Goal: Task Accomplishment & Management: Use online tool/utility

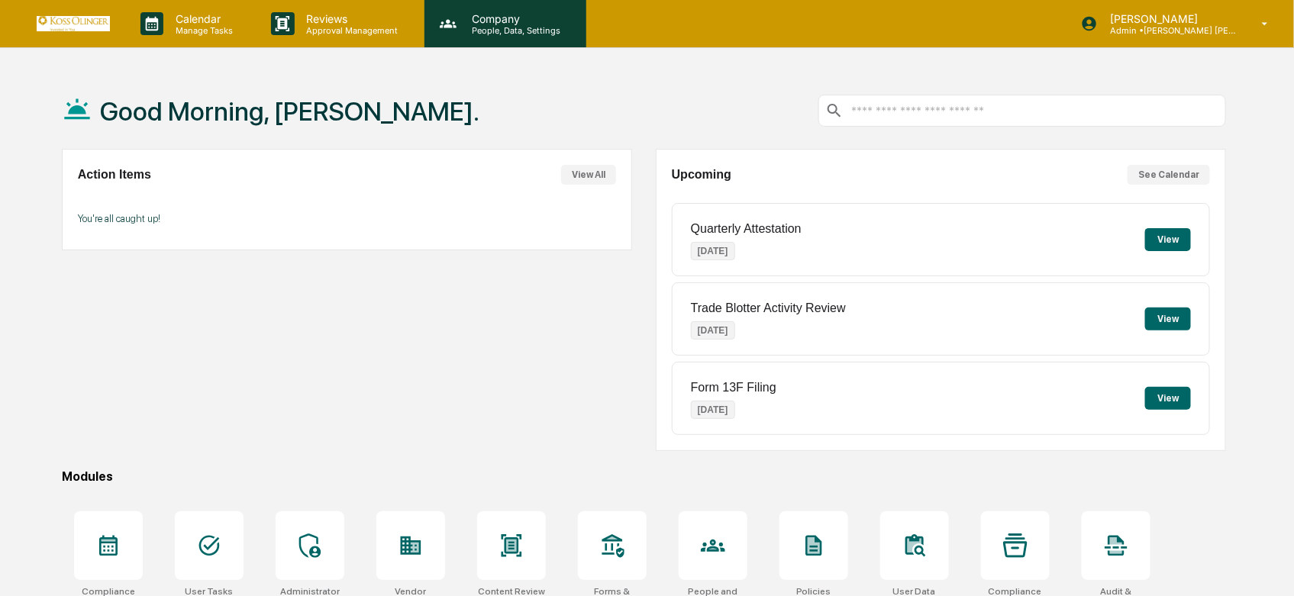
click at [498, 29] on p "People, Data, Settings" at bounding box center [513, 30] width 108 height 11
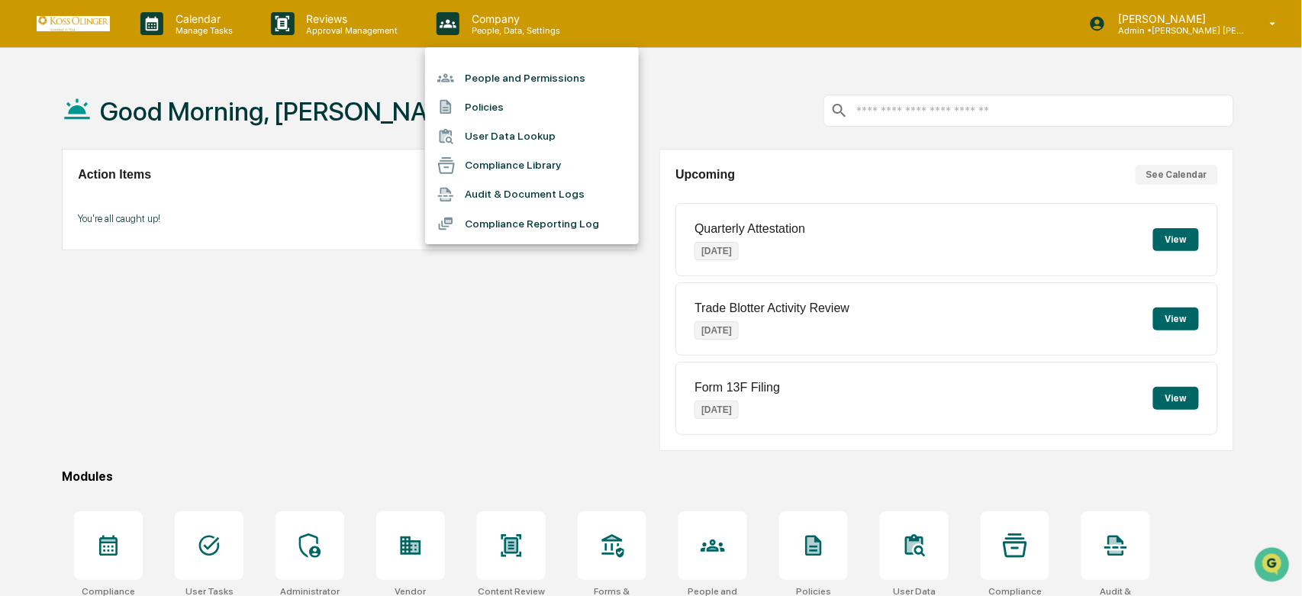
click at [485, 85] on li "People and Permissions" at bounding box center [532, 77] width 214 height 29
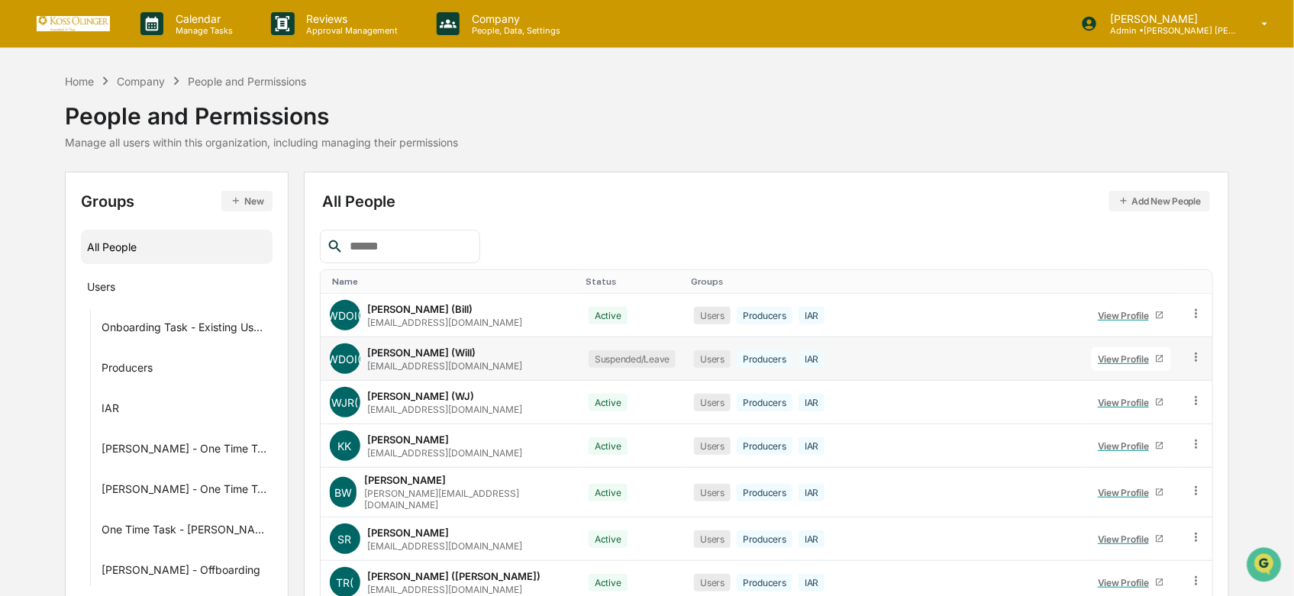
click at [427, 348] on div "William D. Olinger III (Will)" at bounding box center [422, 353] width 108 height 12
click at [1122, 318] on div "View Profile" at bounding box center [1126, 315] width 57 height 11
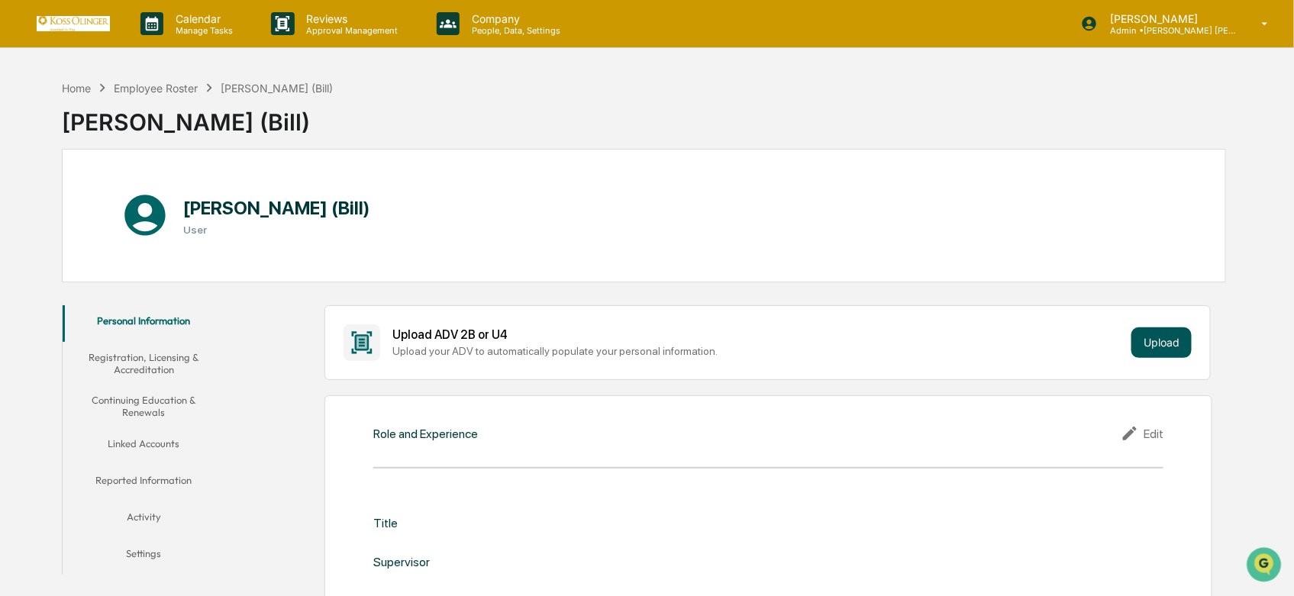
click at [1143, 347] on button "Upload" at bounding box center [1161, 342] width 60 height 31
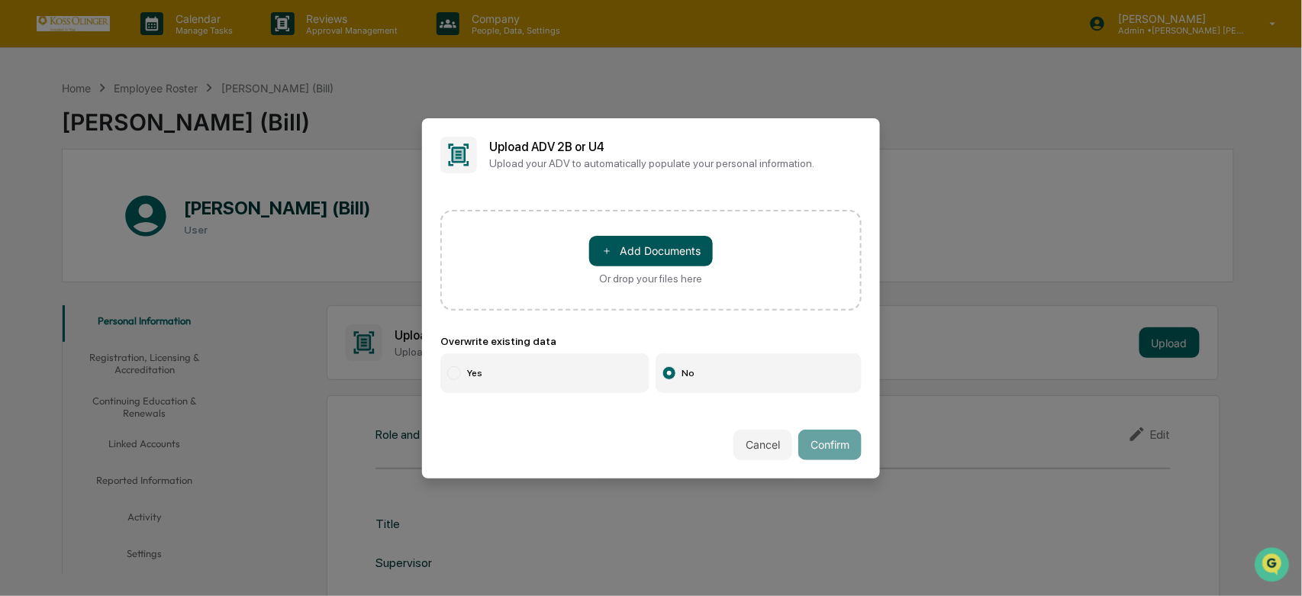
click at [662, 246] on button "＋ Add Documents" at bounding box center [651, 251] width 124 height 31
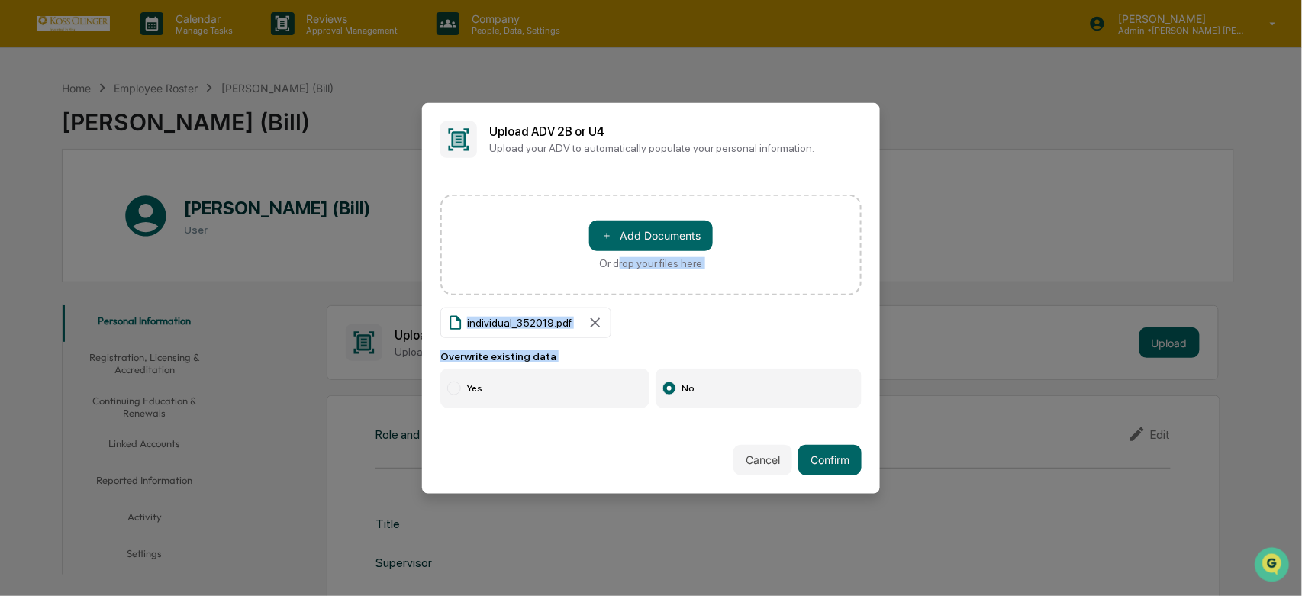
drag, startPoint x: 662, startPoint y: 246, endPoint x: 688, endPoint y: 392, distance: 148.8
click at [688, 392] on div "＋ Add Documents Or drop your files here individual_352019.pdf Overwrite existin…" at bounding box center [651, 301] width 458 height 250
click at [825, 463] on button "Confirm" at bounding box center [829, 460] width 63 height 31
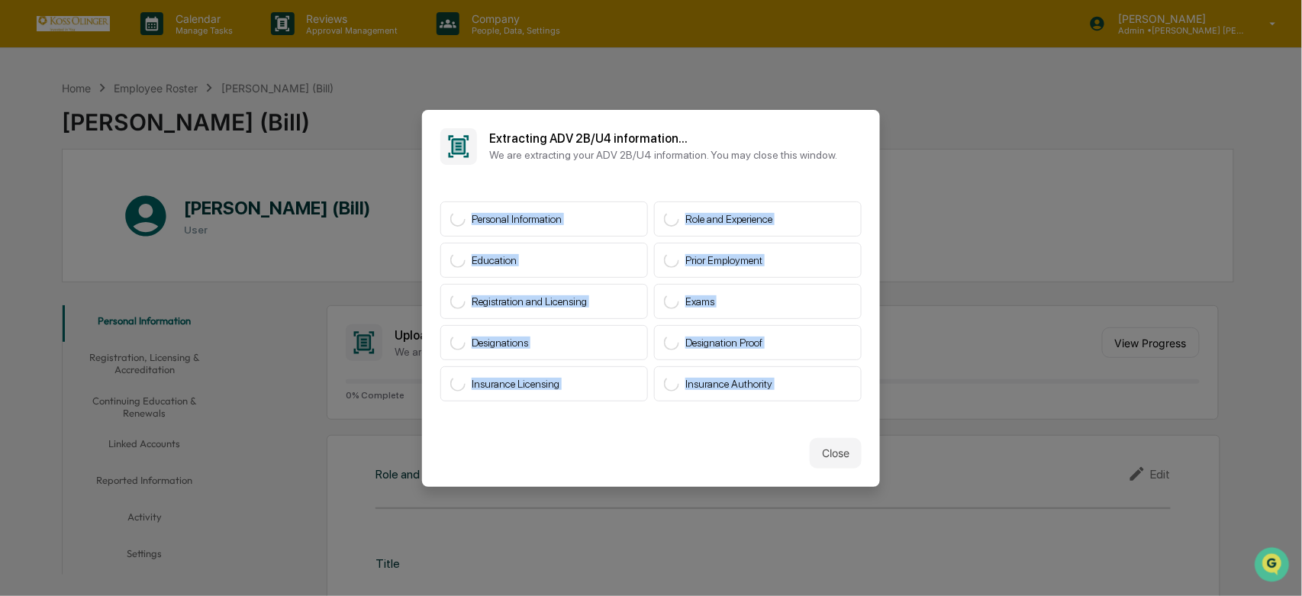
click at [653, 424] on div "Close" at bounding box center [651, 453] width 458 height 67
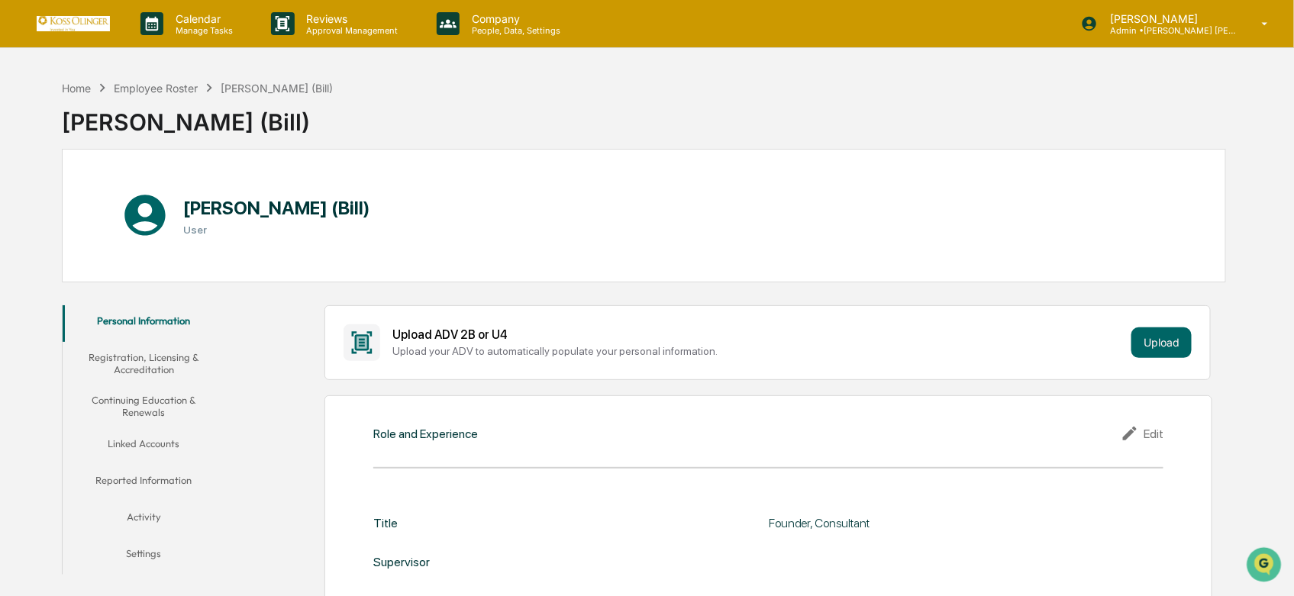
scroll to position [85, 0]
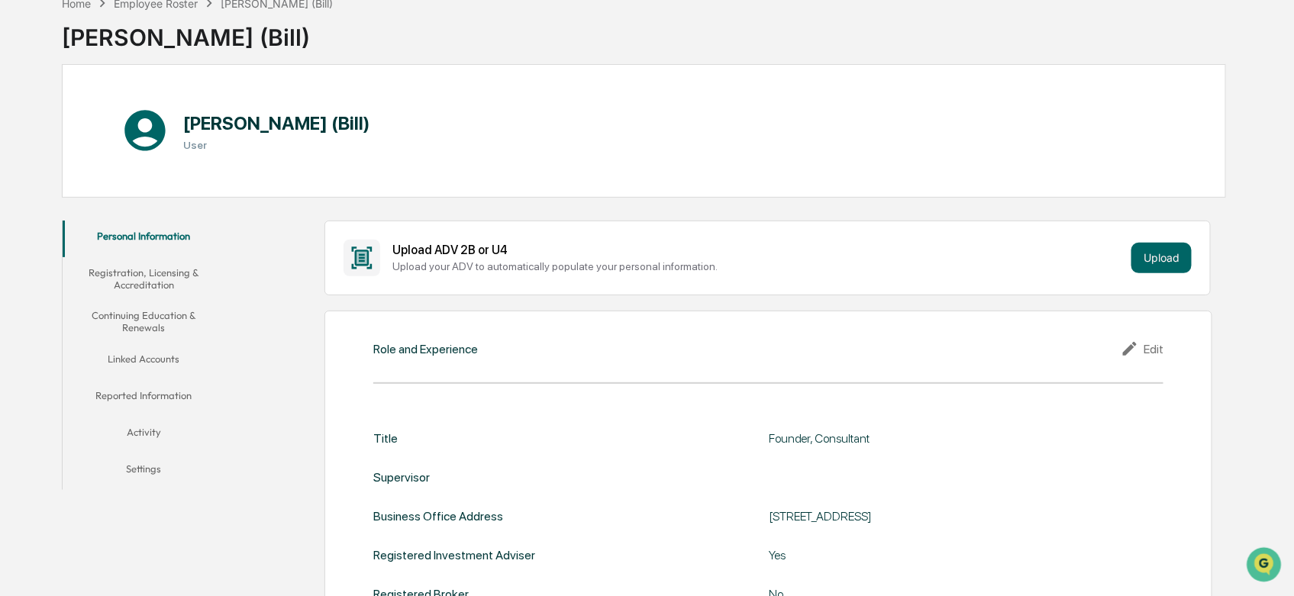
click at [111, 285] on button "Registration, Licensing & Accreditation" at bounding box center [144, 279] width 163 height 44
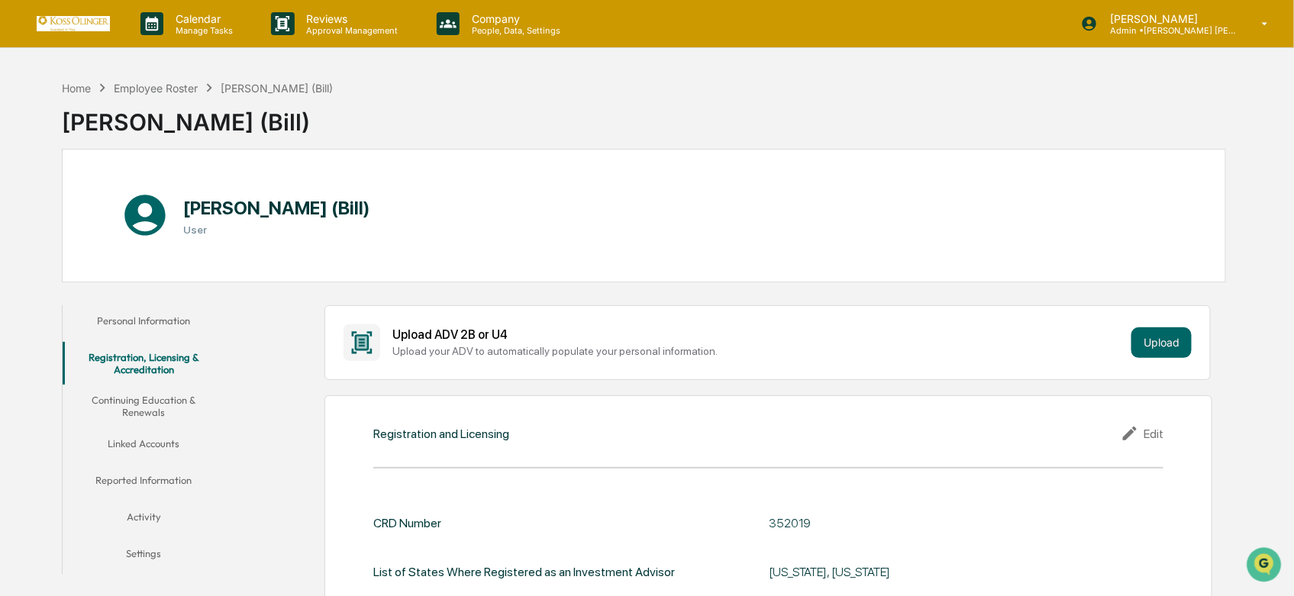
click at [170, 410] on button "Continuing Education & Renewals" at bounding box center [144, 407] width 163 height 44
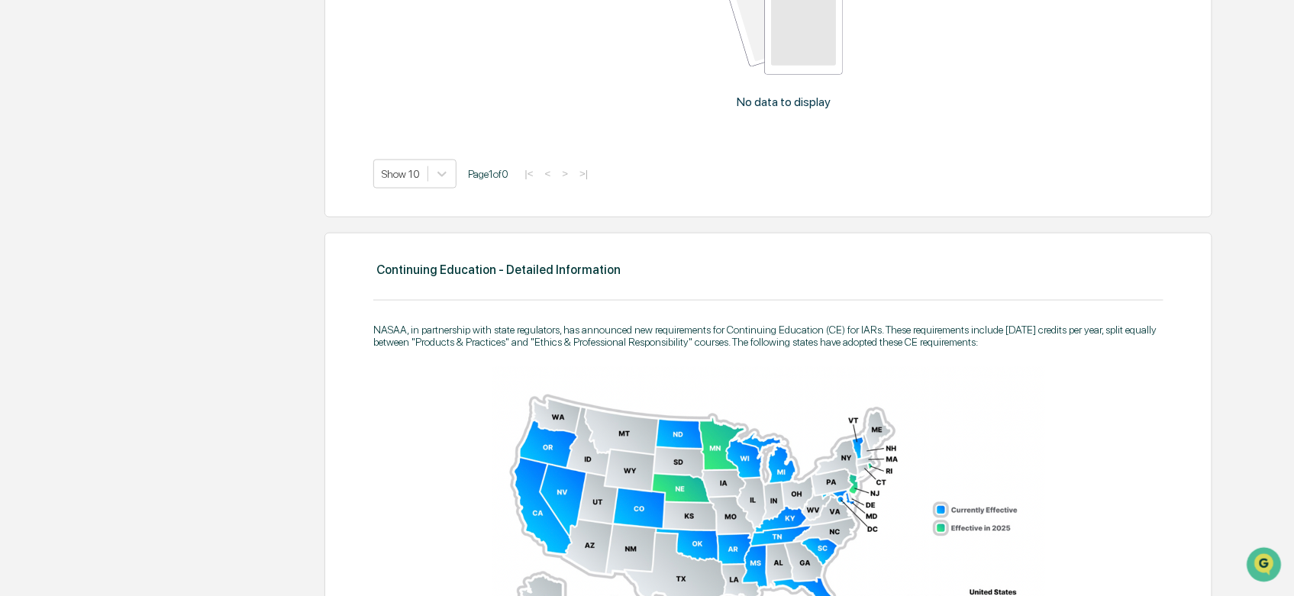
scroll to position [161, 0]
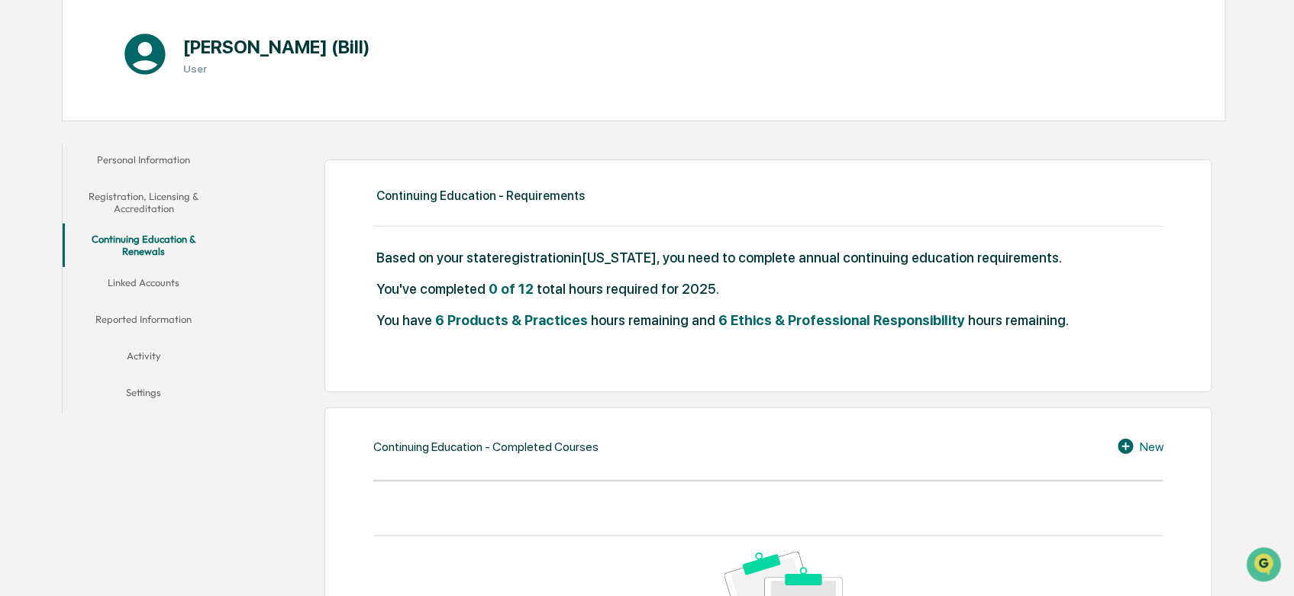
click at [168, 277] on button "Linked Accounts" at bounding box center [144, 285] width 163 height 37
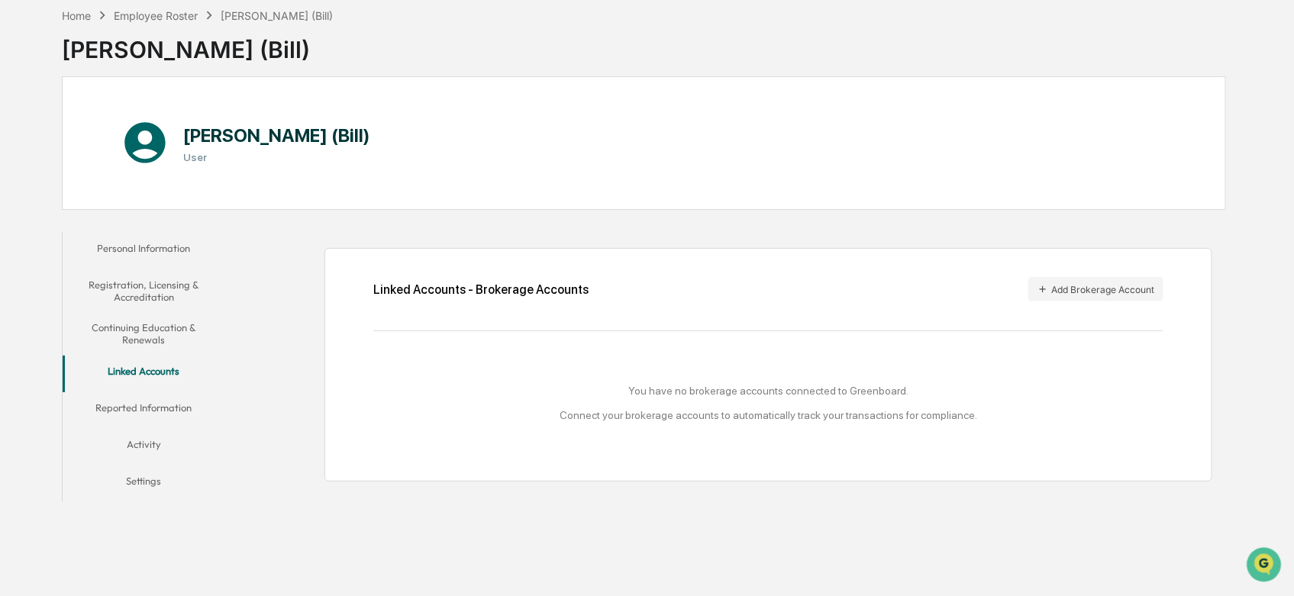
click at [147, 397] on button "Reported Information" at bounding box center [144, 410] width 163 height 37
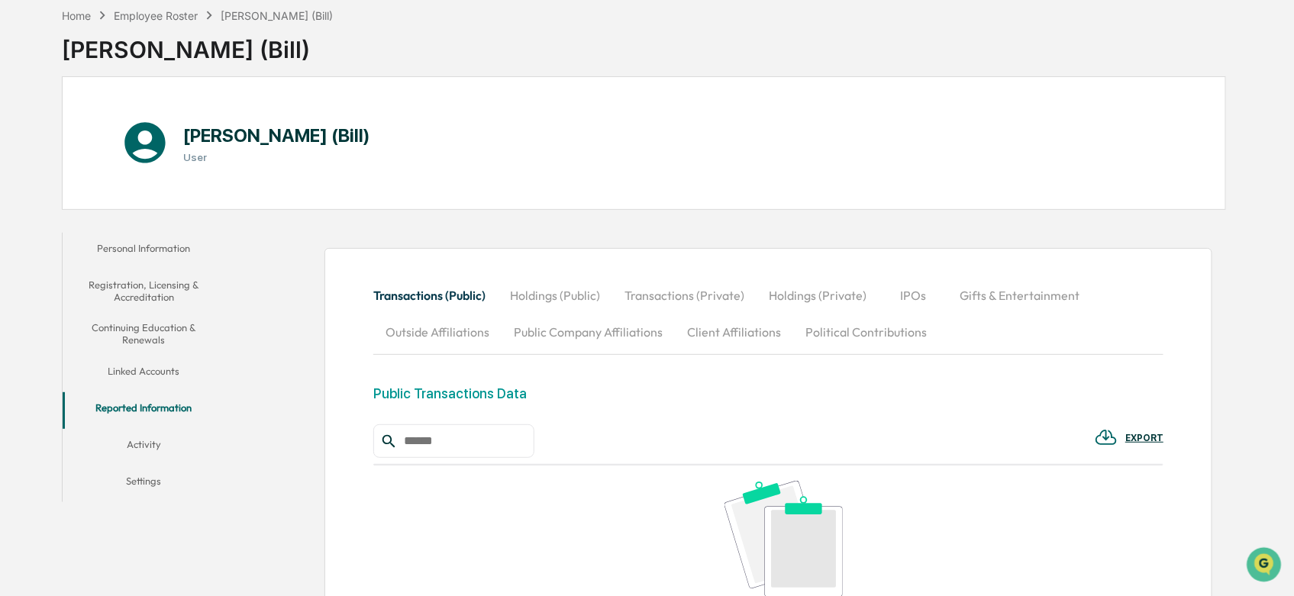
scroll to position [157, 0]
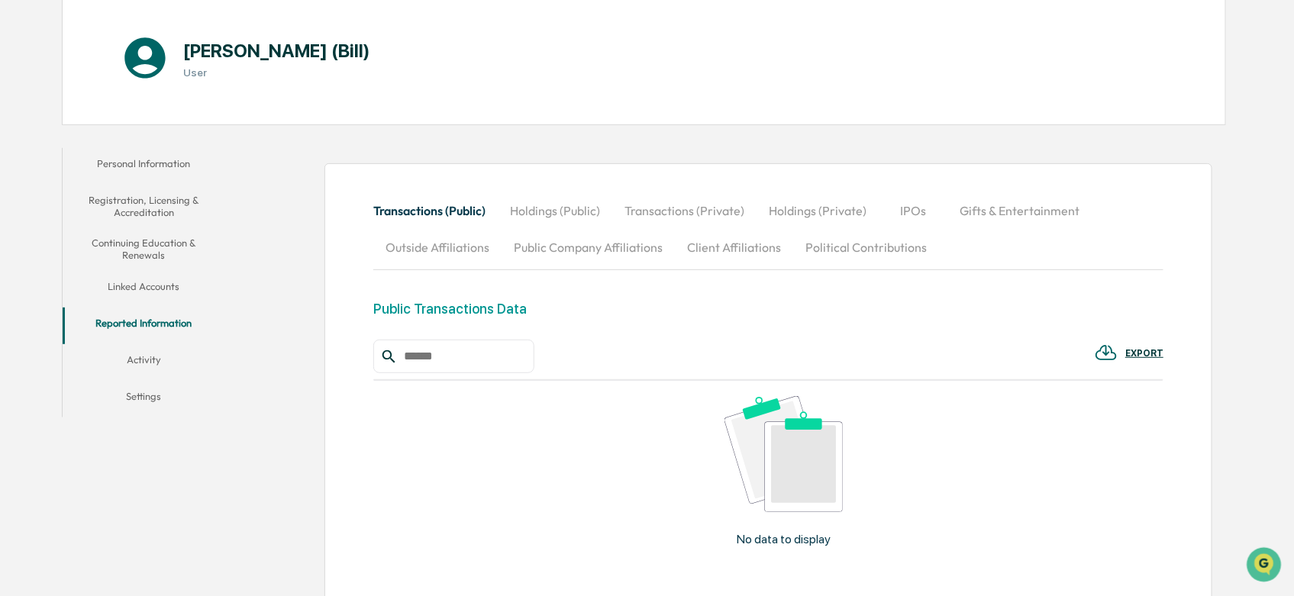
click at [437, 242] on button "Outside Affiliations" at bounding box center [437, 247] width 128 height 37
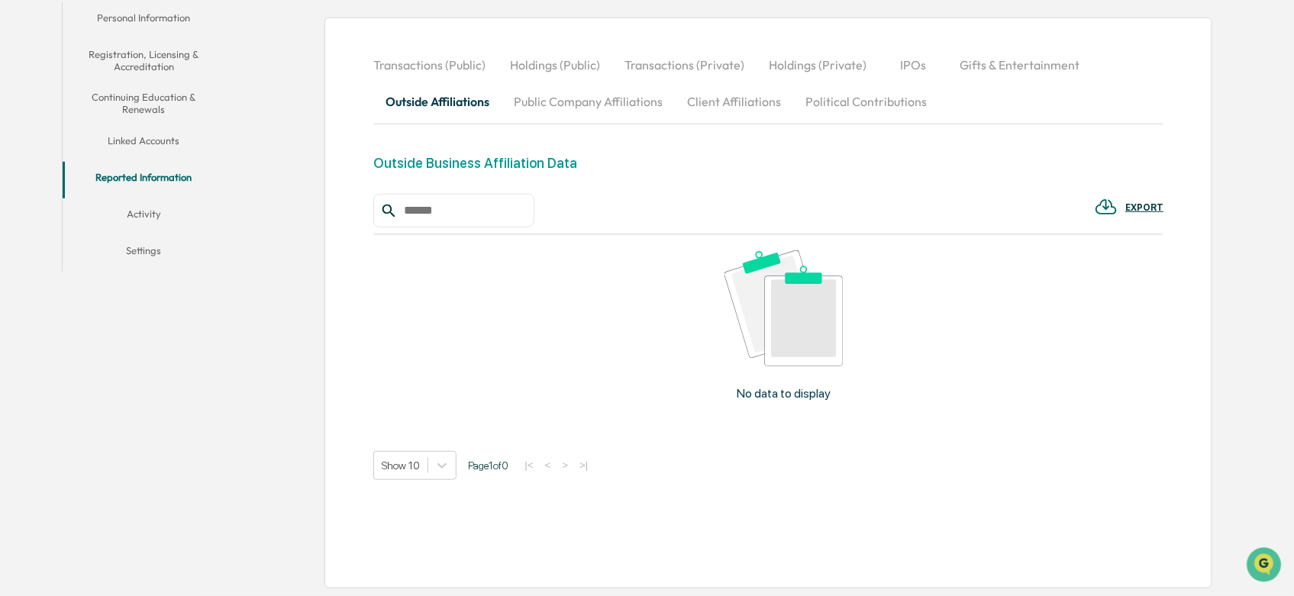
scroll to position [134, 0]
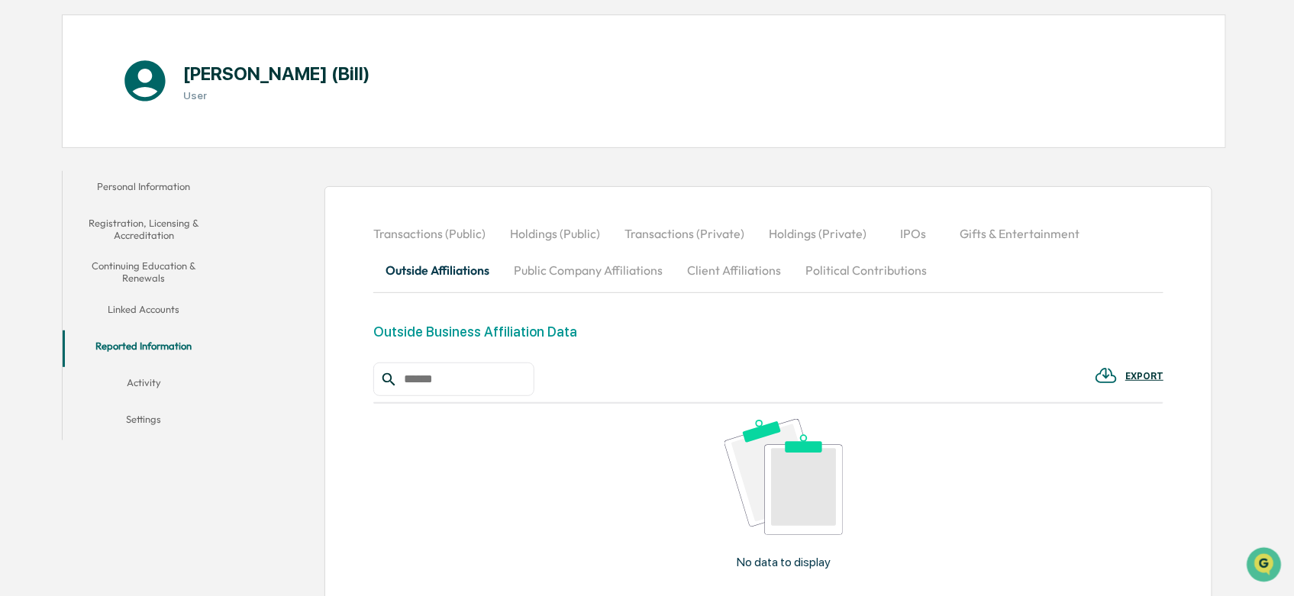
click at [131, 386] on button "Activity" at bounding box center [144, 385] width 163 height 37
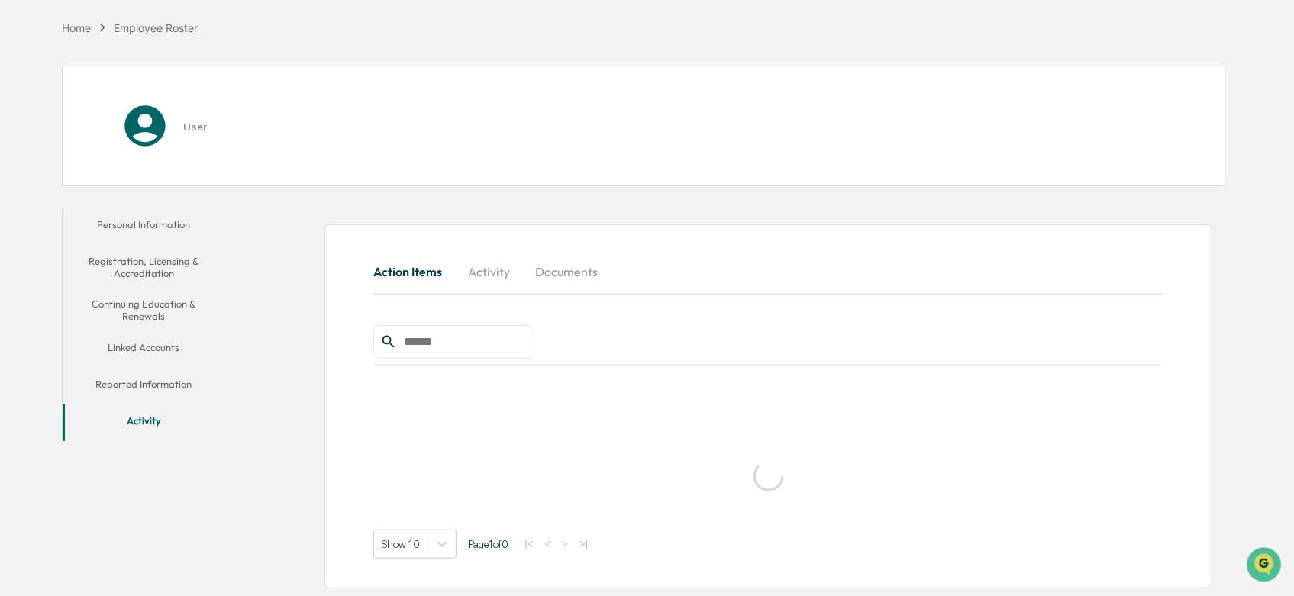
scroll to position [131, 0]
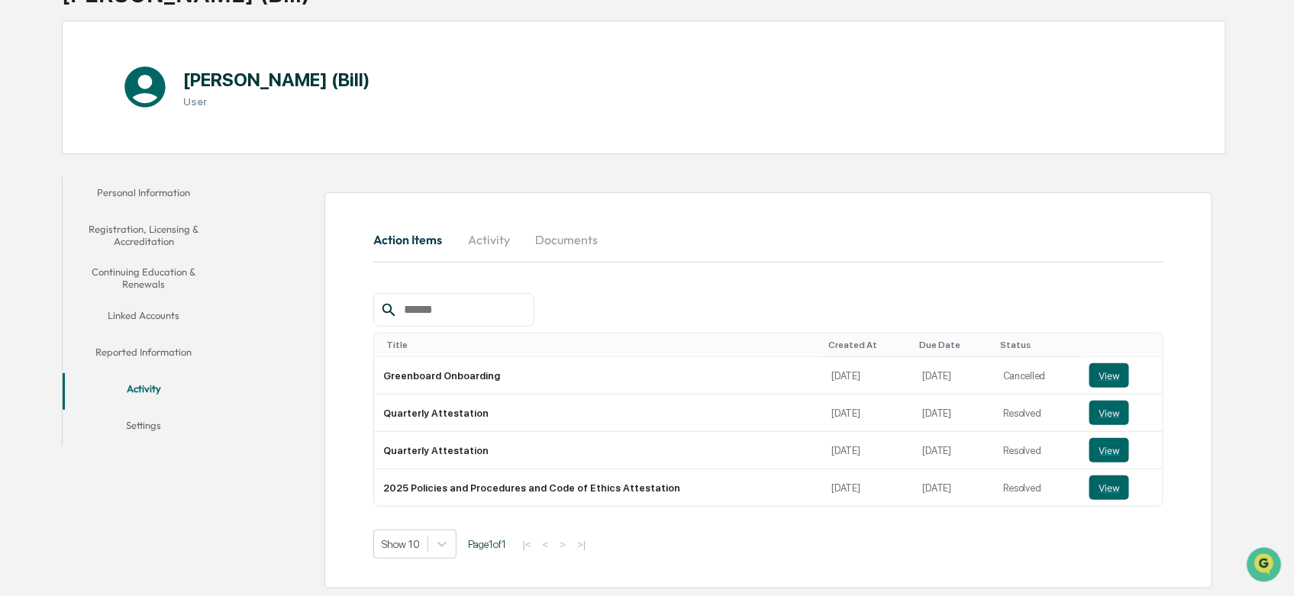
click at [146, 416] on button "Settings" at bounding box center [144, 428] width 163 height 37
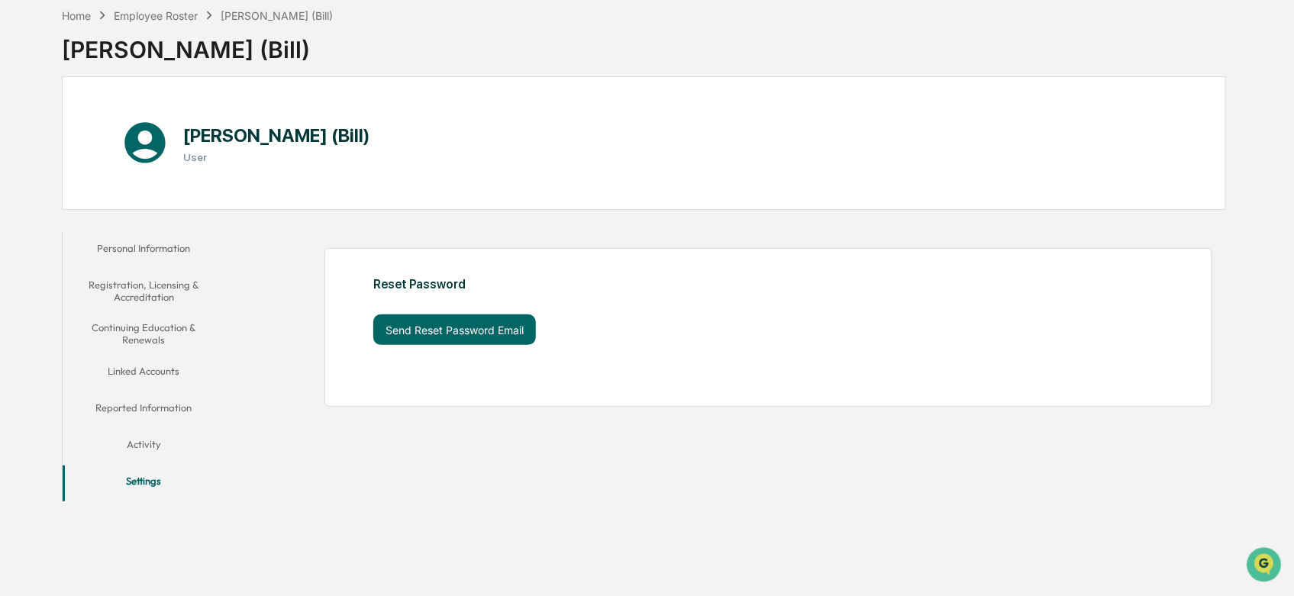
click at [179, 246] on button "Personal Information" at bounding box center [144, 251] width 163 height 37
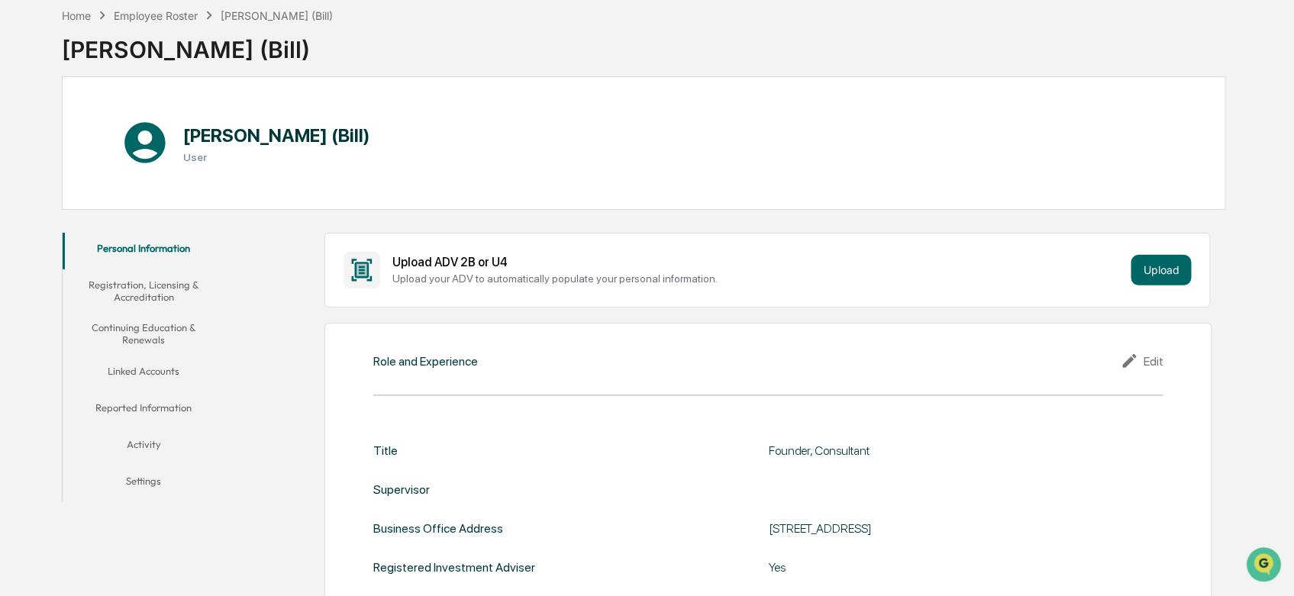
click at [171, 21] on div "Home Employee Roster William D. Olinger II (Bill)" at bounding box center [198, 15] width 272 height 17
click at [166, 19] on div "Employee Roster" at bounding box center [156, 15] width 84 height 13
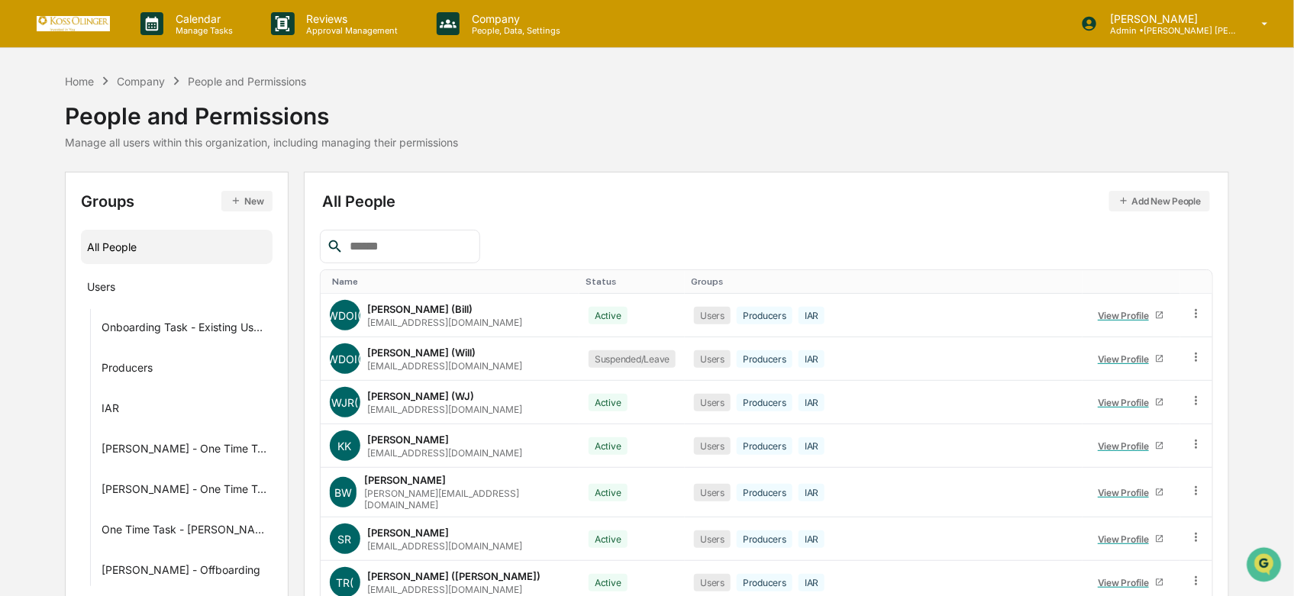
click at [359, 244] on input "text" at bounding box center [408, 247] width 130 height 20
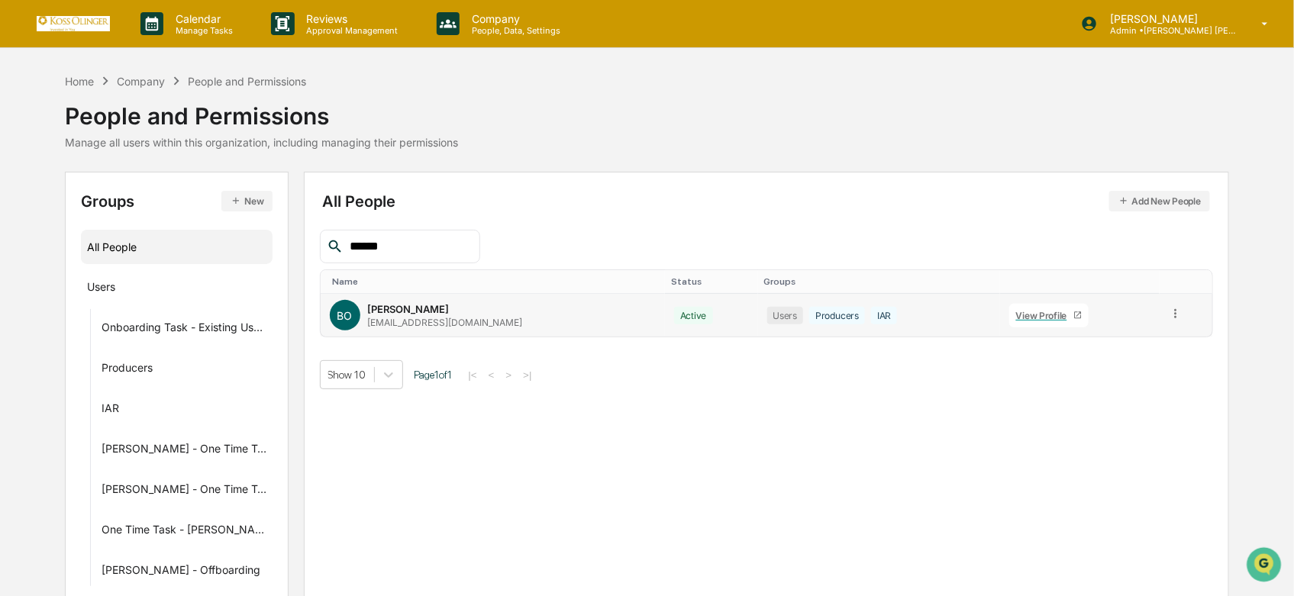
type input "******"
click at [590, 321] on div "BO Brittney Olinger brittneyo@kossolinger.com" at bounding box center [493, 315] width 326 height 31
click at [1031, 318] on div "View Profile" at bounding box center [1044, 315] width 57 height 11
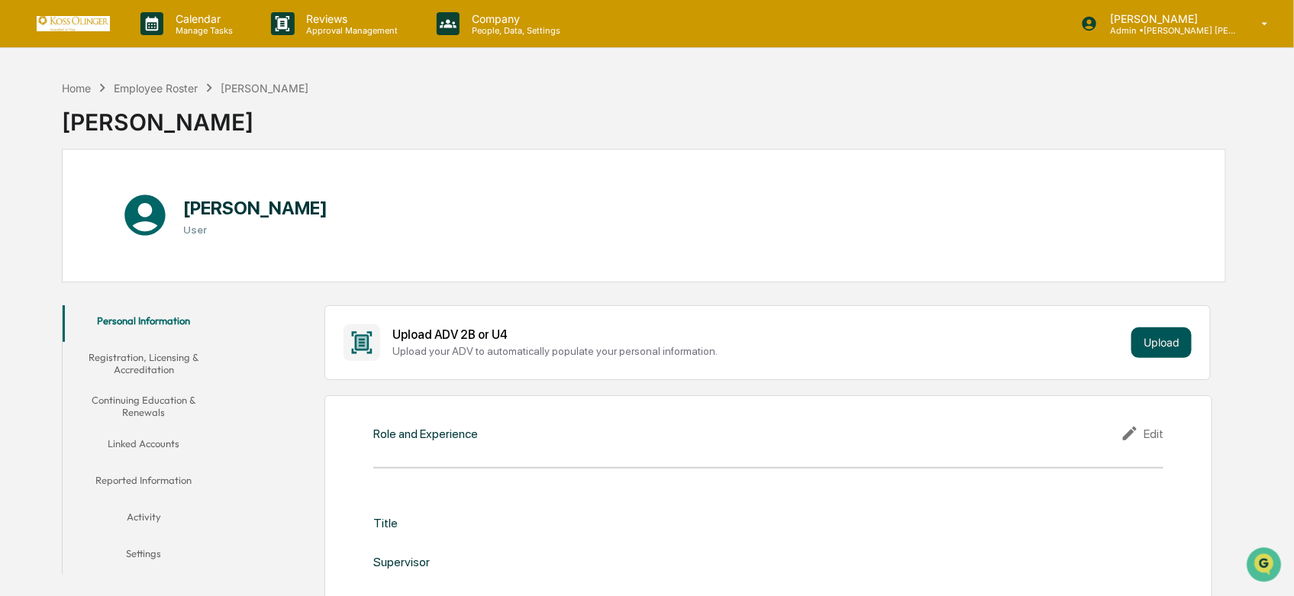
click at [1162, 350] on button "Upload" at bounding box center [1161, 342] width 60 height 31
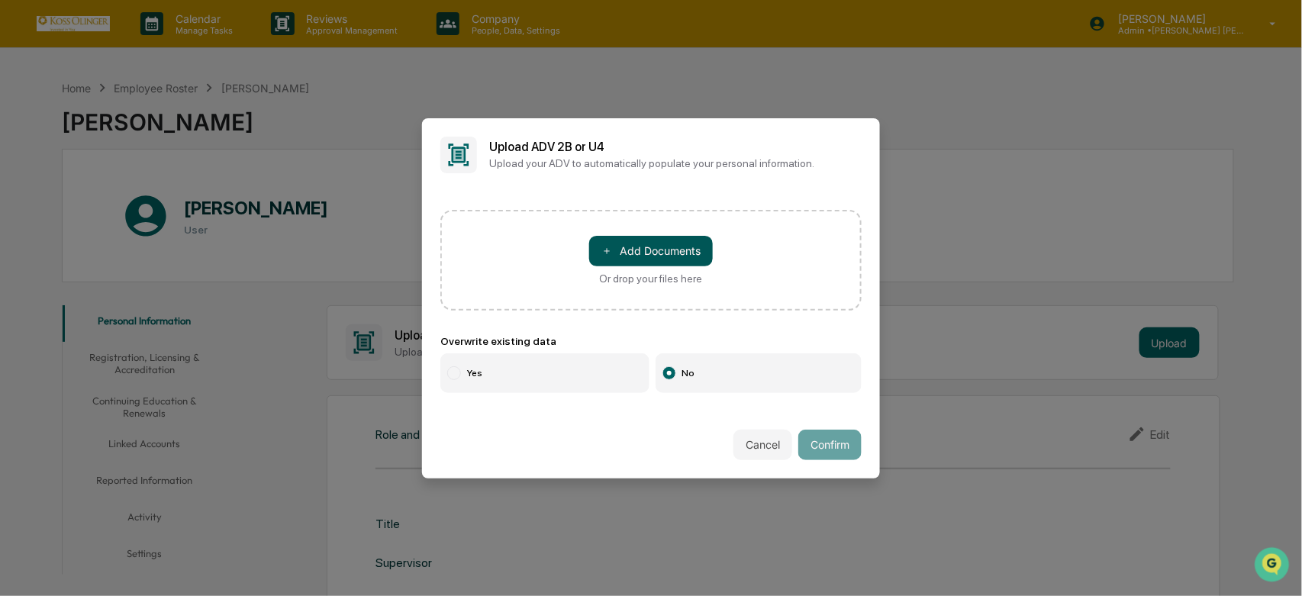
click at [641, 254] on button "＋ Add Documents" at bounding box center [651, 251] width 124 height 31
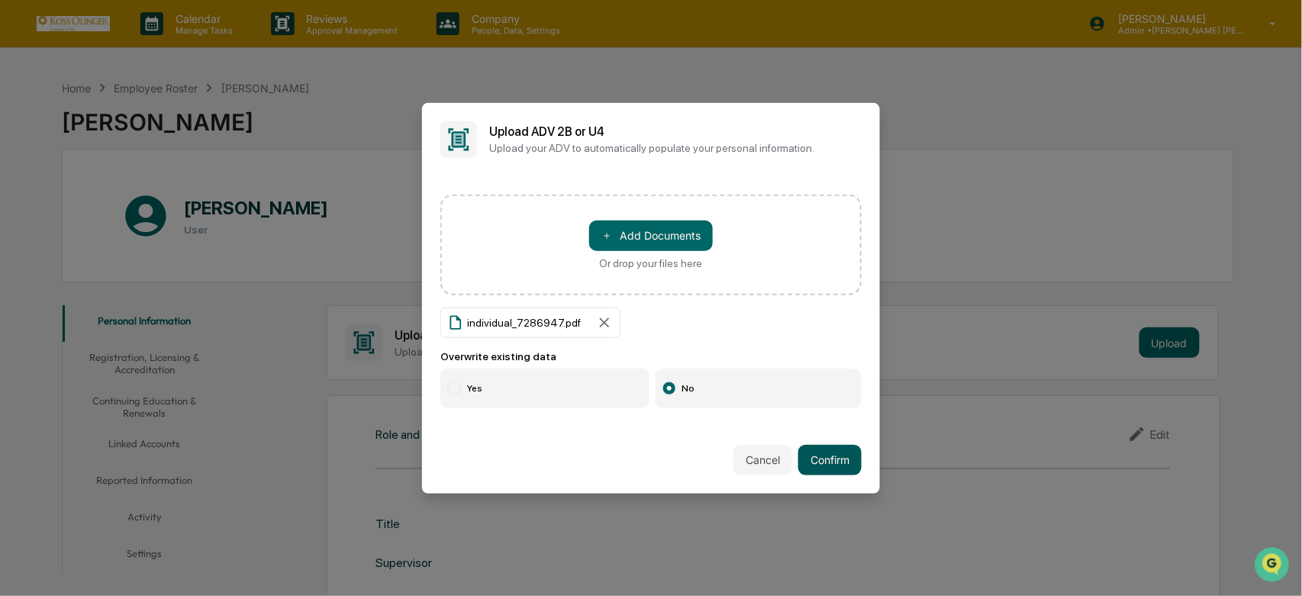
click at [820, 467] on button "Confirm" at bounding box center [829, 460] width 63 height 31
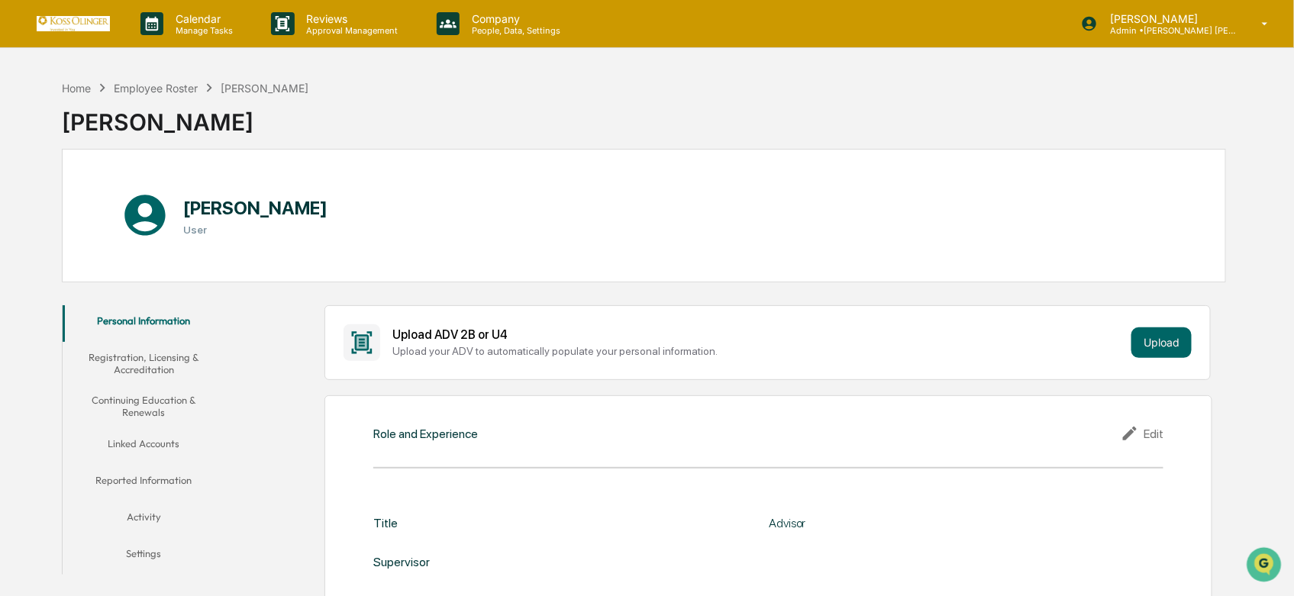
click at [147, 363] on button "Registration, Licensing & Accreditation" at bounding box center [144, 364] width 163 height 44
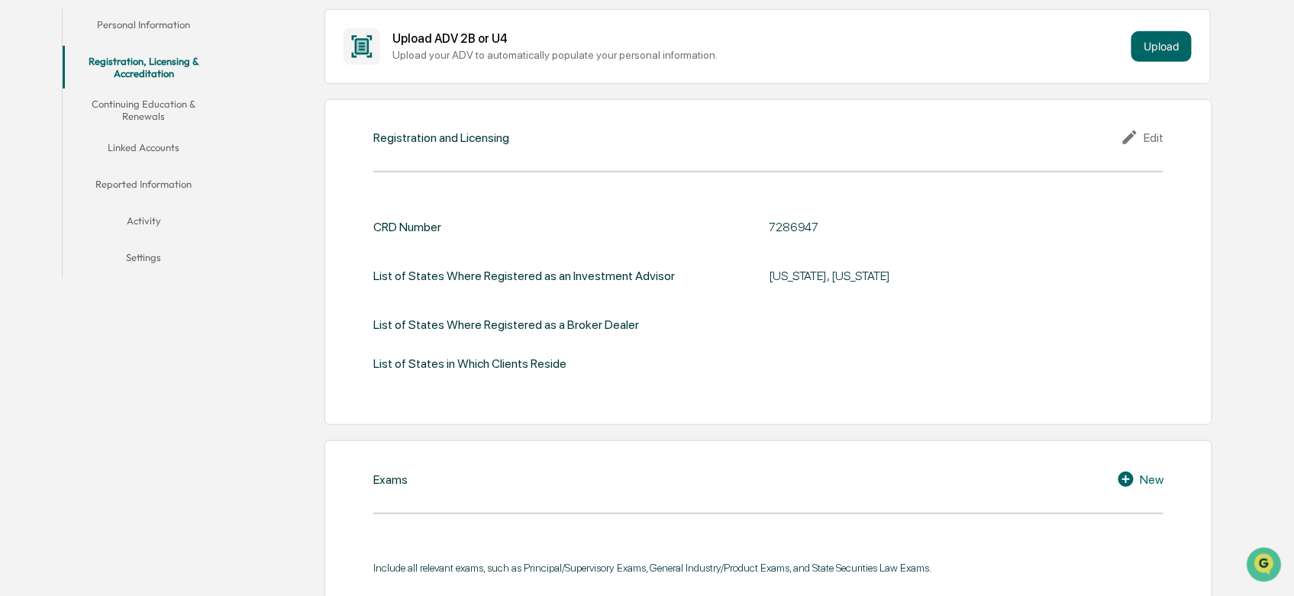
scroll to position [211, 0]
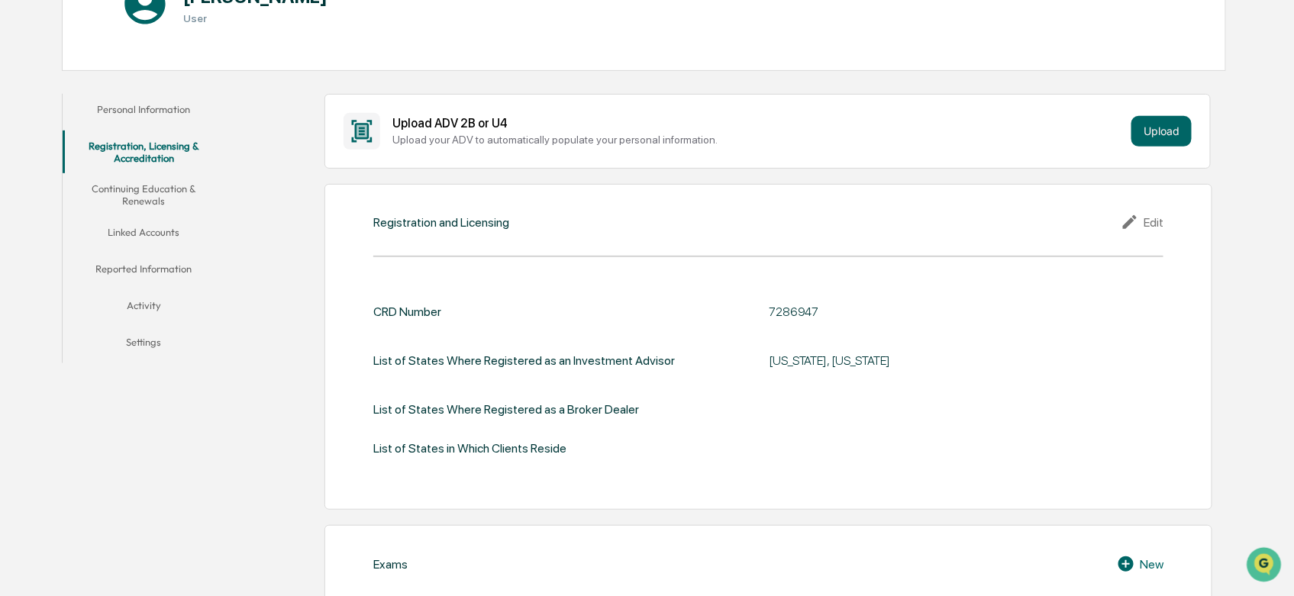
click at [108, 189] on button "Continuing Education & Renewals" at bounding box center [144, 195] width 163 height 44
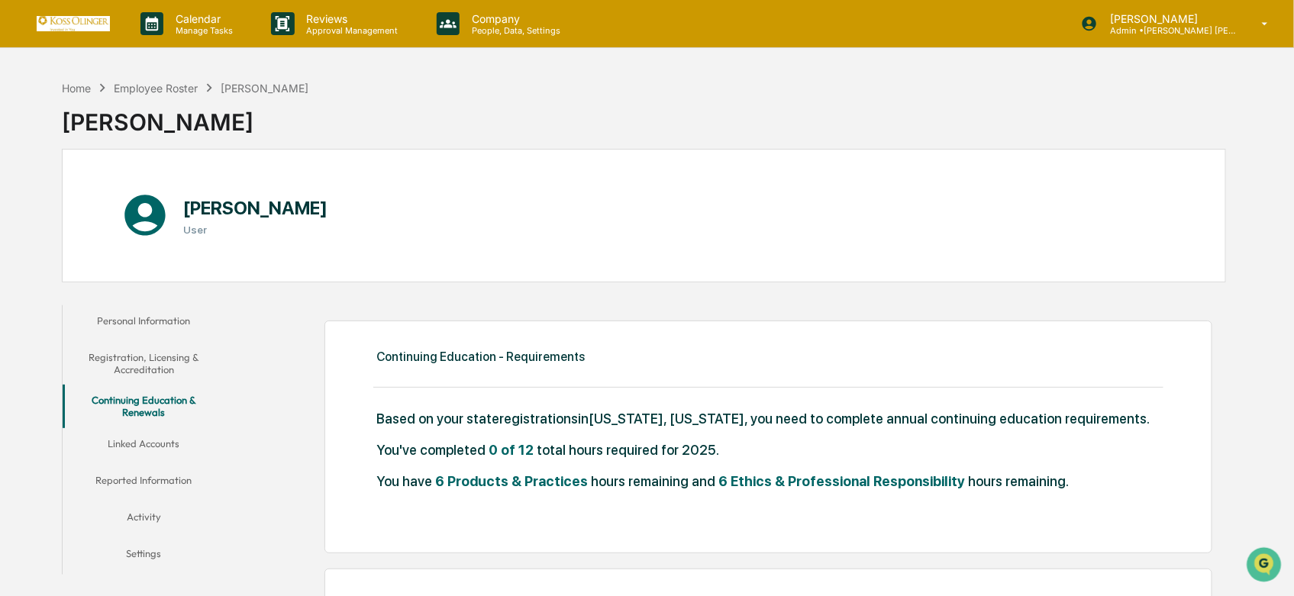
click at [134, 437] on button "Linked Accounts" at bounding box center [144, 446] width 163 height 37
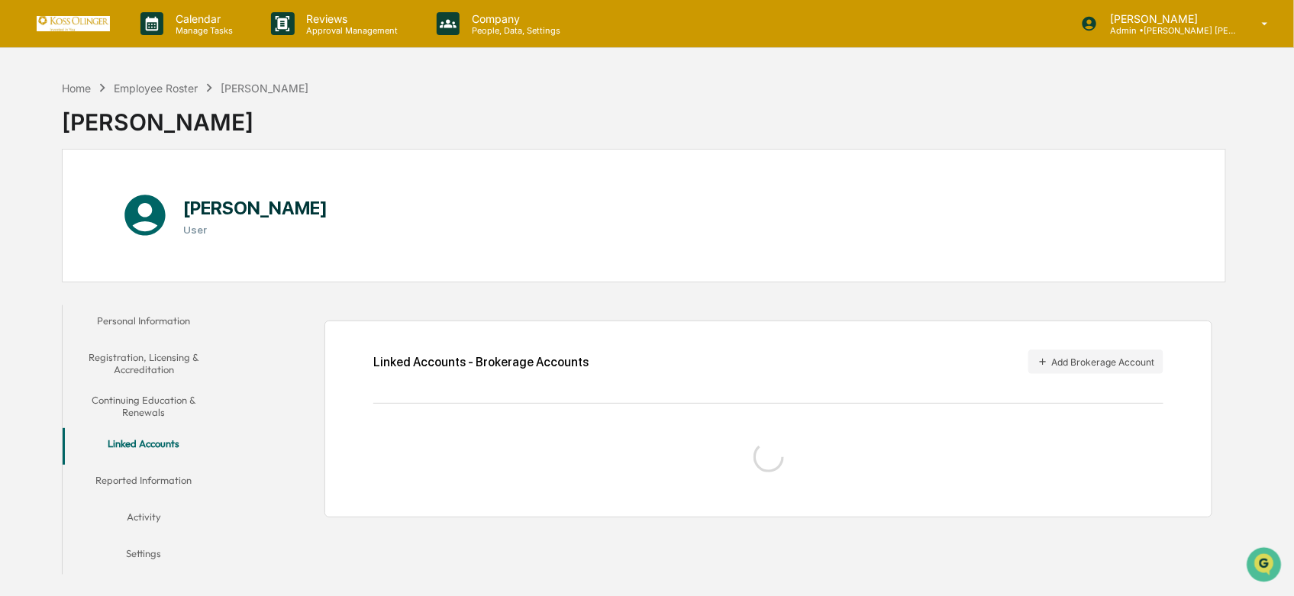
scroll to position [73, 0]
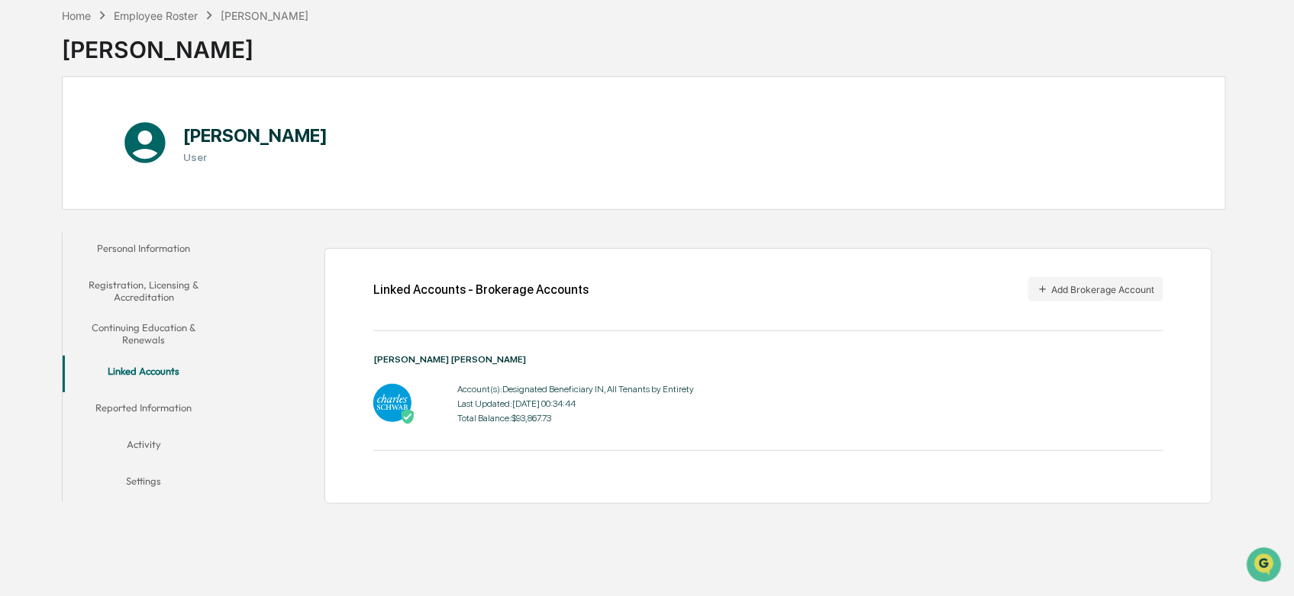
click at [143, 408] on button "Reported Information" at bounding box center [144, 410] width 163 height 37
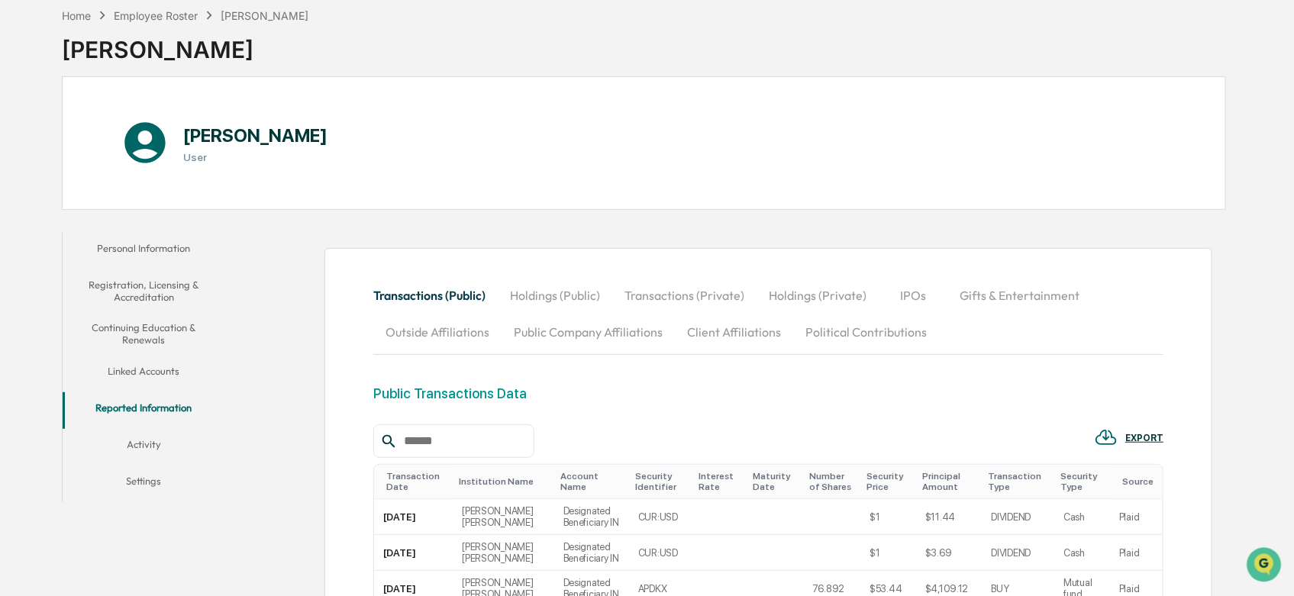
click at [153, 365] on button "Linked Accounts" at bounding box center [144, 374] width 163 height 37
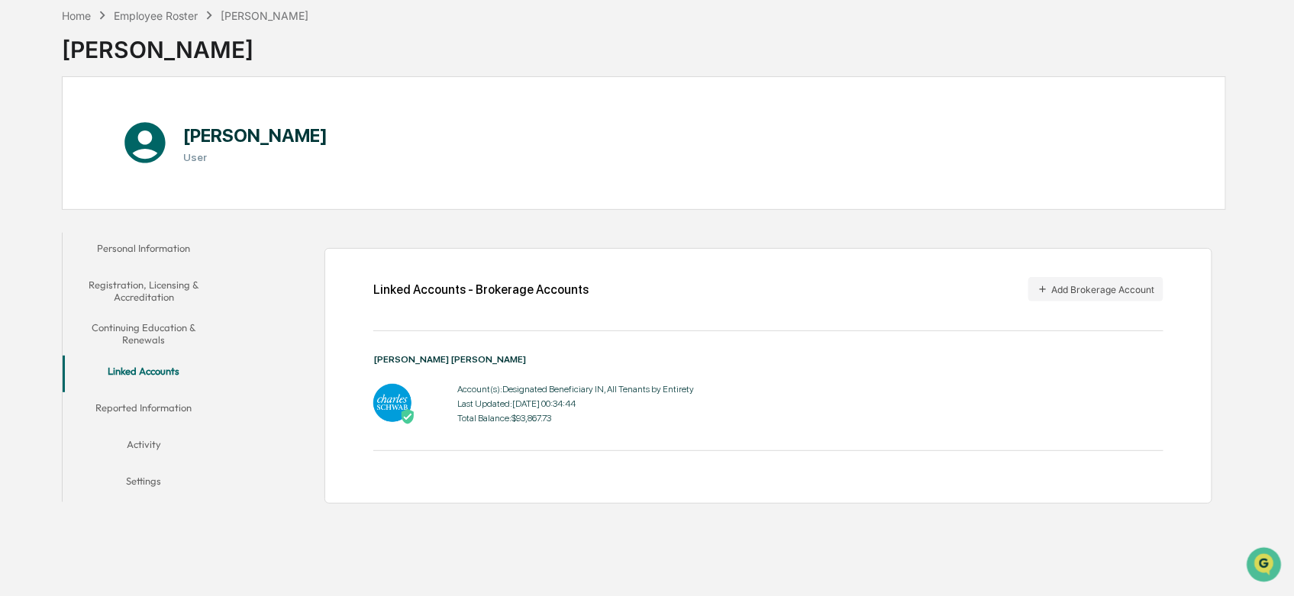
click at [143, 410] on button "Reported Information" at bounding box center [144, 410] width 163 height 37
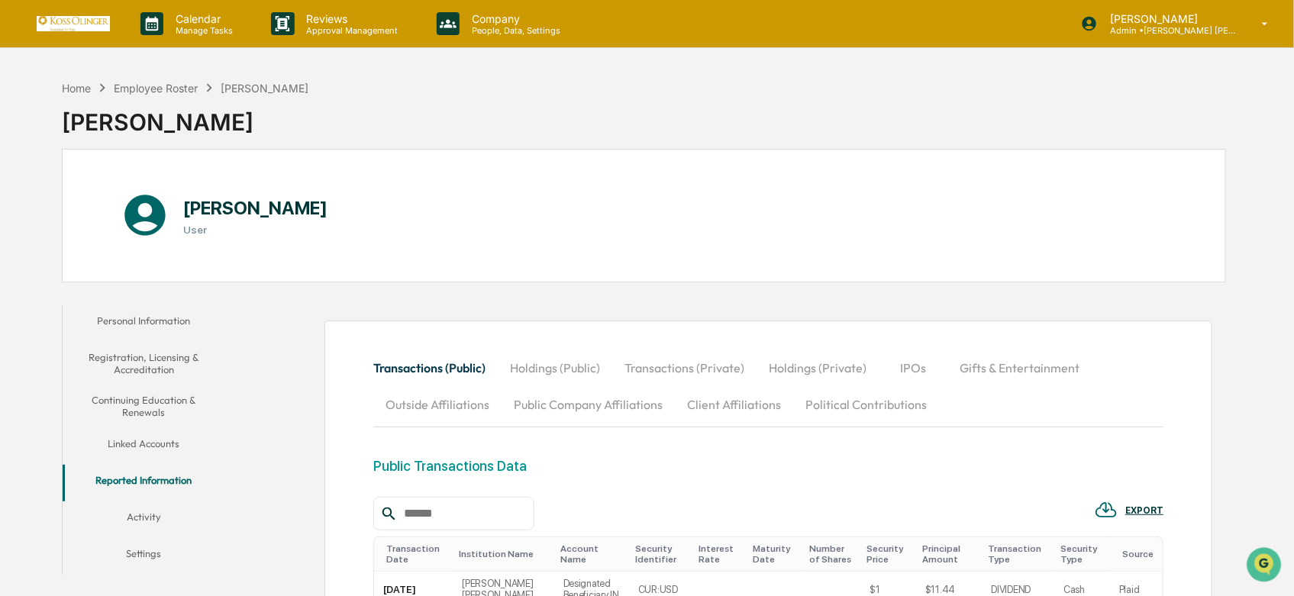
click at [439, 407] on button "Outside Affiliations" at bounding box center [437, 404] width 128 height 37
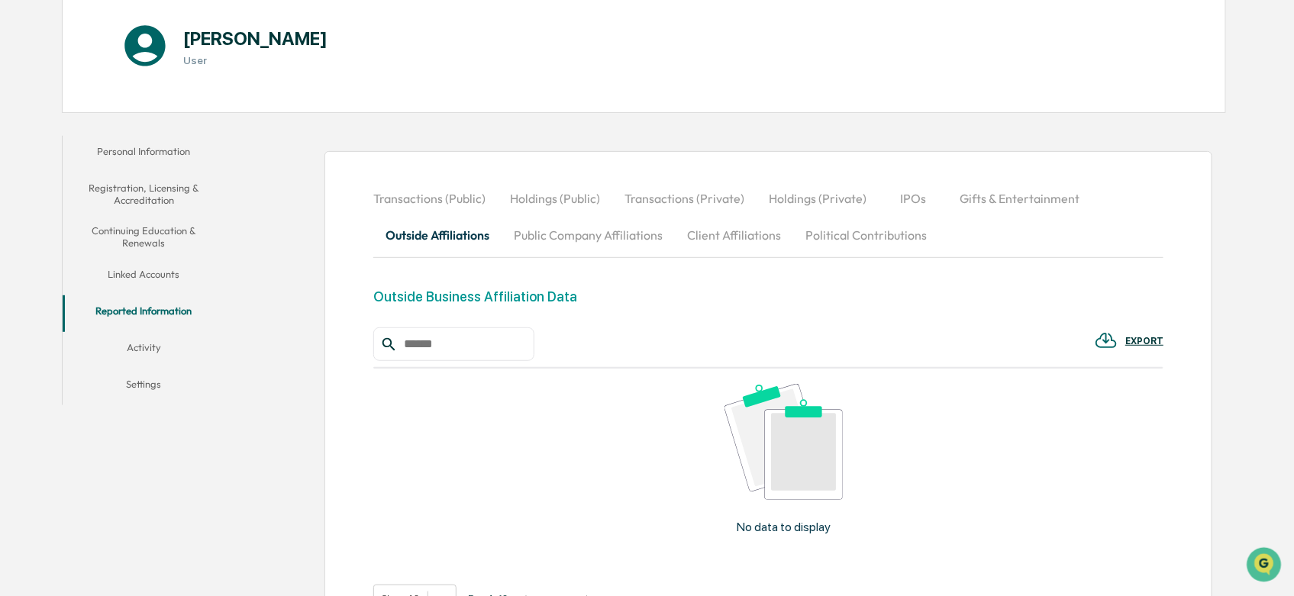
scroll to position [254, 0]
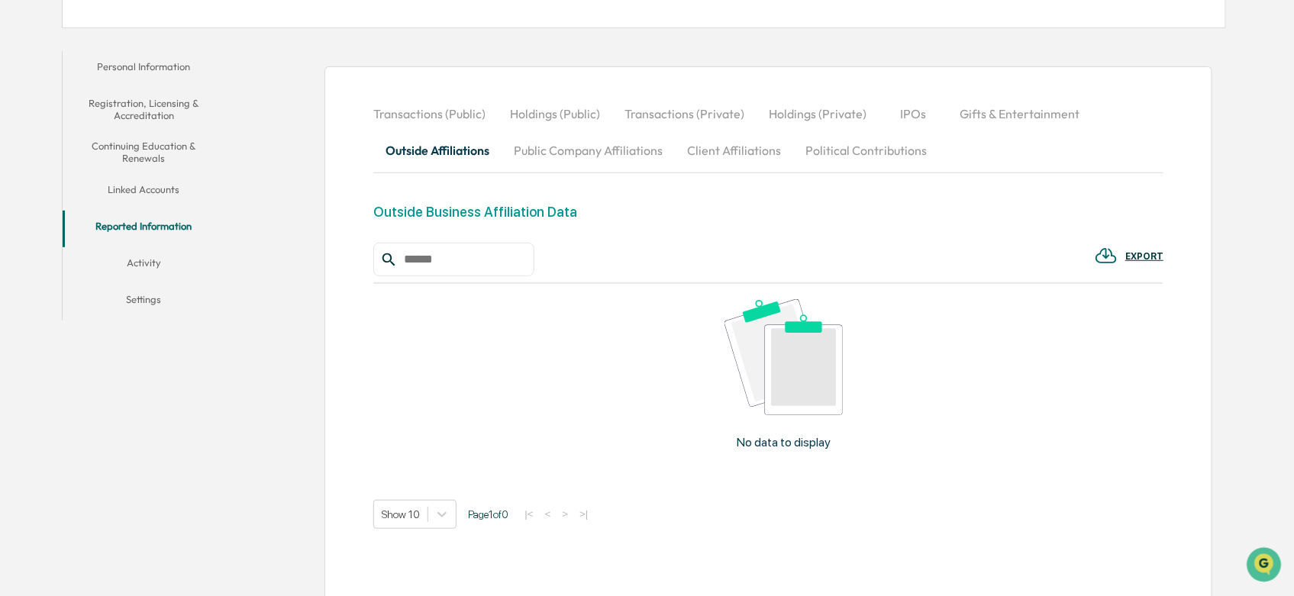
click at [145, 259] on button "Activity" at bounding box center [144, 265] width 163 height 37
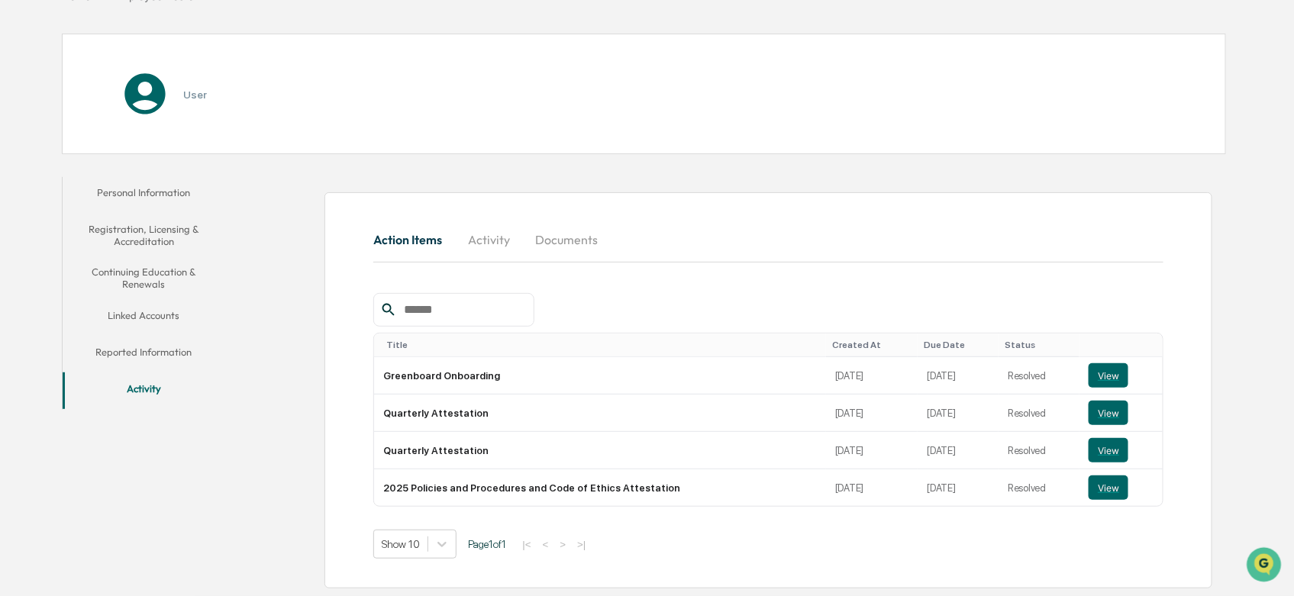
scroll to position [131, 0]
click at [136, 430] on button "Settings" at bounding box center [144, 428] width 163 height 37
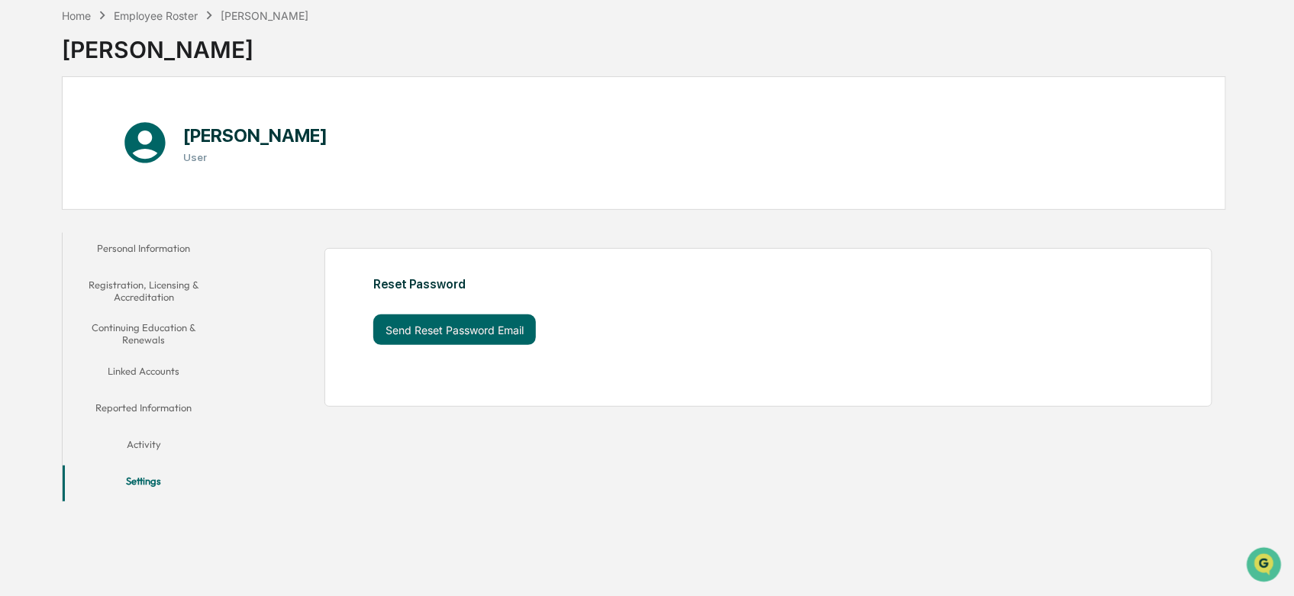
click at [140, 260] on button "Personal Information" at bounding box center [144, 251] width 163 height 37
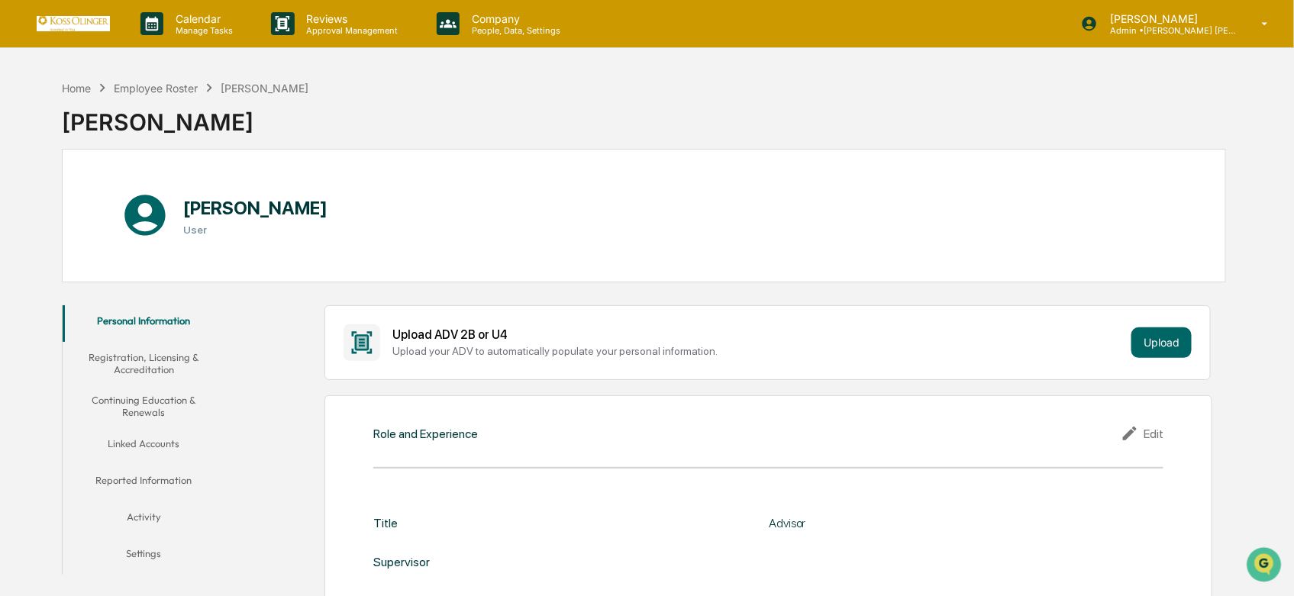
click at [148, 101] on div "Brittney Olinger" at bounding box center [185, 116] width 247 height 40
click at [163, 88] on div "Employee Roster" at bounding box center [156, 88] width 84 height 13
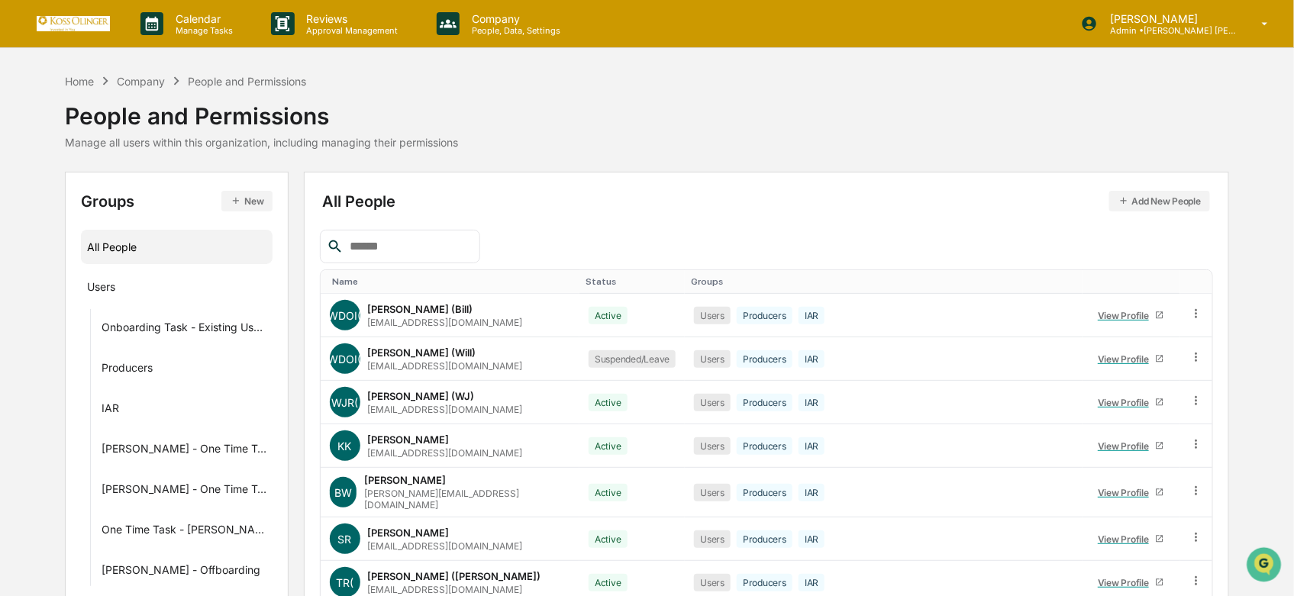
click at [398, 256] on div at bounding box center [400, 247] width 160 height 34
click at [1125, 405] on div "View Profile" at bounding box center [1126, 402] width 57 height 11
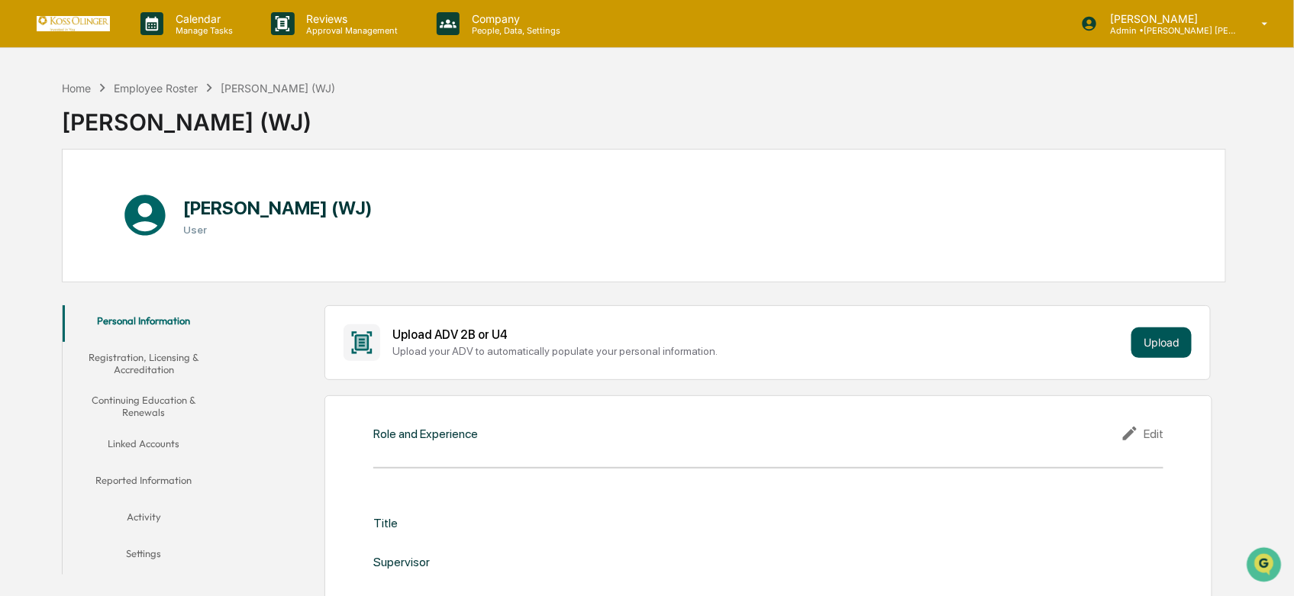
click at [1173, 338] on button "Upload" at bounding box center [1161, 342] width 60 height 31
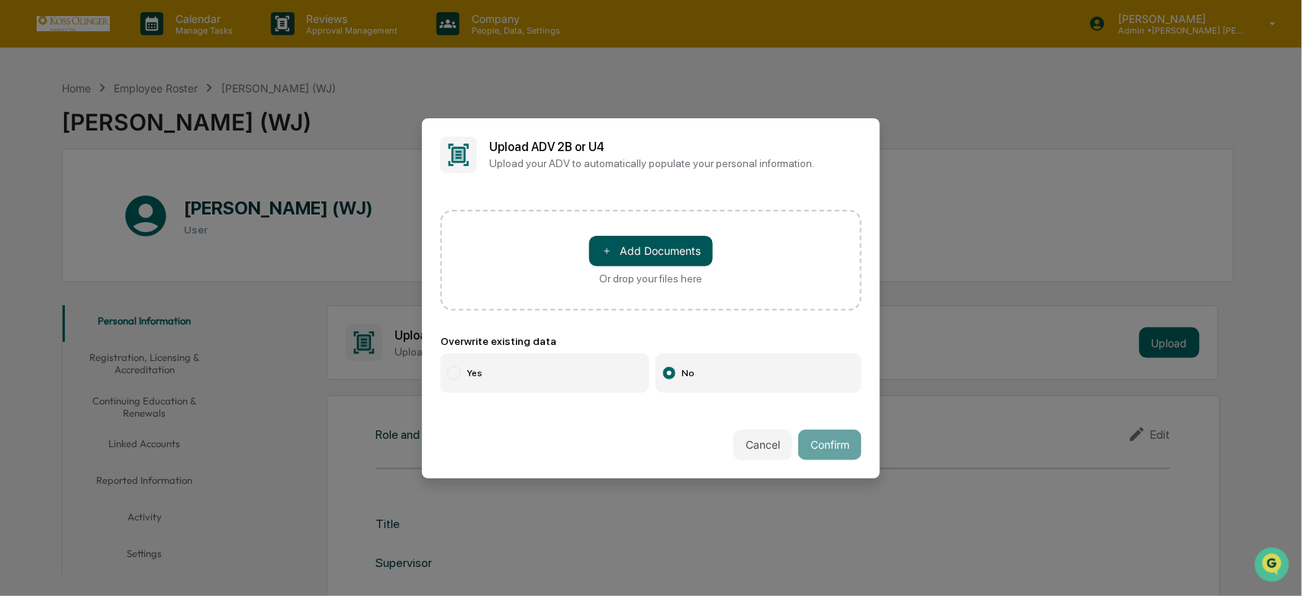
click at [672, 263] on button "＋ Add Documents" at bounding box center [651, 251] width 124 height 31
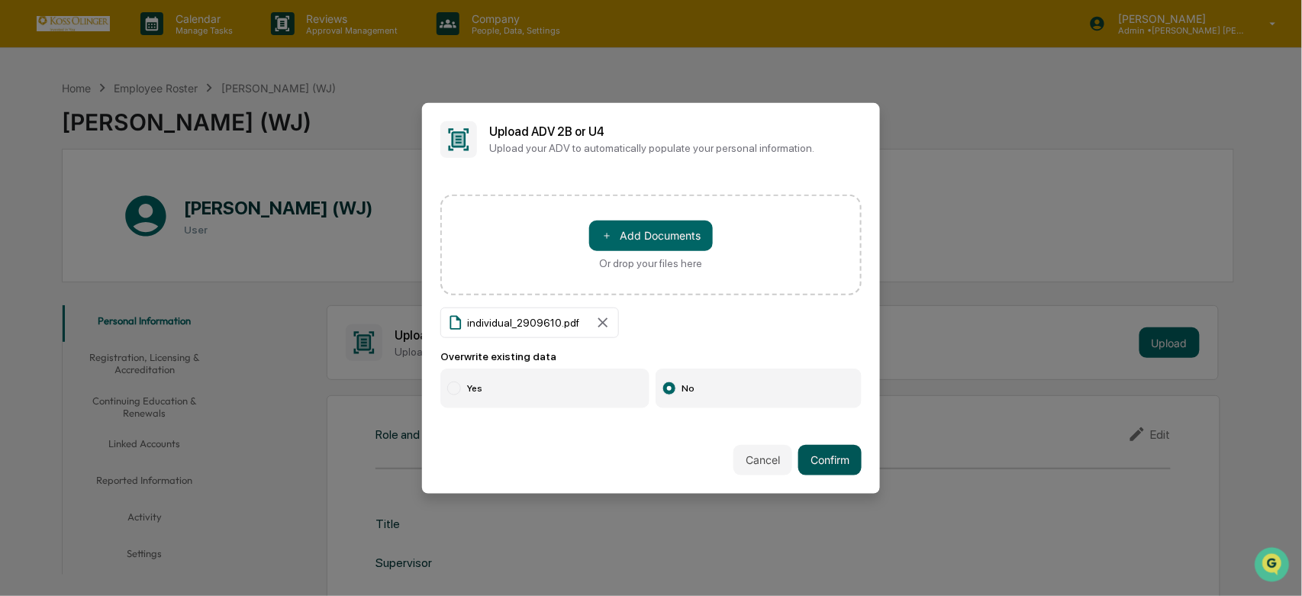
click at [817, 456] on button "Confirm" at bounding box center [829, 460] width 63 height 31
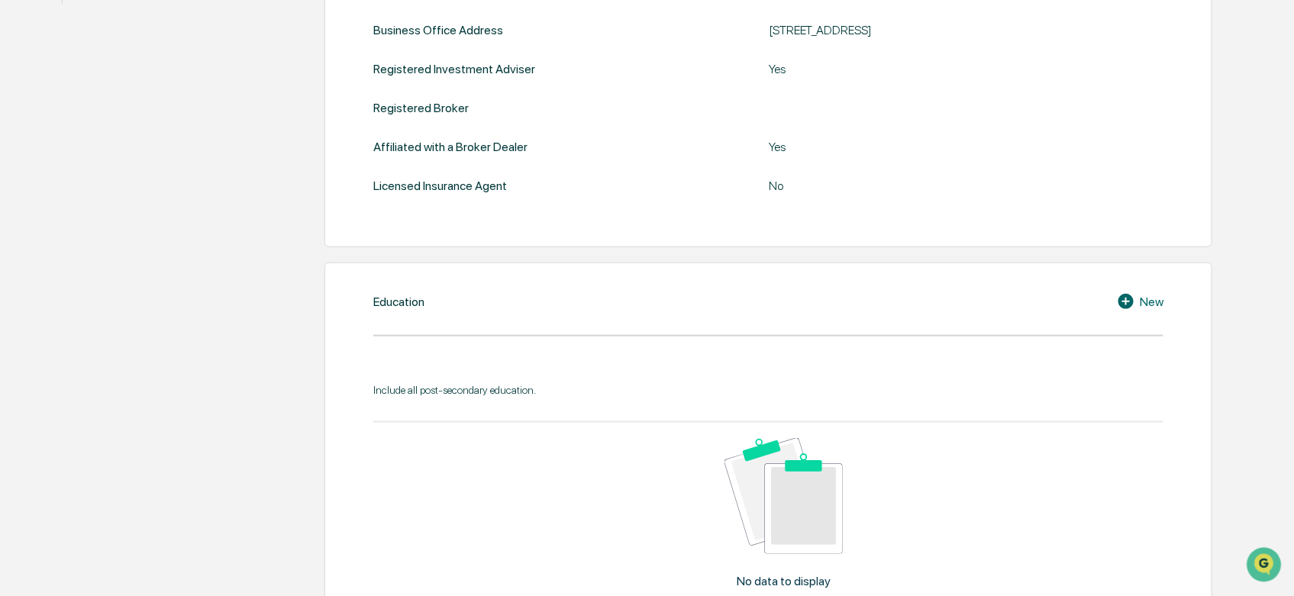
scroll to position [63, 0]
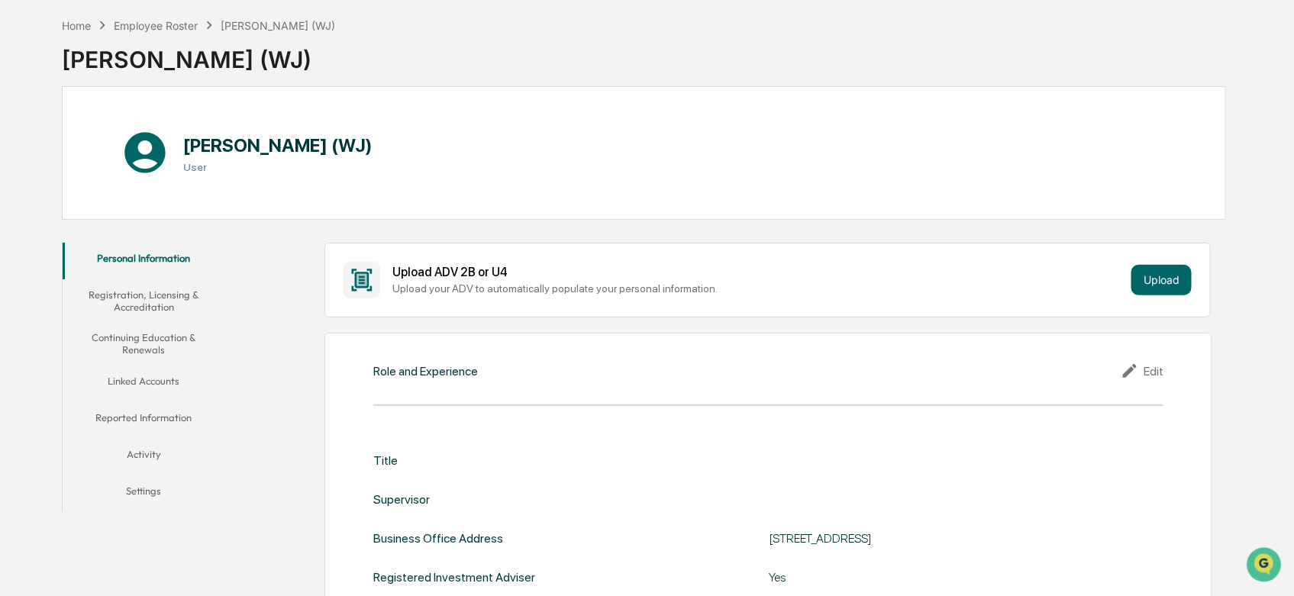
click at [137, 304] on button "Registration, Licensing & Accreditation" at bounding box center [144, 301] width 163 height 44
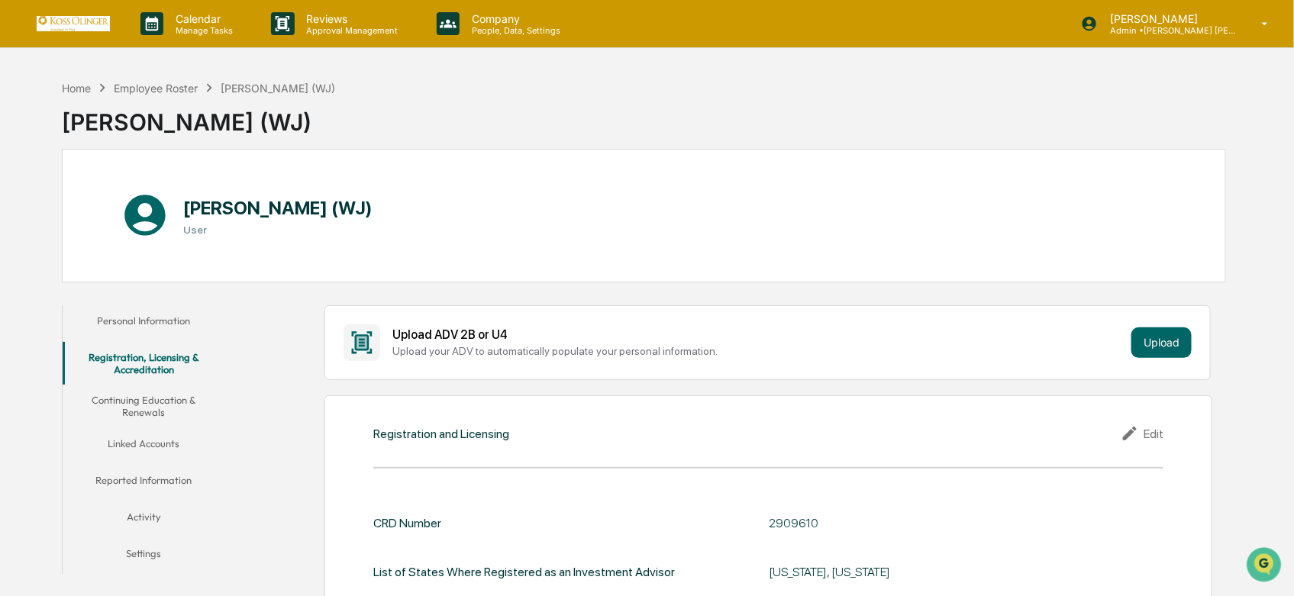
click at [123, 390] on button "Continuing Education & Renewals" at bounding box center [144, 407] width 163 height 44
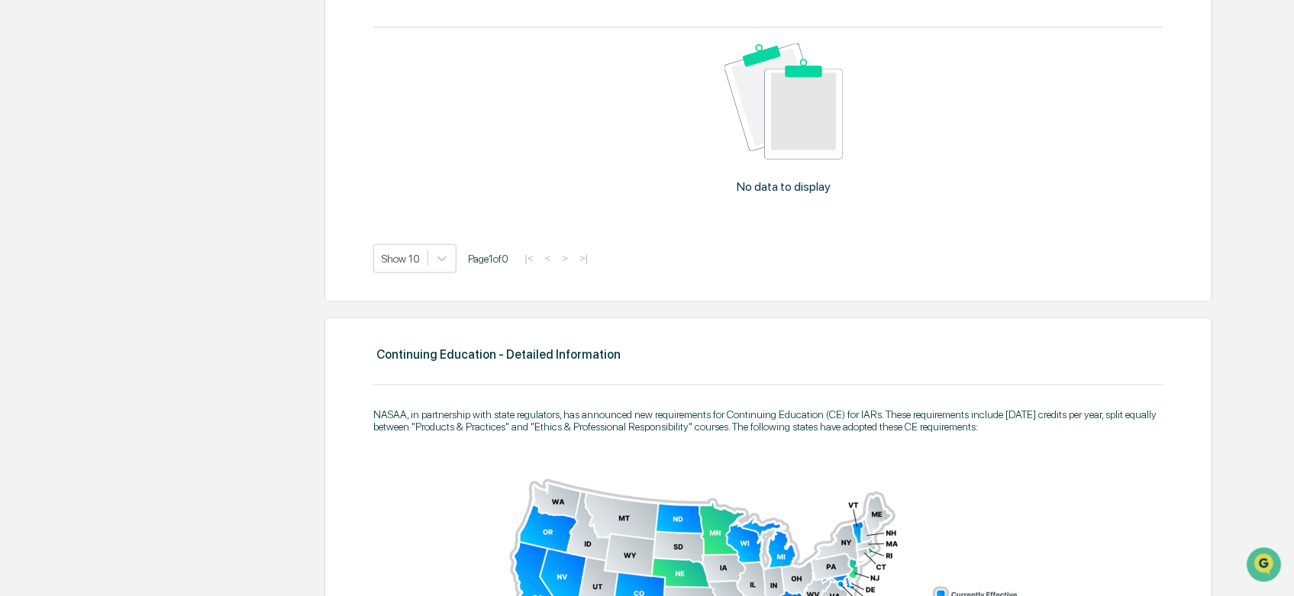
scroll to position [161, 0]
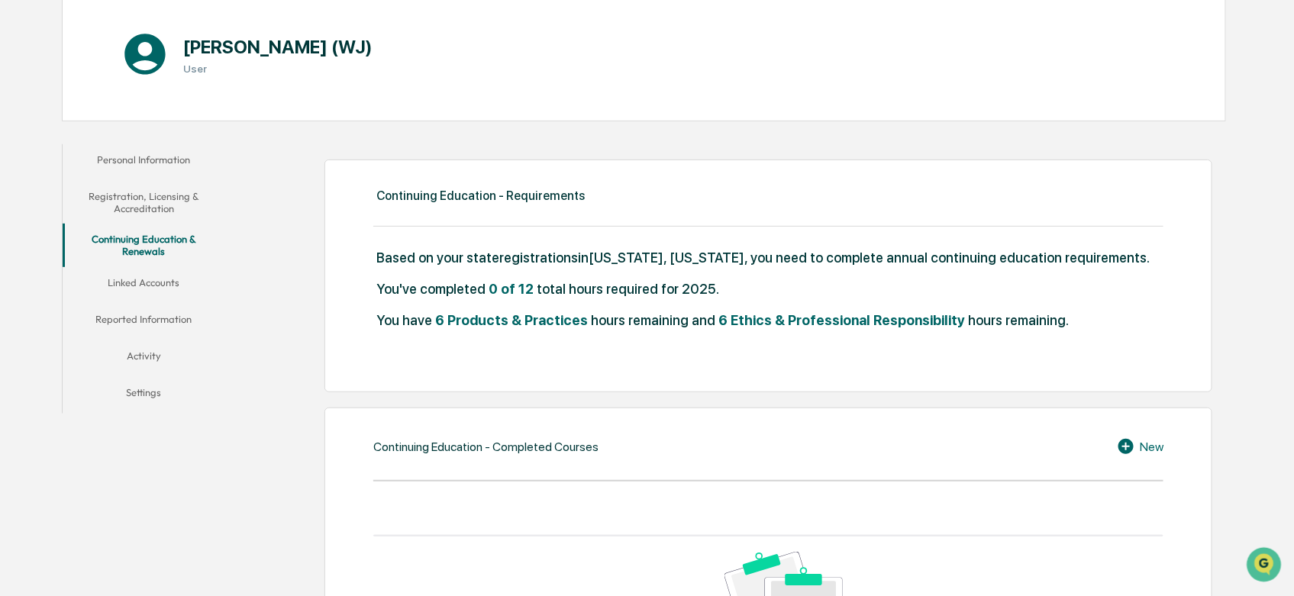
click at [156, 273] on button "Linked Accounts" at bounding box center [144, 285] width 163 height 37
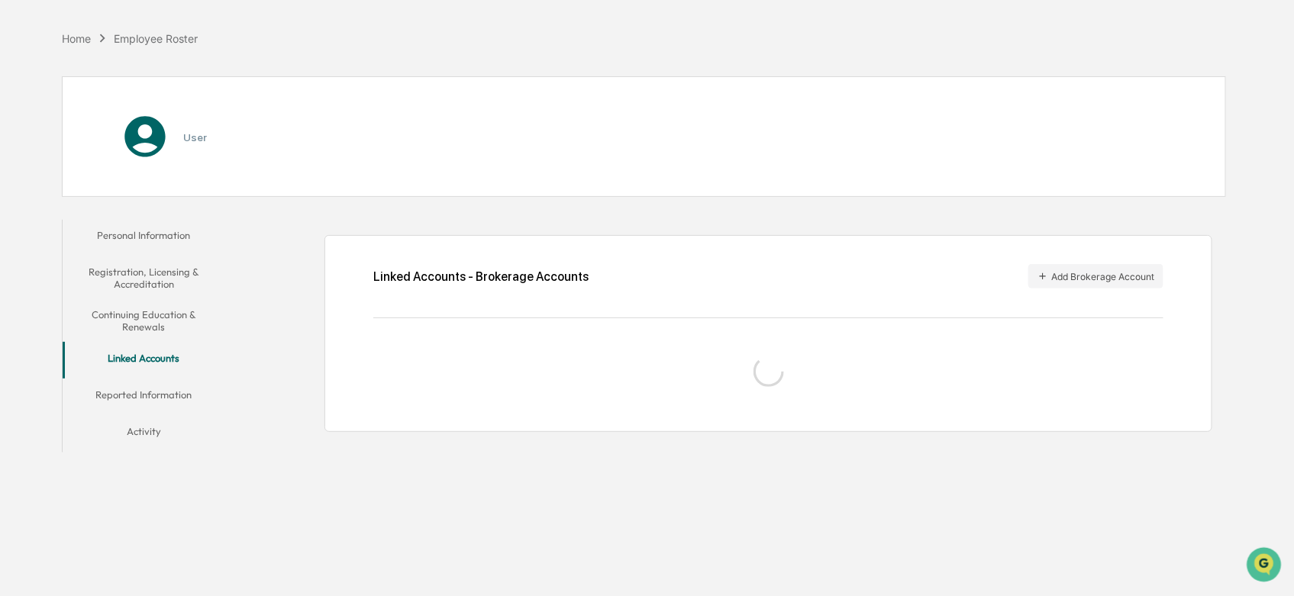
scroll to position [73, 0]
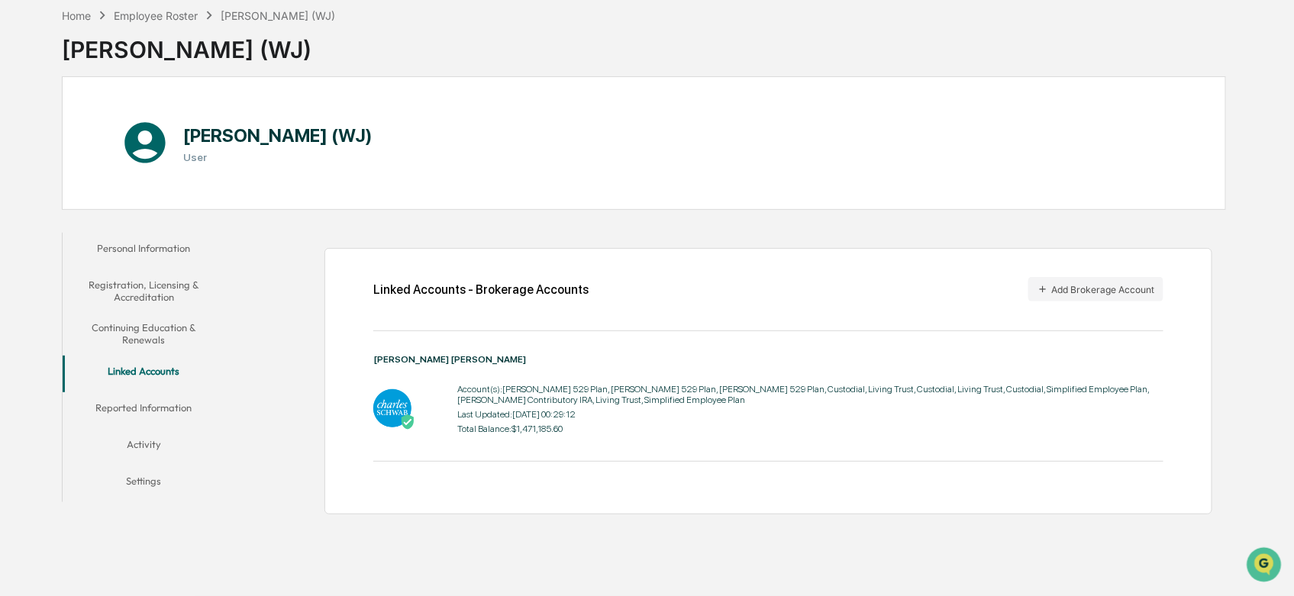
click at [128, 413] on button "Reported Information" at bounding box center [144, 410] width 163 height 37
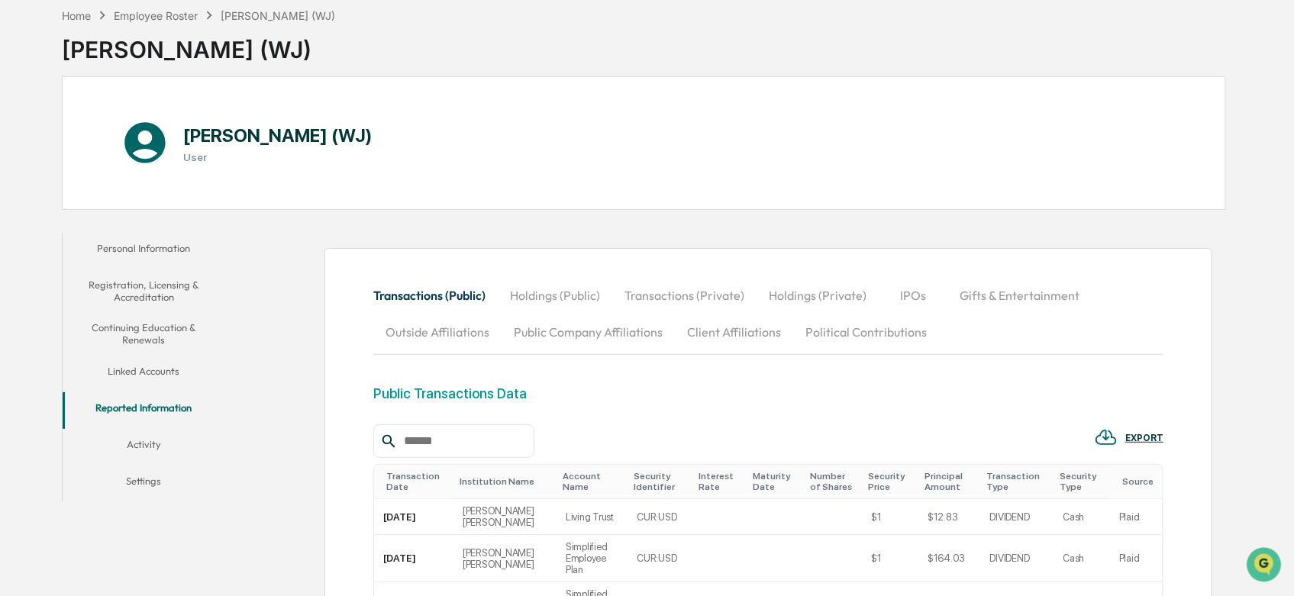
click at [441, 334] on button "Outside Affiliations" at bounding box center [437, 332] width 128 height 37
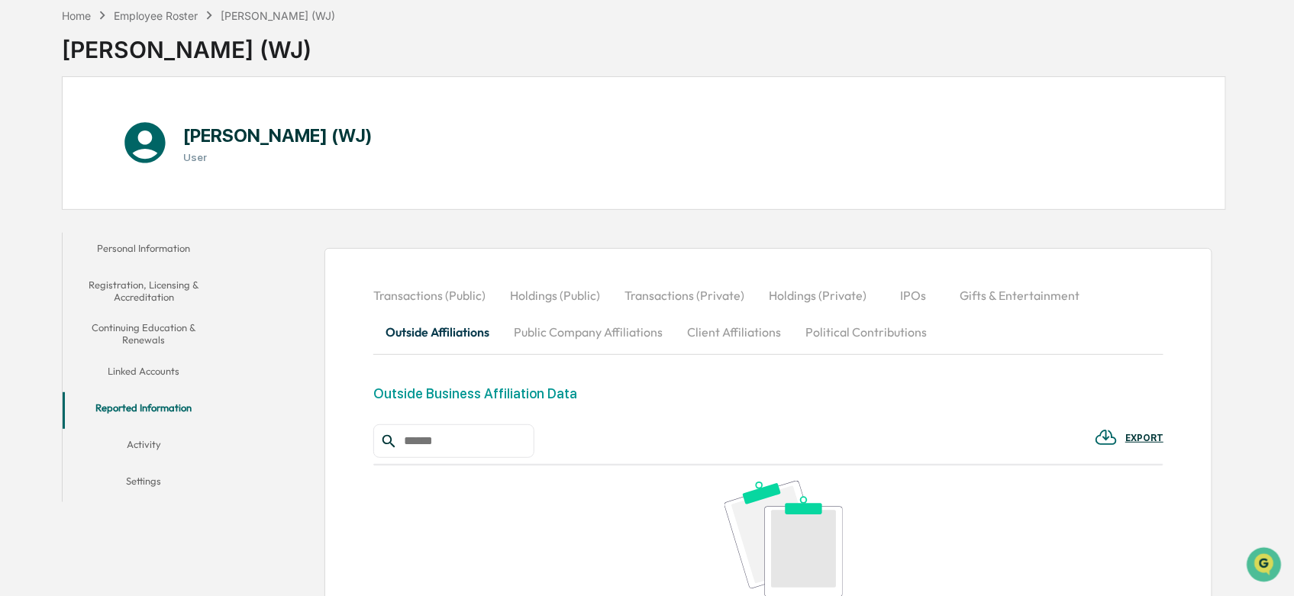
scroll to position [304, 0]
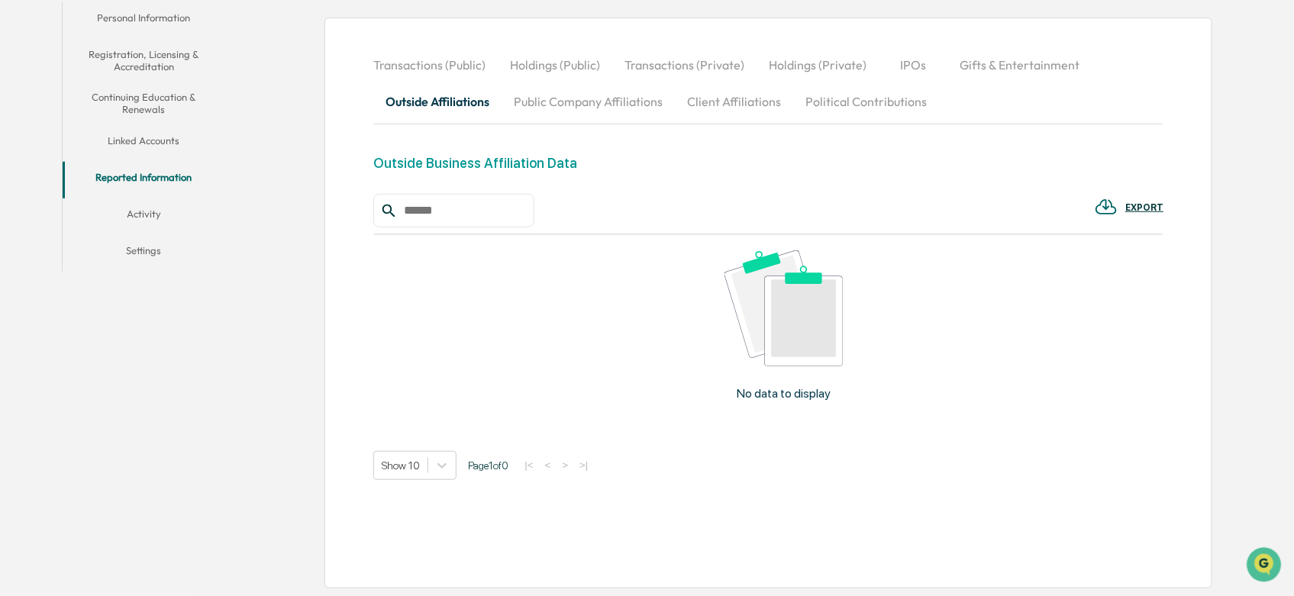
click at [726, 93] on button "Client Affiliations" at bounding box center [734, 101] width 118 height 37
click at [832, 87] on button "Political Contributions" at bounding box center [866, 101] width 146 height 37
click at [582, 101] on button "Public Company Affiliations" at bounding box center [587, 101] width 173 height 37
click at [445, 108] on button "Outside Affiliations" at bounding box center [437, 101] width 128 height 37
click at [556, 62] on button "Holdings (Public)" at bounding box center [555, 65] width 114 height 37
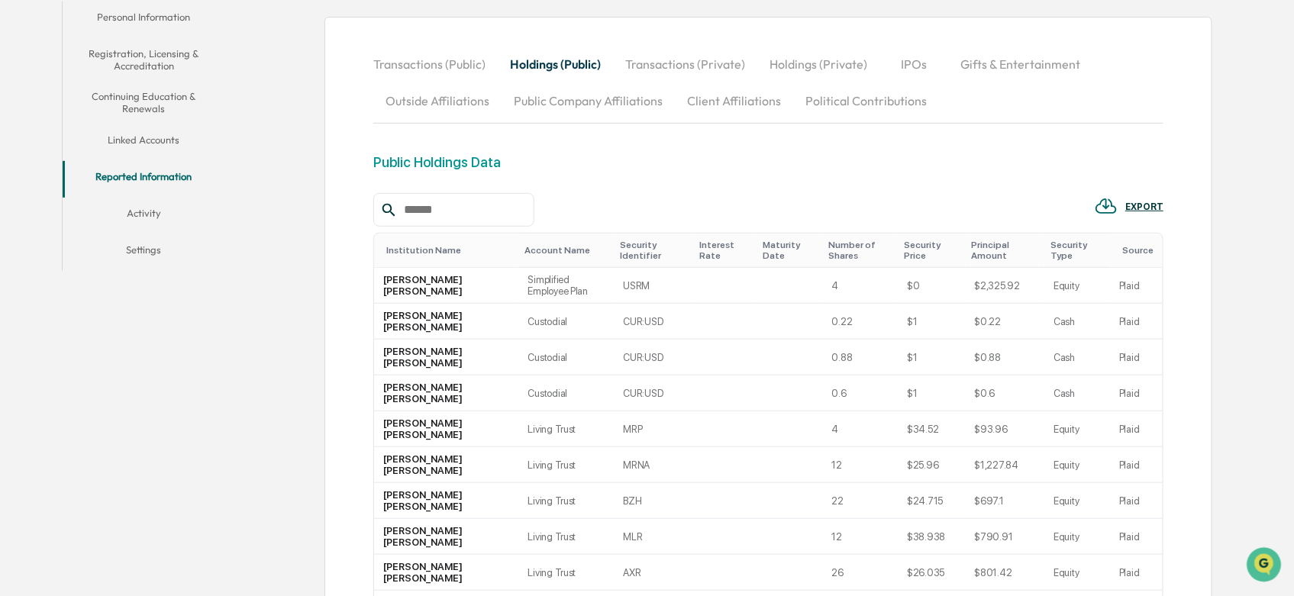
click at [654, 58] on button "Transactions (Private)" at bounding box center [685, 64] width 144 height 37
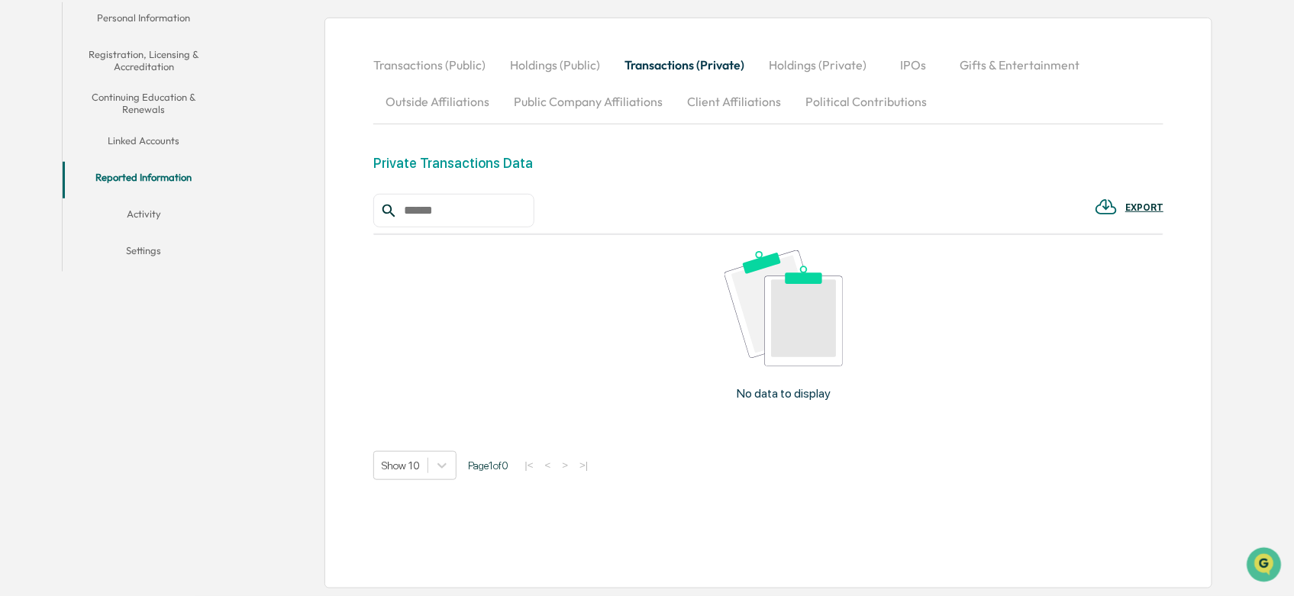
click at [789, 66] on button "Holdings (Private)" at bounding box center [817, 65] width 122 height 37
click at [902, 85] on button "Political Contributions" at bounding box center [866, 101] width 146 height 37
click at [907, 60] on button "IPOs" at bounding box center [912, 65] width 69 height 37
click at [962, 65] on button "Gifts & Entertainment" at bounding box center [1019, 65] width 144 height 37
click at [153, 211] on button "Activity" at bounding box center [144, 216] width 163 height 37
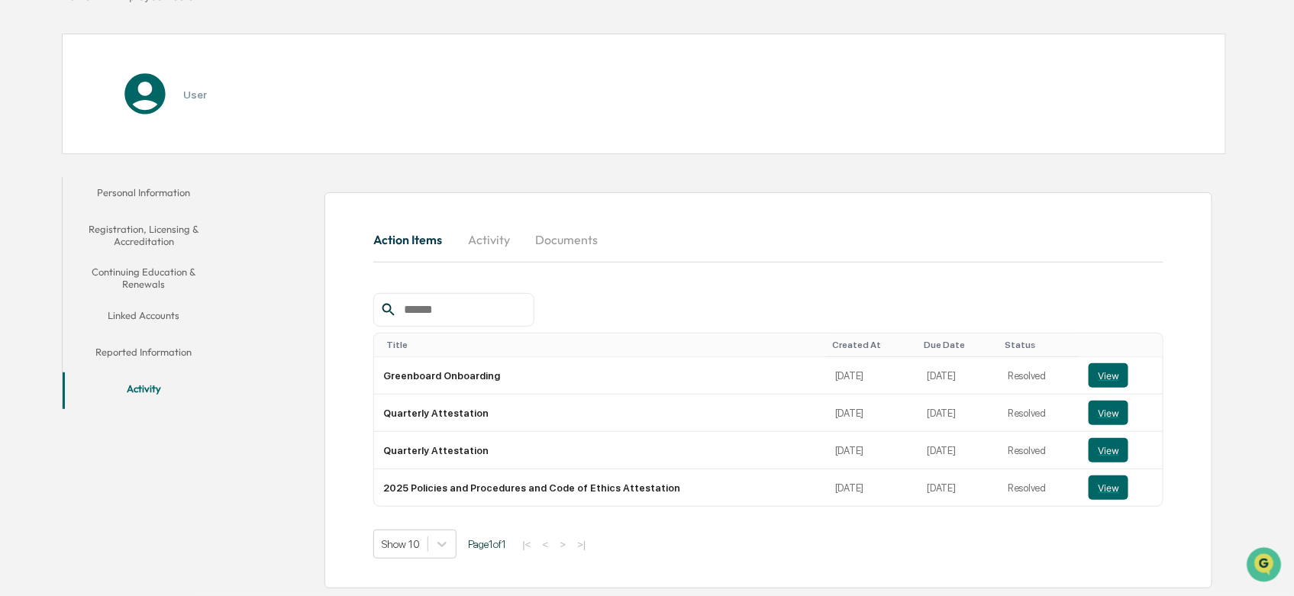
scroll to position [131, 0]
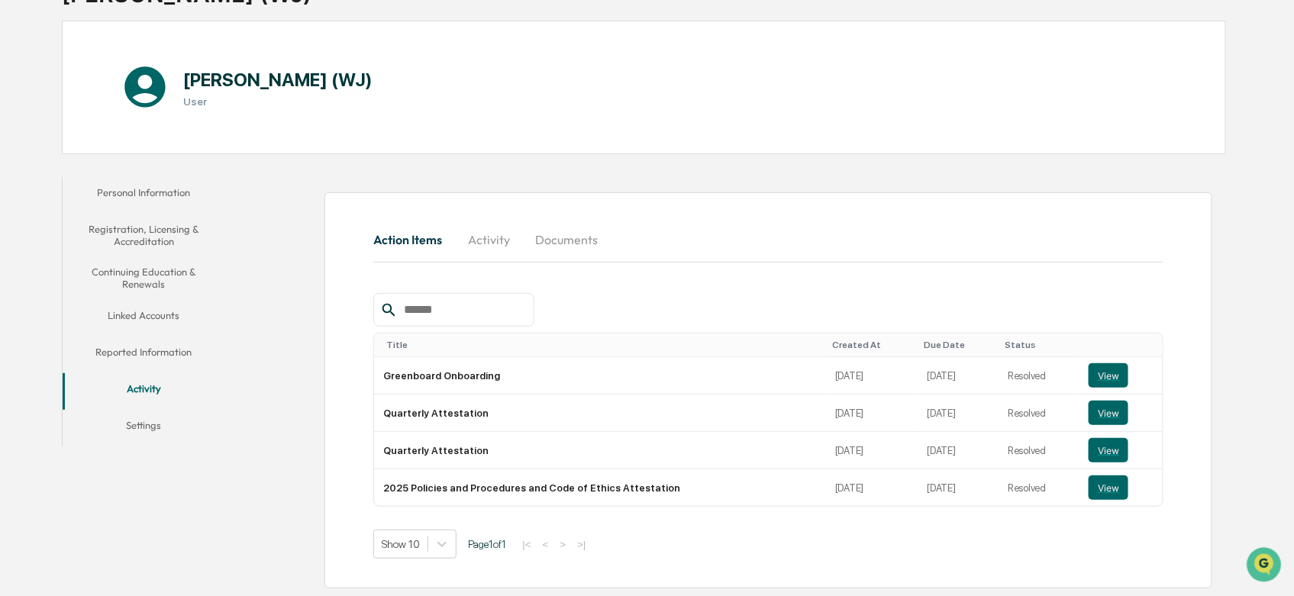
click at [149, 422] on button "Settings" at bounding box center [144, 428] width 163 height 37
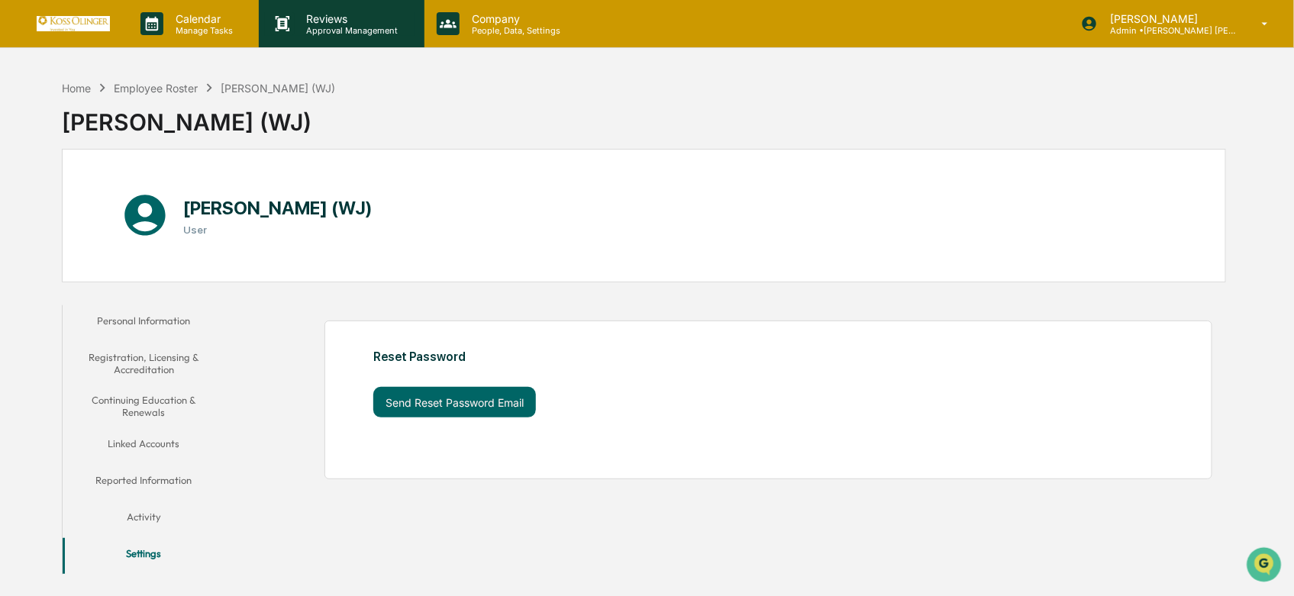
click at [366, 23] on p "Reviews" at bounding box center [350, 18] width 111 height 13
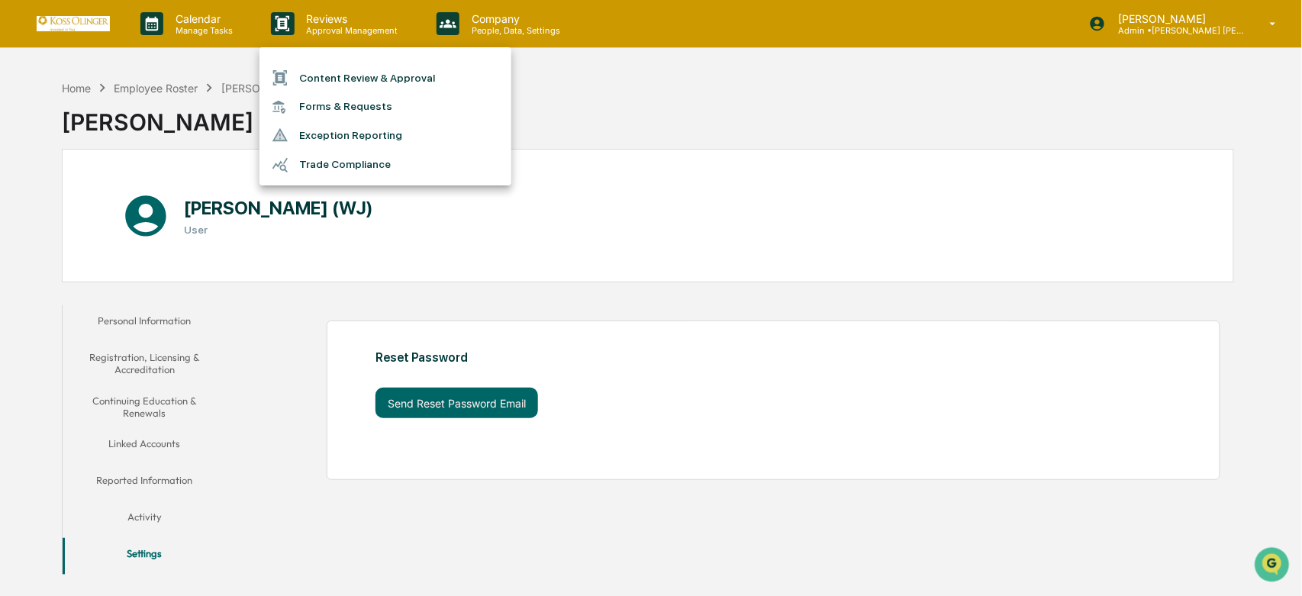
click at [488, 27] on div at bounding box center [651, 298] width 1302 height 596
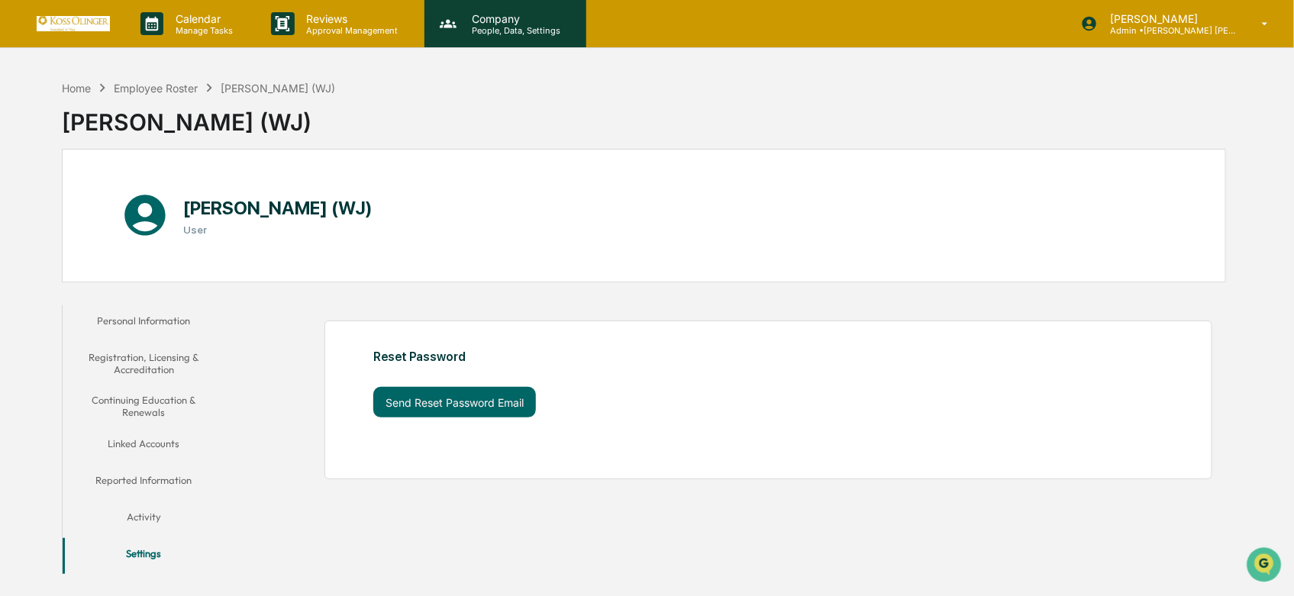
click at [473, 26] on p "People, Data, Settings" at bounding box center [513, 30] width 108 height 11
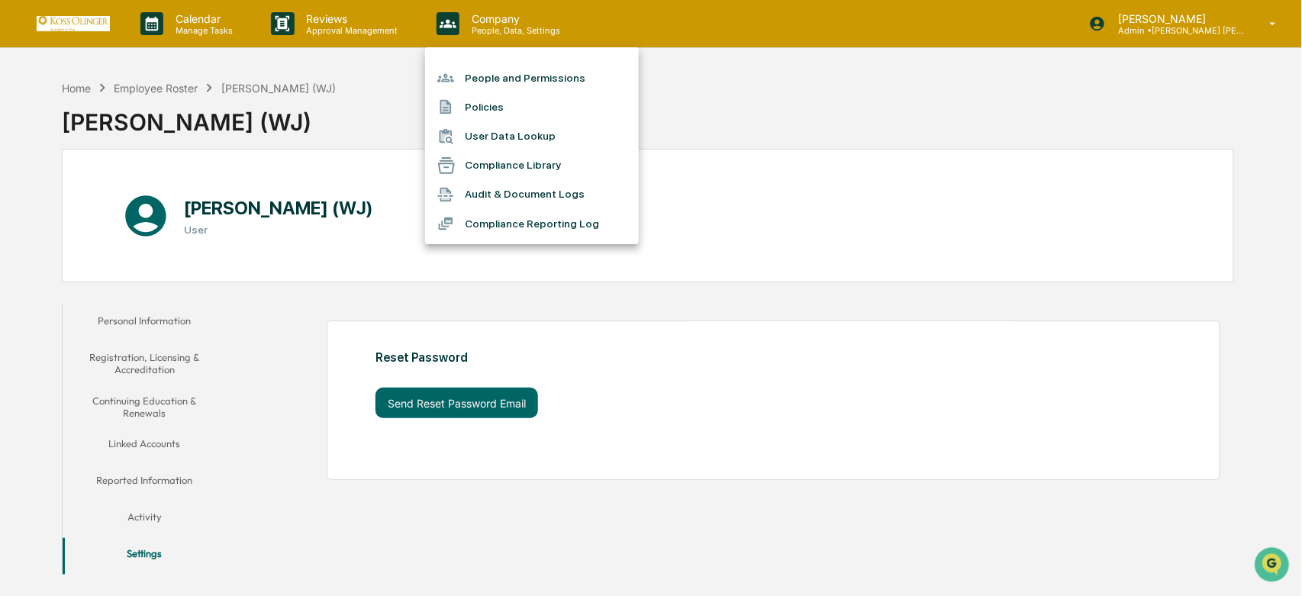
click at [134, 489] on div at bounding box center [651, 298] width 1302 height 596
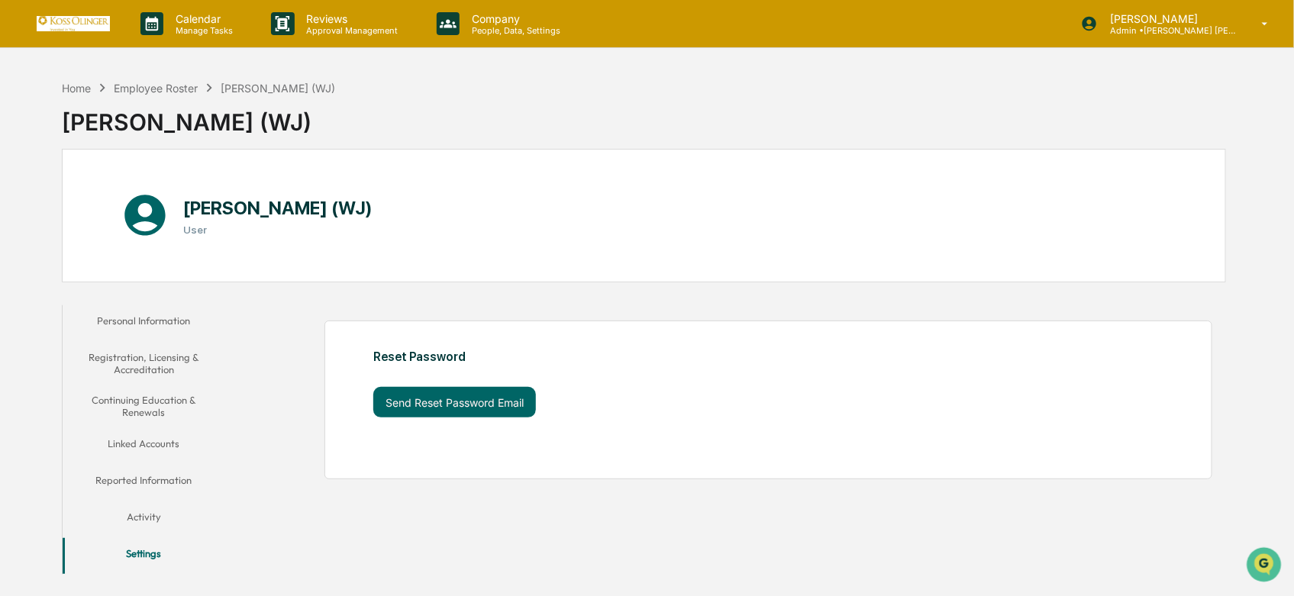
click at [134, 483] on button "Reported Information" at bounding box center [144, 483] width 163 height 37
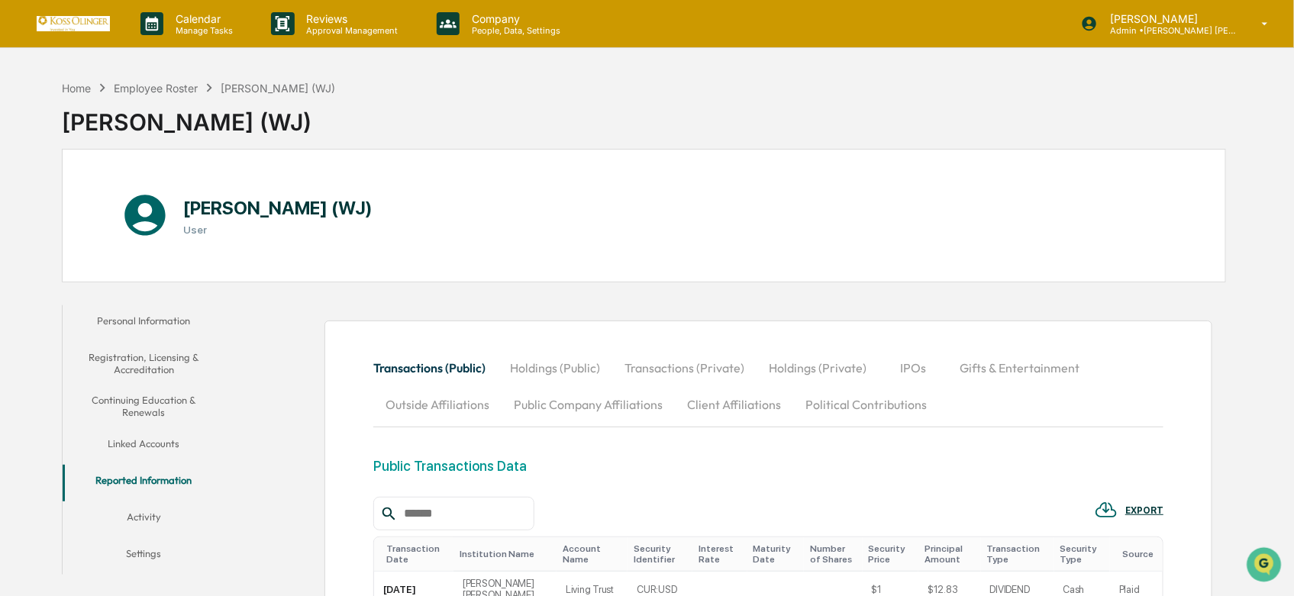
click at [446, 379] on button "Transactions (Public)" at bounding box center [435, 368] width 124 height 37
click at [464, 422] on button "Outside Affiliations" at bounding box center [437, 404] width 128 height 37
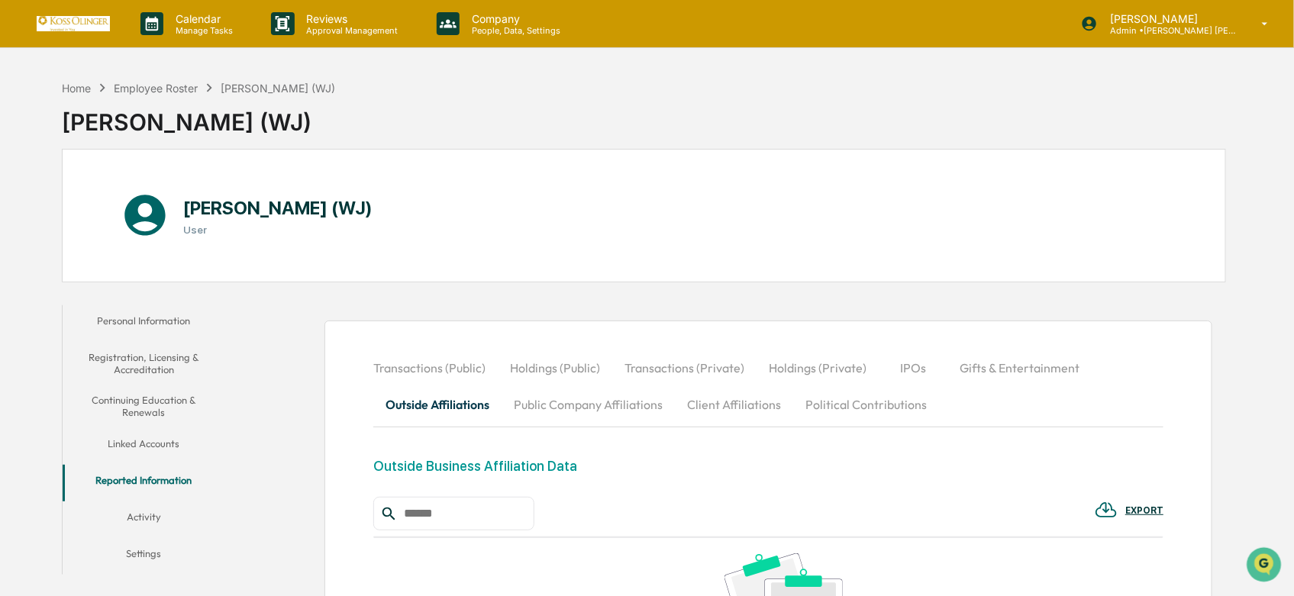
click at [453, 402] on button "Outside Affiliations" at bounding box center [437, 404] width 128 height 37
click at [211, 5] on div "Calendar Manage Tasks" at bounding box center [193, 23] width 131 height 47
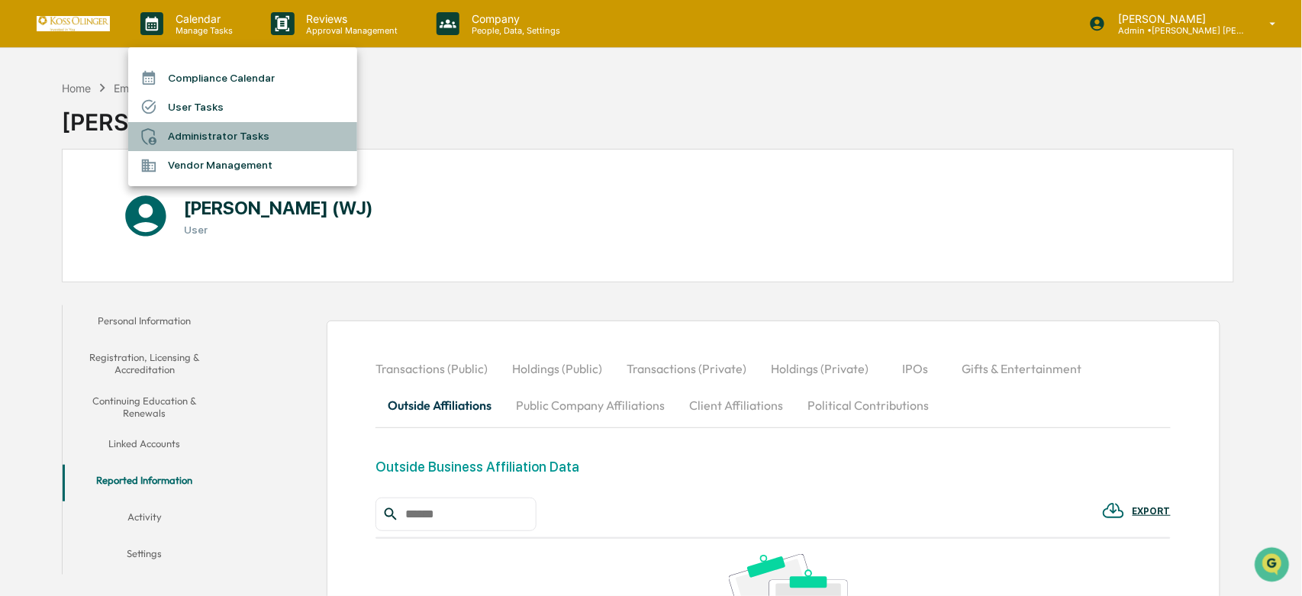
click at [218, 122] on li "Administrator Tasks" at bounding box center [242, 136] width 229 height 29
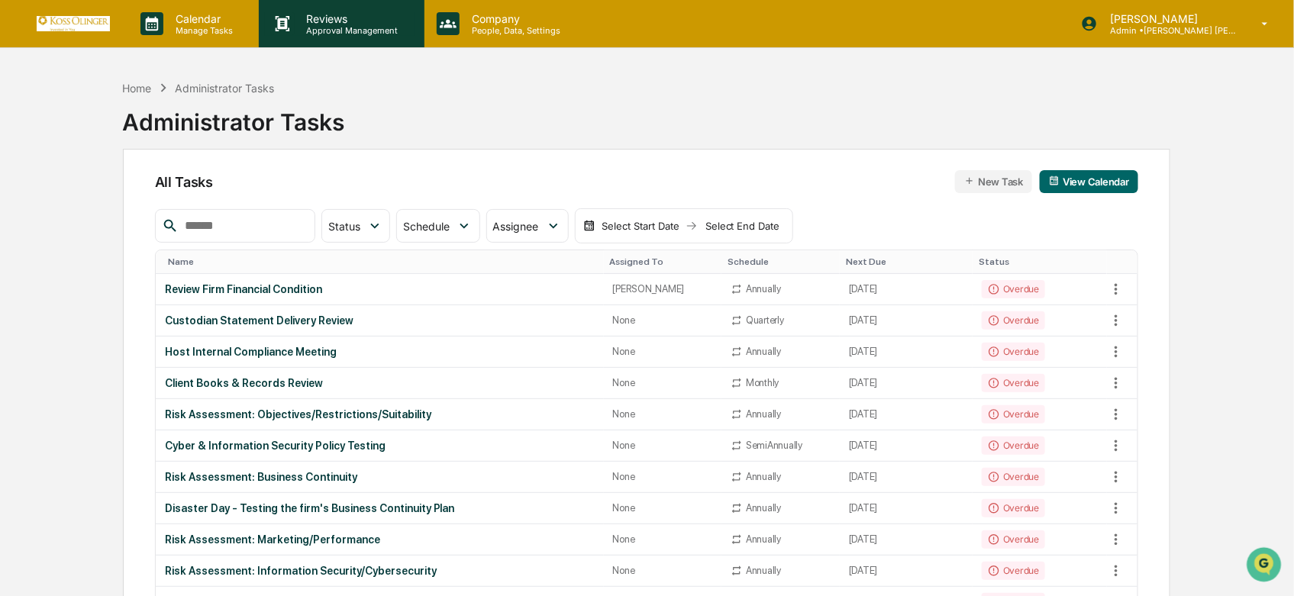
click at [317, 16] on p "Reviews" at bounding box center [350, 18] width 111 height 13
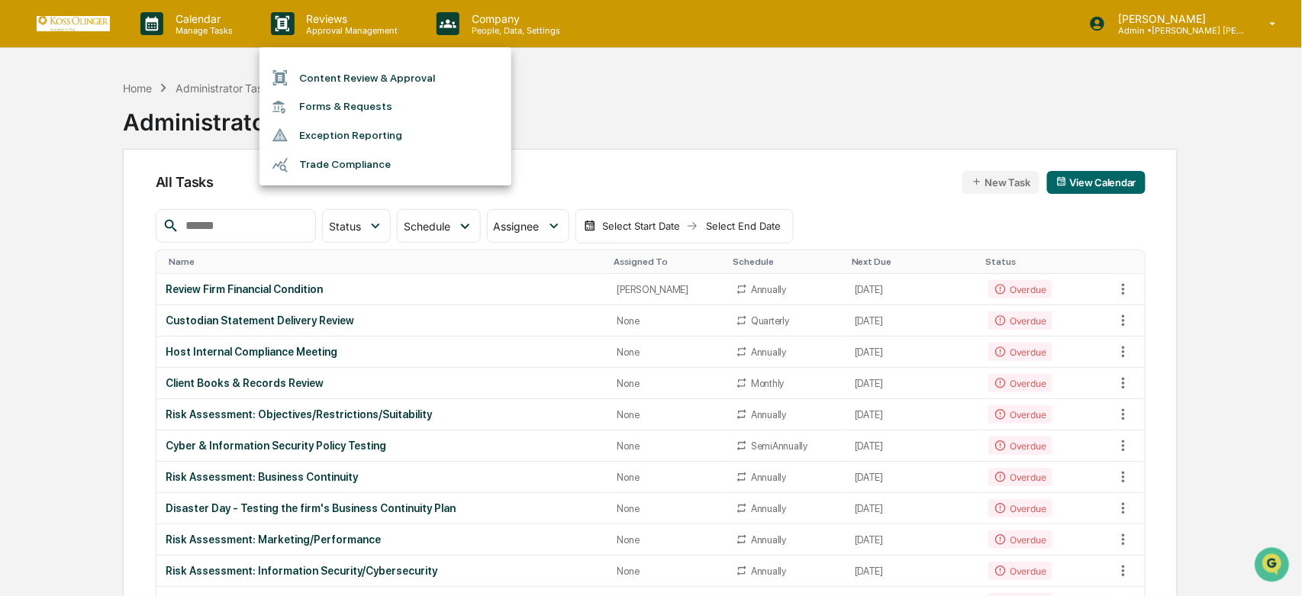
click at [339, 105] on li "Forms & Requests" at bounding box center [385, 106] width 252 height 28
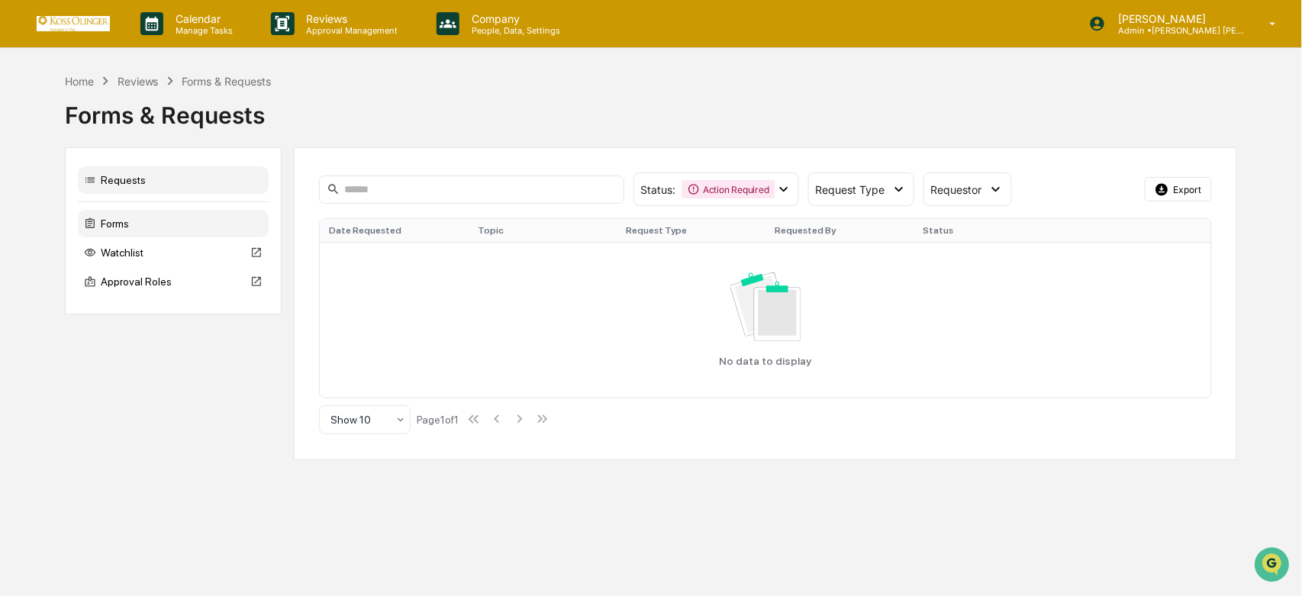
click at [165, 230] on div "Forms" at bounding box center [173, 223] width 191 height 27
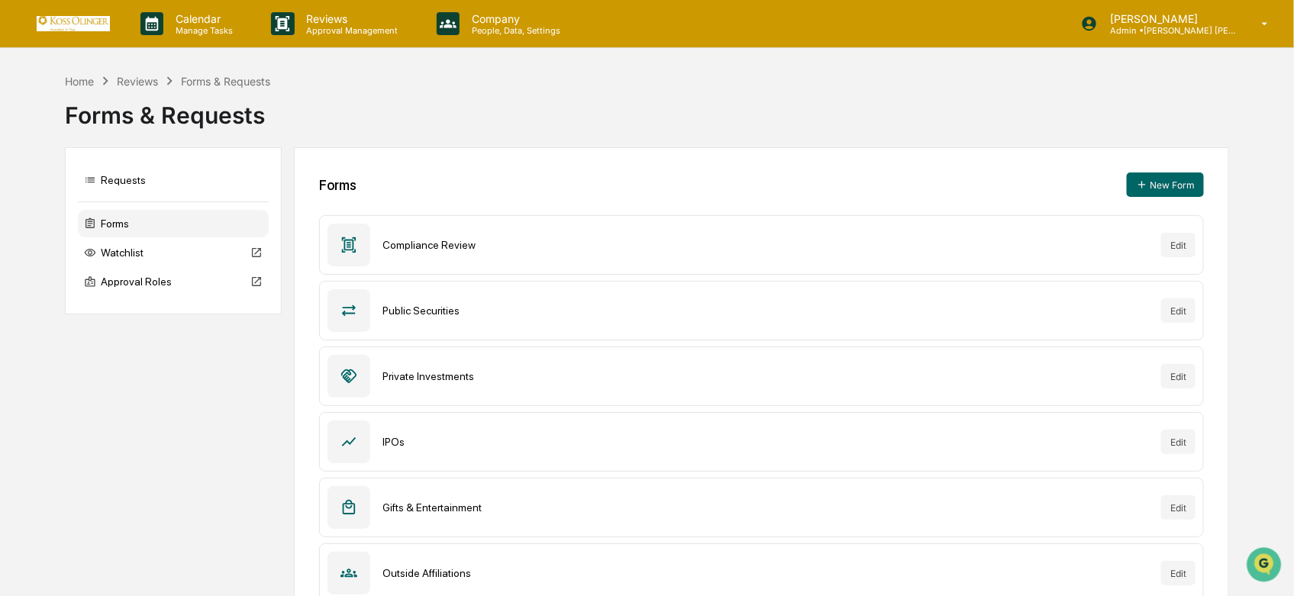
scroll to position [171, 0]
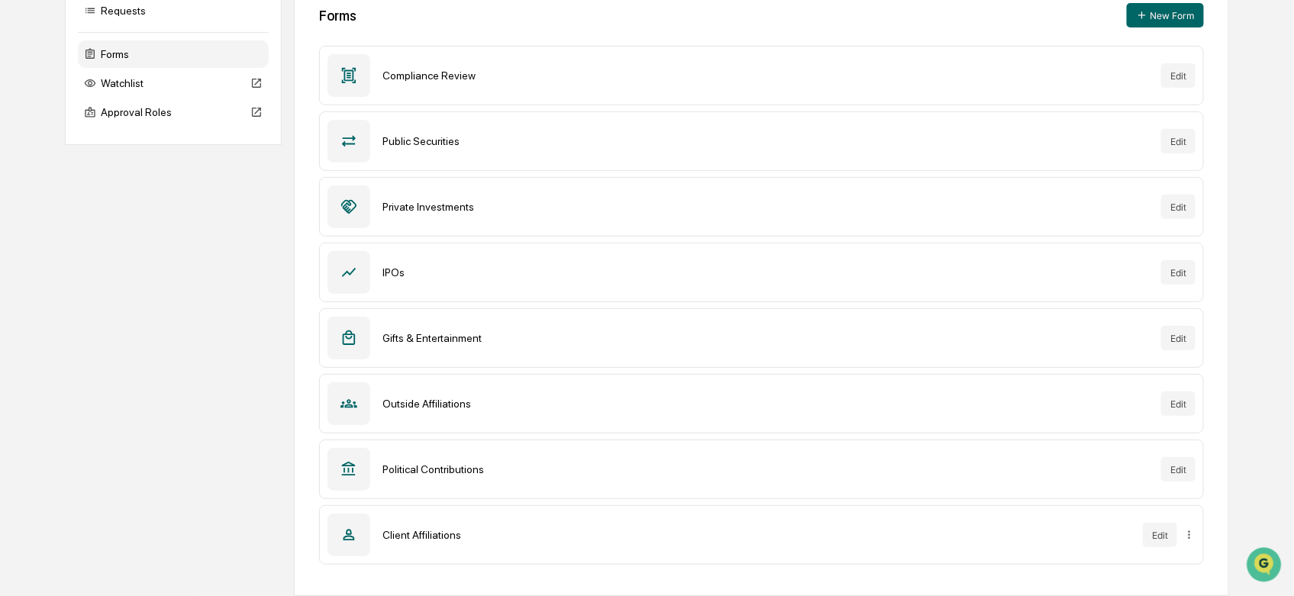
click at [380, 416] on div "Outside Affiliations Edit" at bounding box center [761, 404] width 885 height 60
click at [978, 372] on div "Forms New Form Compliance Review Edit Public Securities Edit Private Investment…" at bounding box center [762, 287] width 936 height 618
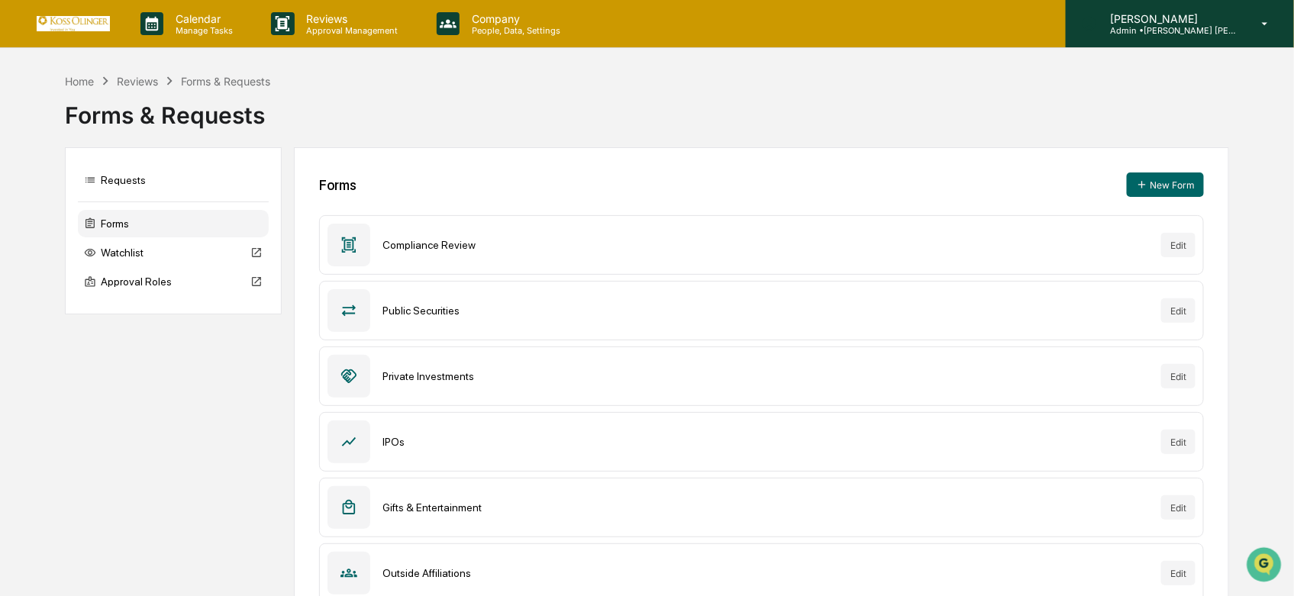
click at [1212, 26] on p "Admin • Koss Olinger Consulting, LLC" at bounding box center [1169, 30] width 142 height 11
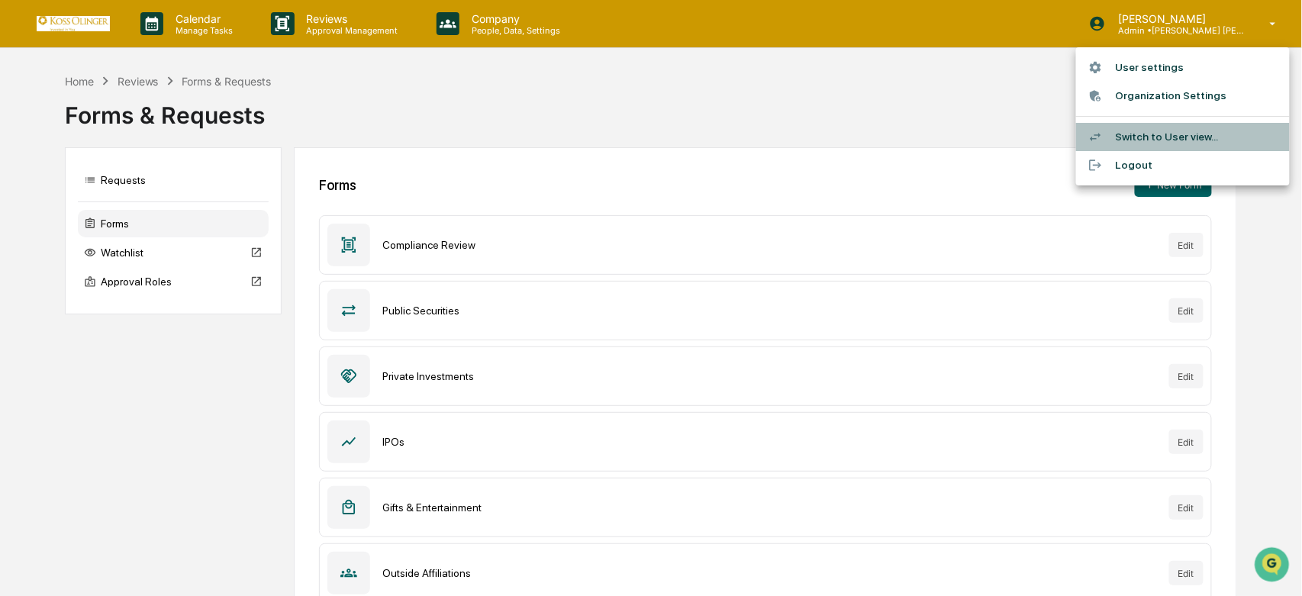
click at [1151, 141] on li "Switch to User view..." at bounding box center [1183, 137] width 214 height 28
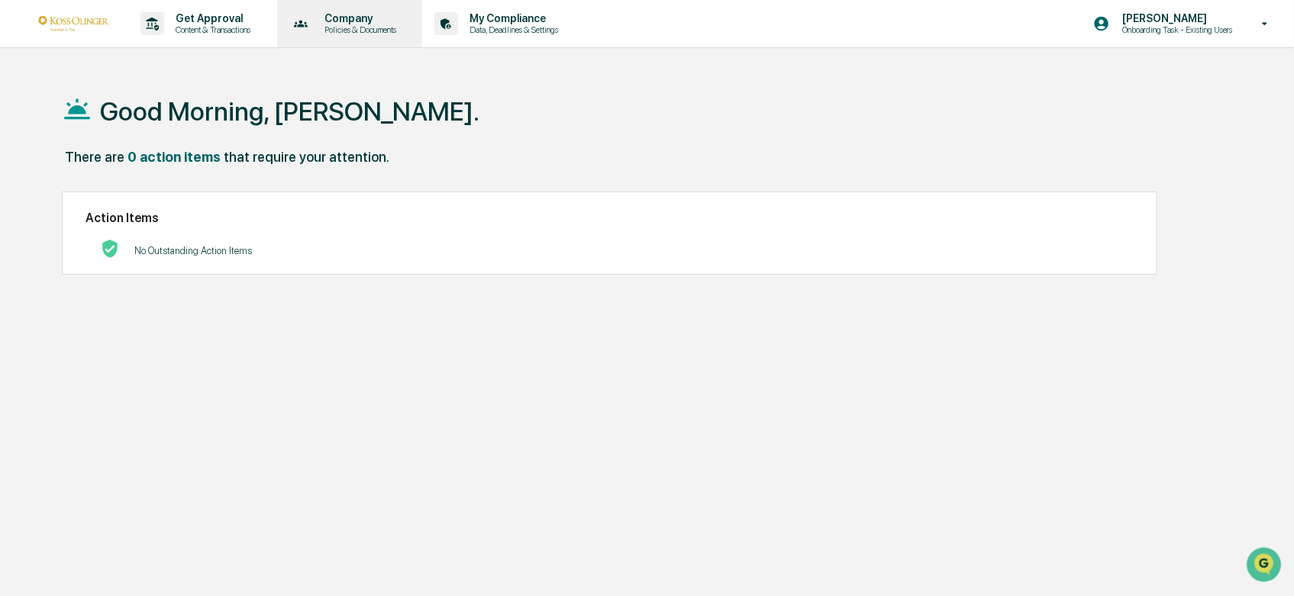
click at [307, 29] on icon at bounding box center [301, 24] width 24 height 24
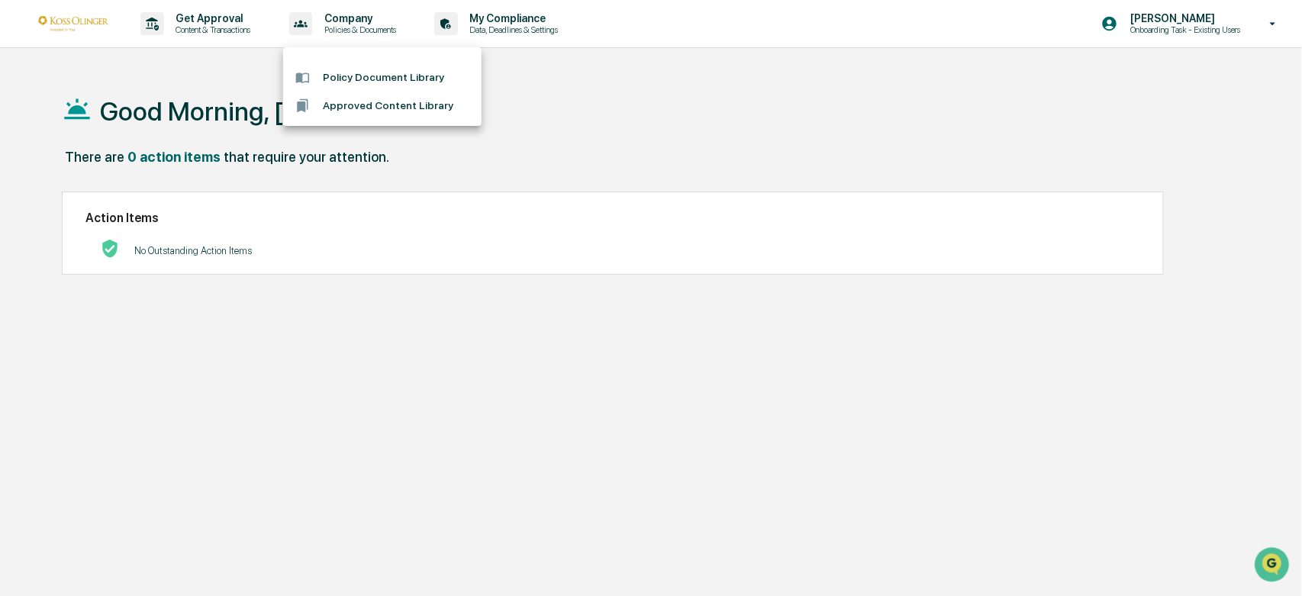
click at [231, 28] on div at bounding box center [651, 298] width 1302 height 596
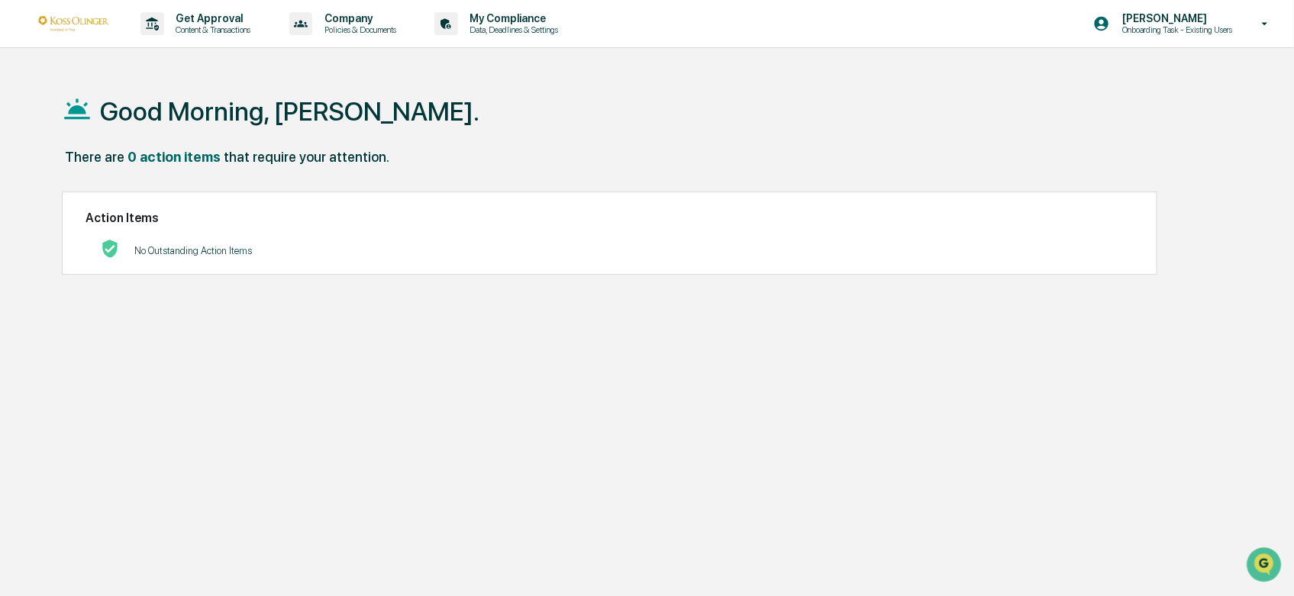
click at [231, 28] on p "Content & Transactions" at bounding box center [211, 29] width 95 height 11
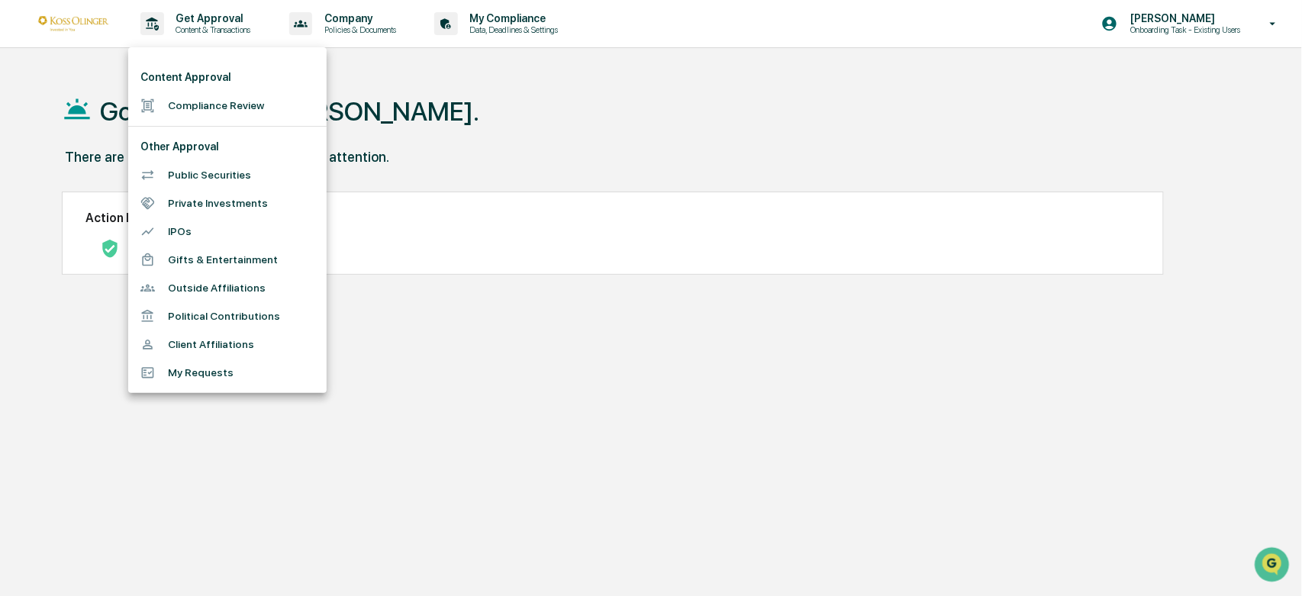
click at [252, 282] on li "Outside Affiliations" at bounding box center [227, 288] width 198 height 28
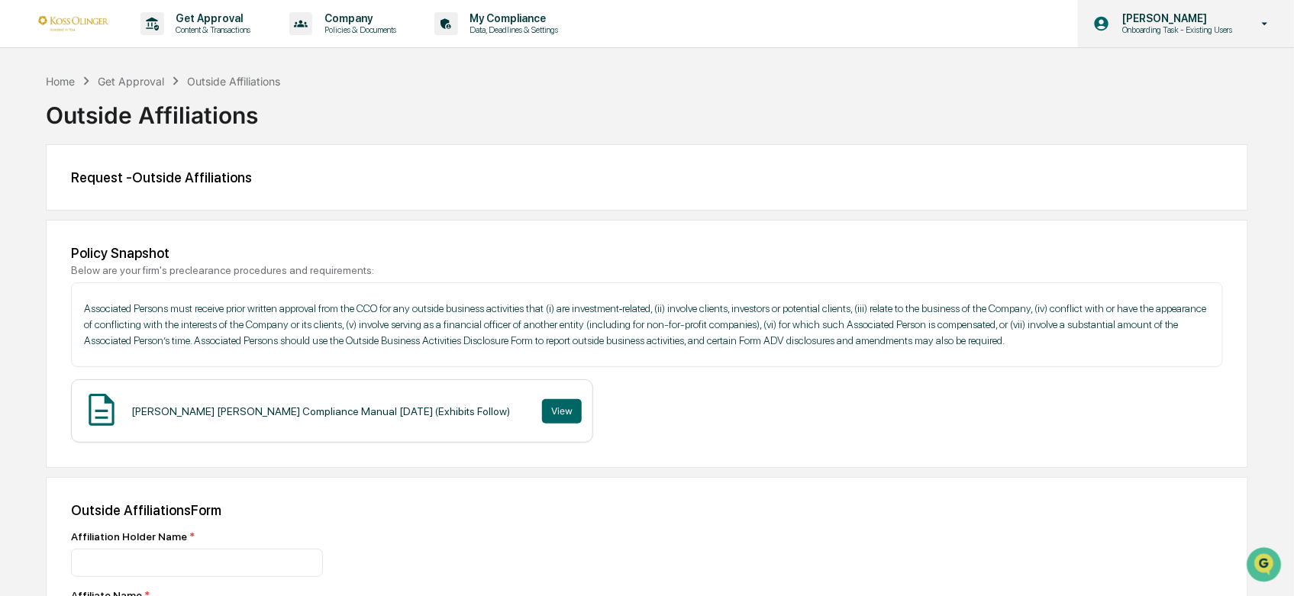
click at [1156, 43] on div "Emily Lusk Onboarding Task - Existing Users" at bounding box center [1186, 23] width 216 height 47
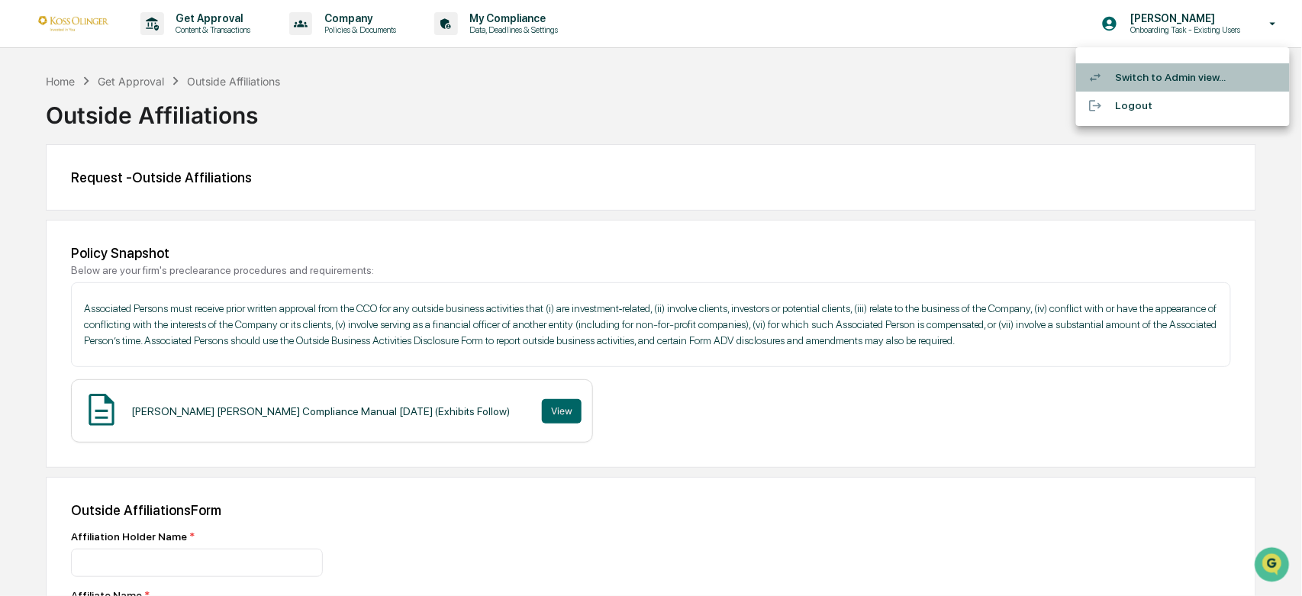
click at [1123, 66] on li "Switch to Admin view..." at bounding box center [1183, 77] width 214 height 28
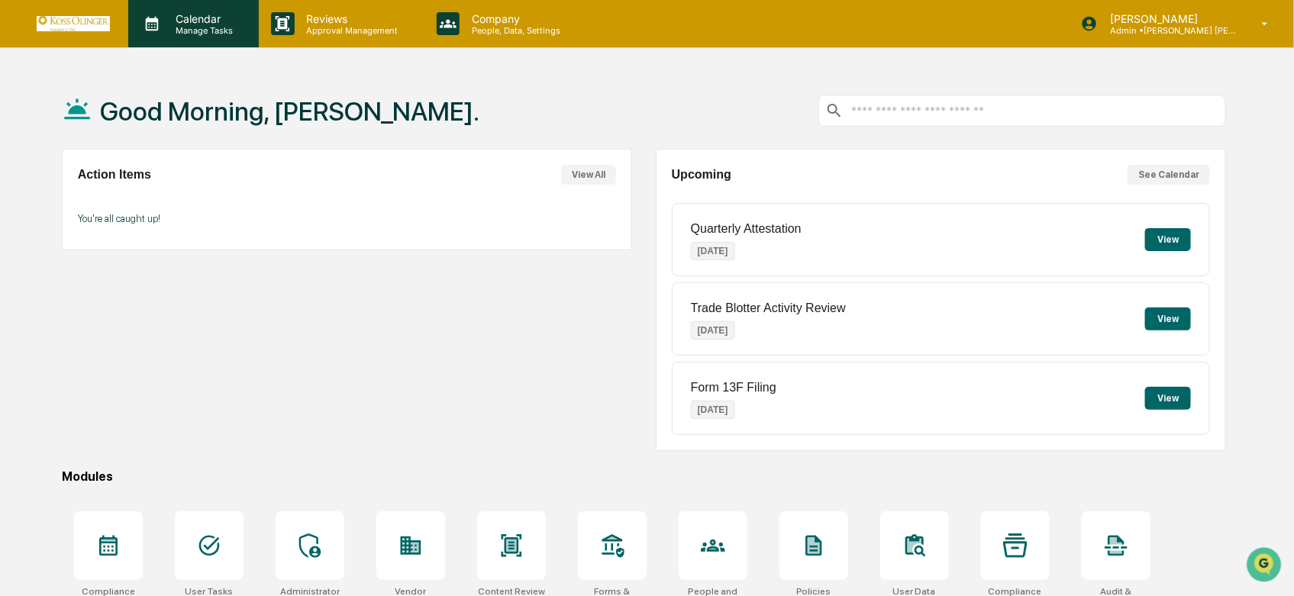
click at [206, 19] on p "Calendar" at bounding box center [201, 18] width 77 height 13
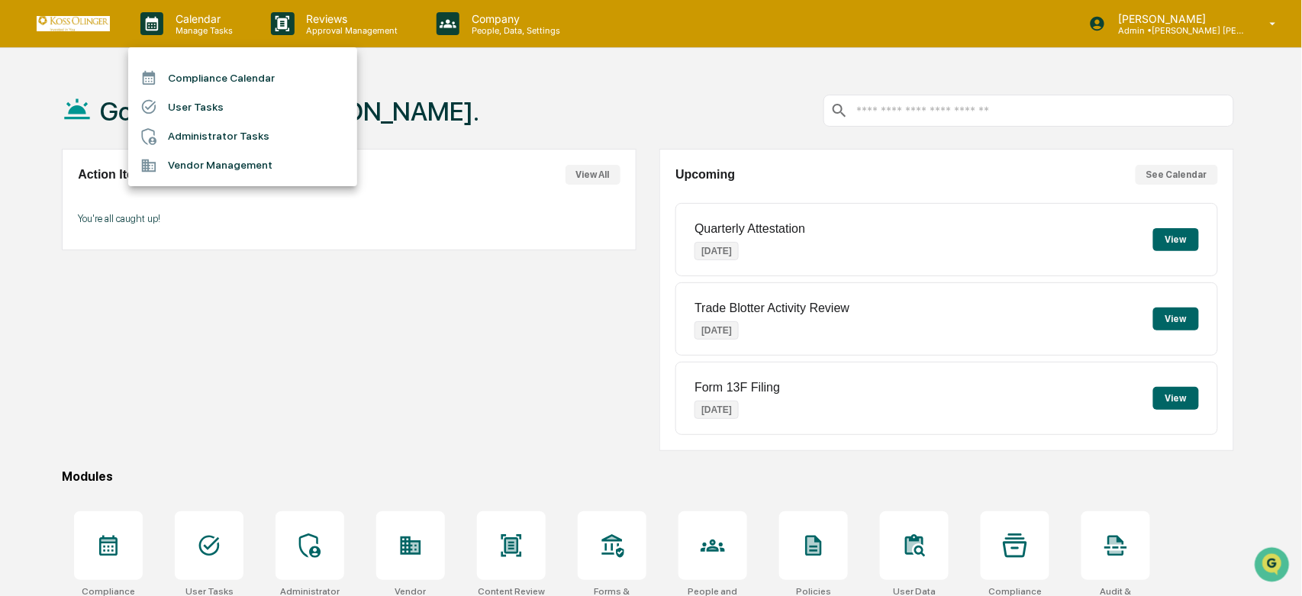
click at [227, 142] on li "Administrator Tasks" at bounding box center [242, 136] width 229 height 29
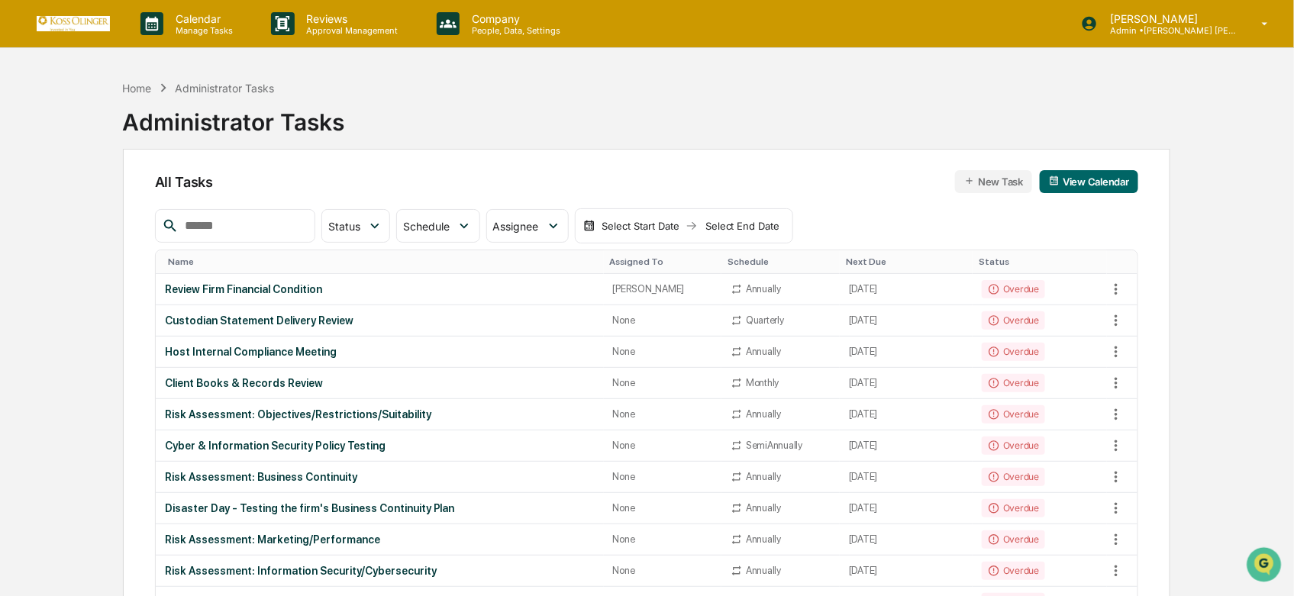
click at [262, 223] on input "text" at bounding box center [244, 226] width 130 height 20
type input "*"
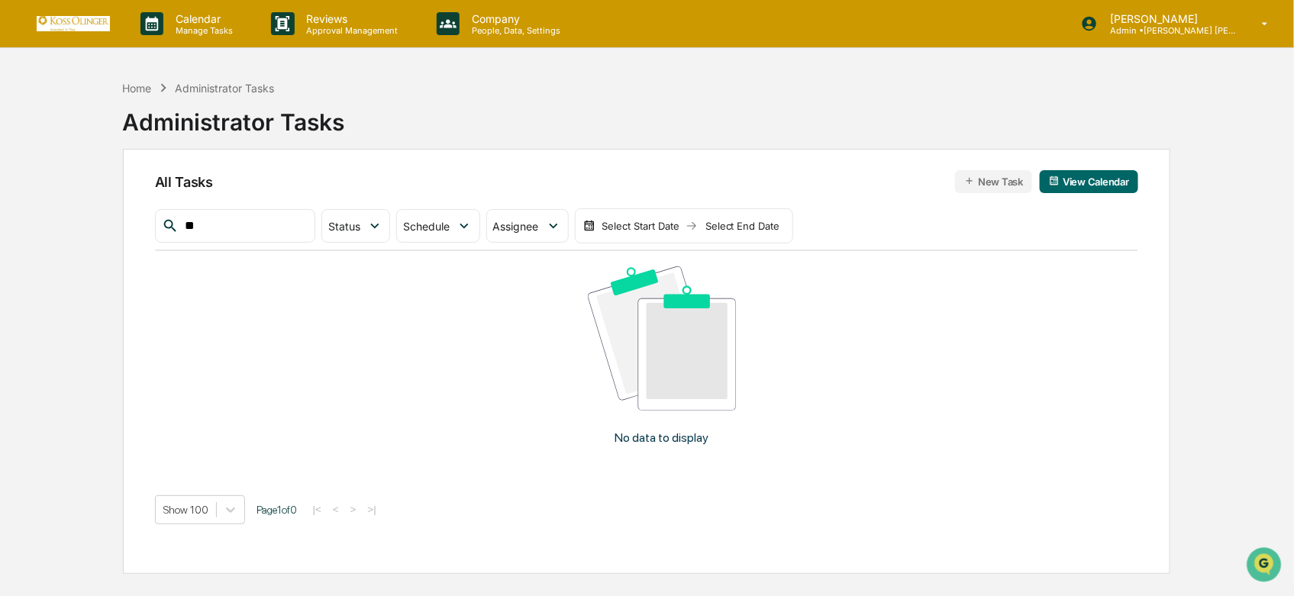
type input "*"
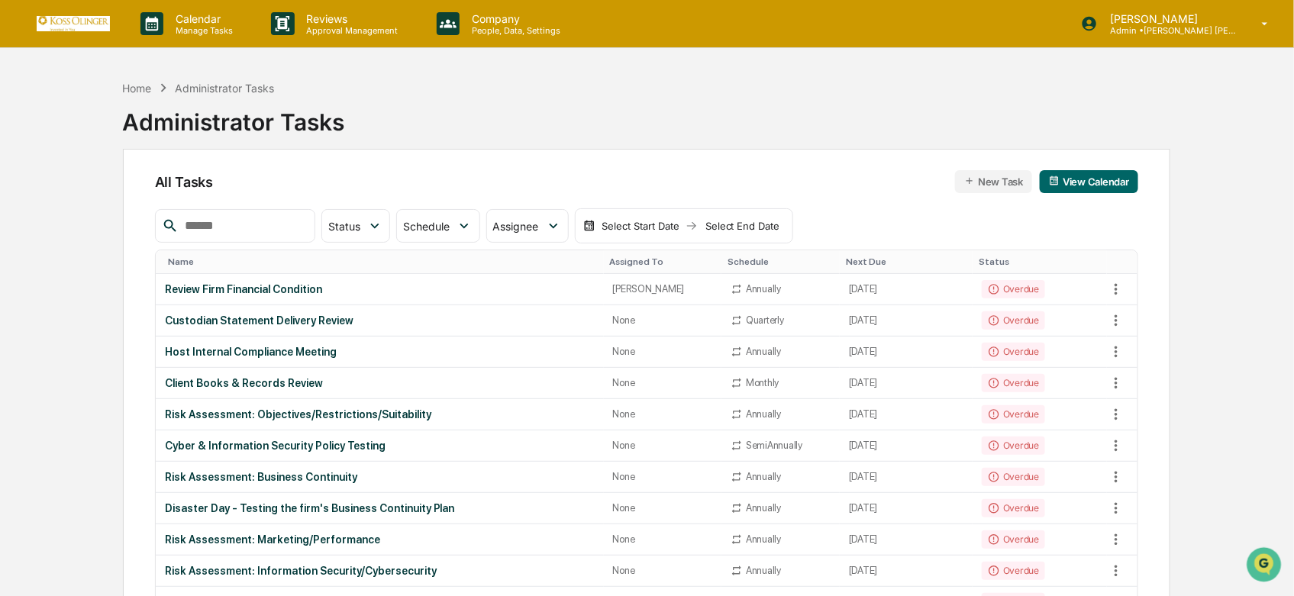
click at [1001, 176] on button "New Task" at bounding box center [993, 181] width 77 height 23
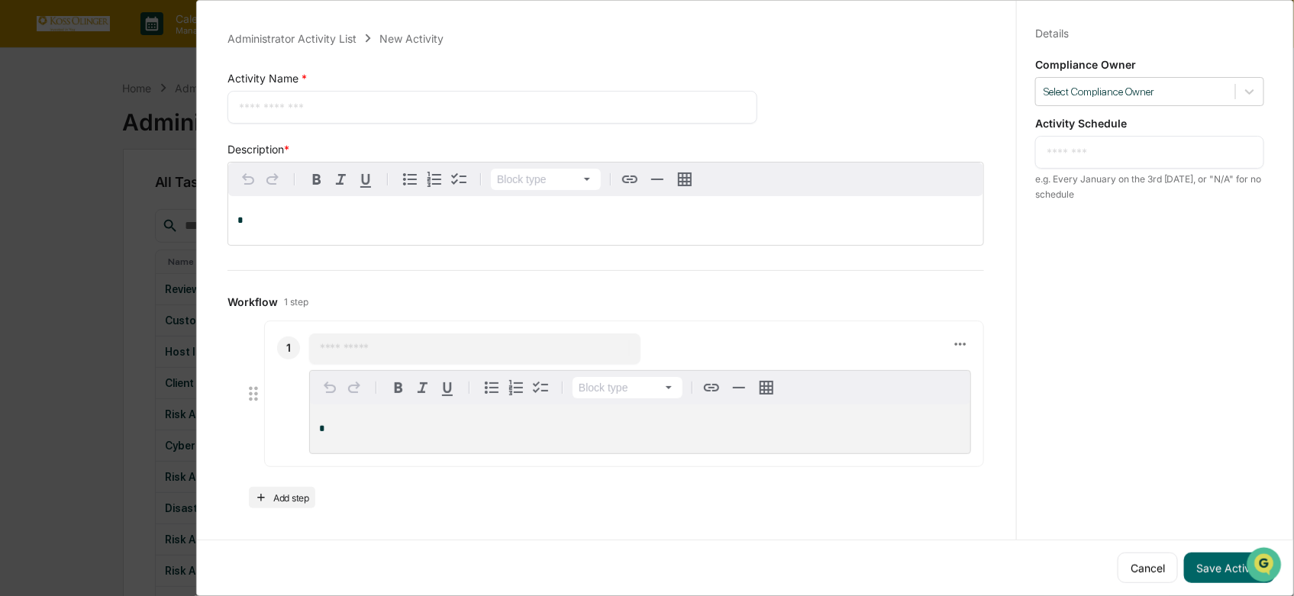
click at [97, 330] on div "Administrator Activity List New Activity Activity Name * * ​ Save Cancel Descri…" at bounding box center [647, 298] width 1294 height 596
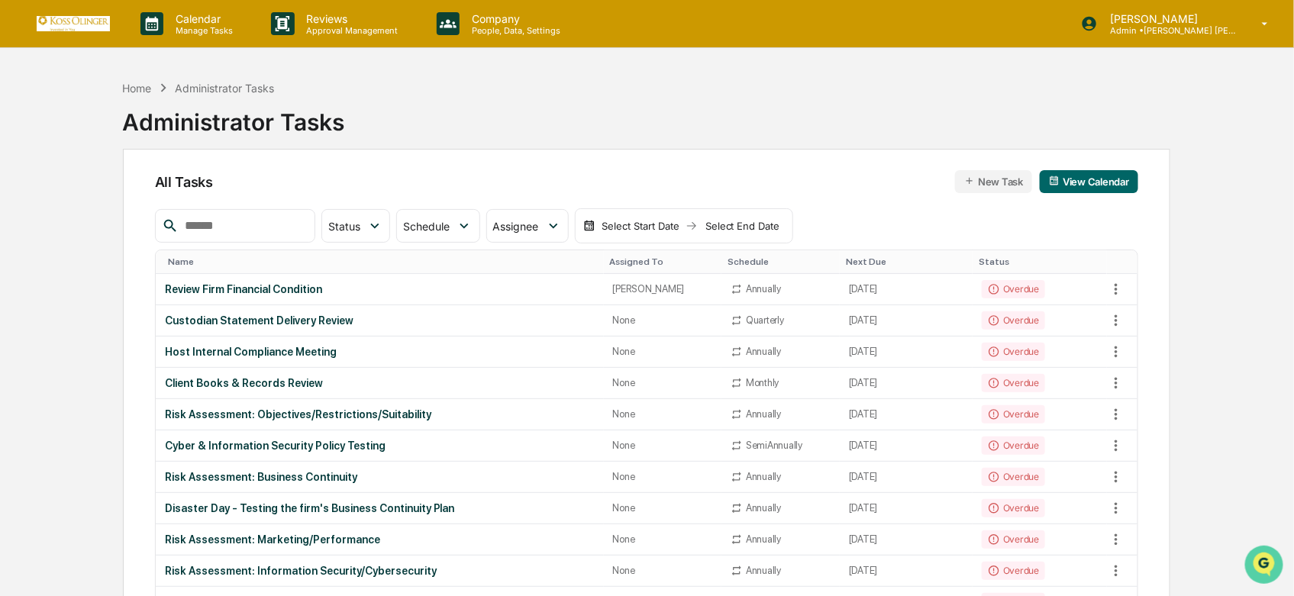
click at [1248, 561] on img "Open customer support" at bounding box center [1263, 564] width 38 height 31
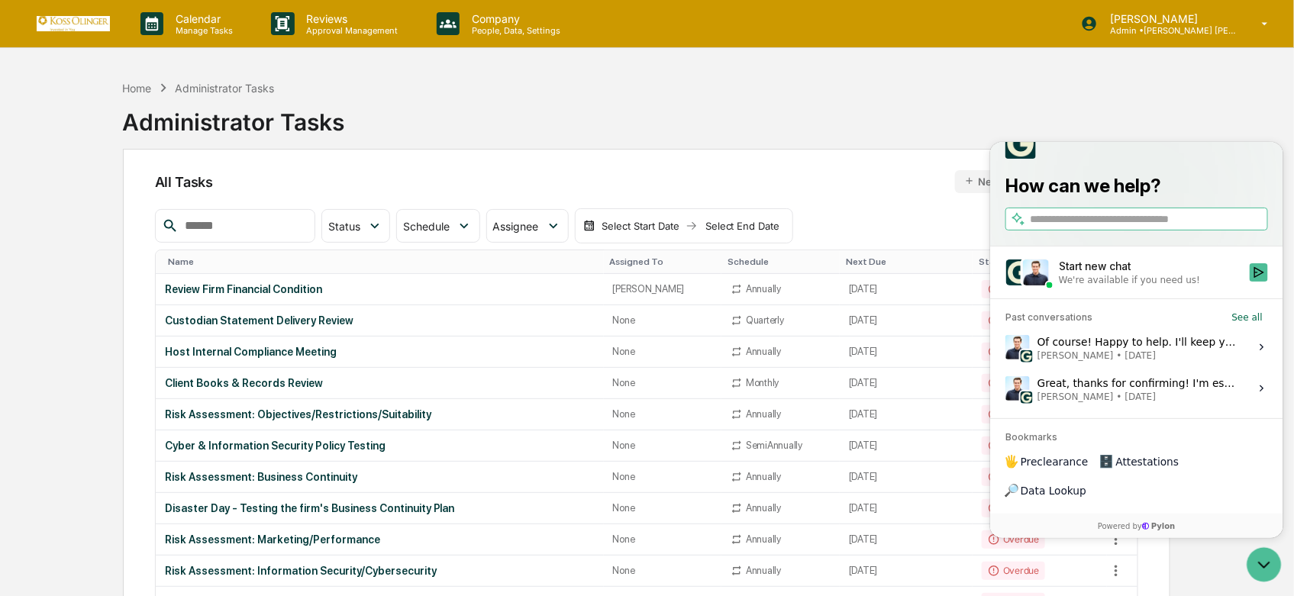
click at [1063, 246] on div "How can we help?" at bounding box center [1135, 179] width 293 height 134
click at [1185, 285] on div "We're available if you need us!" at bounding box center [1149, 279] width 182 height 12
click at [1249, 281] on button "Start new chat We're available if you need us!" at bounding box center [1258, 272] width 18 height 18
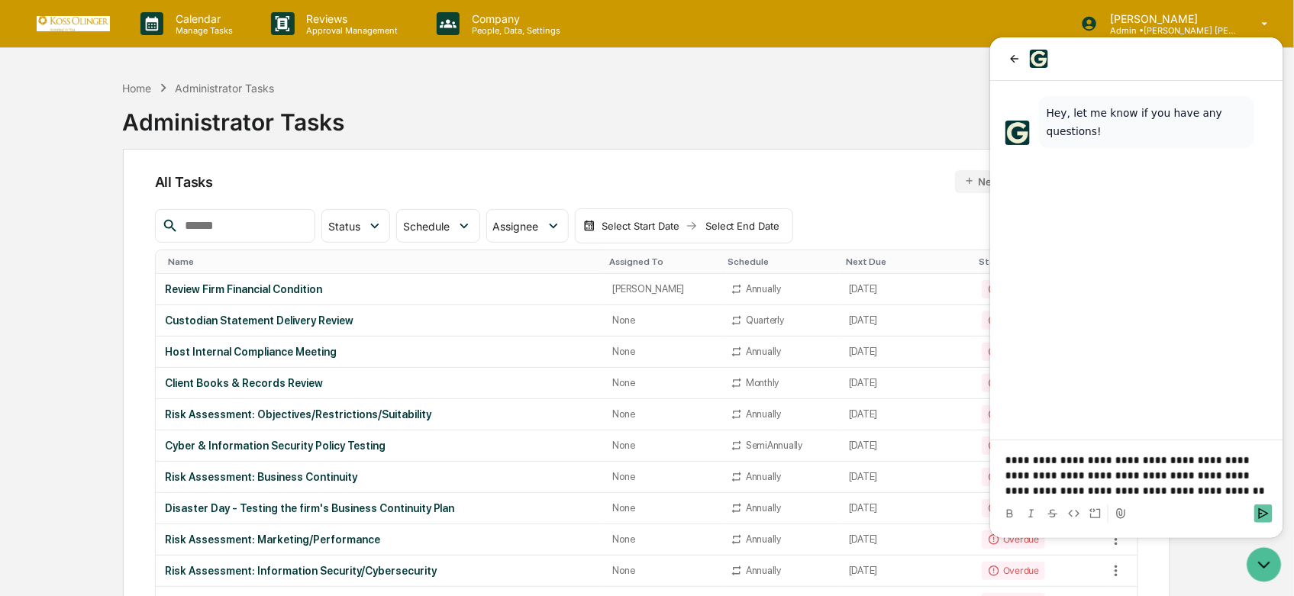
click at [1264, 504] on button "Send" at bounding box center [1262, 513] width 18 height 18
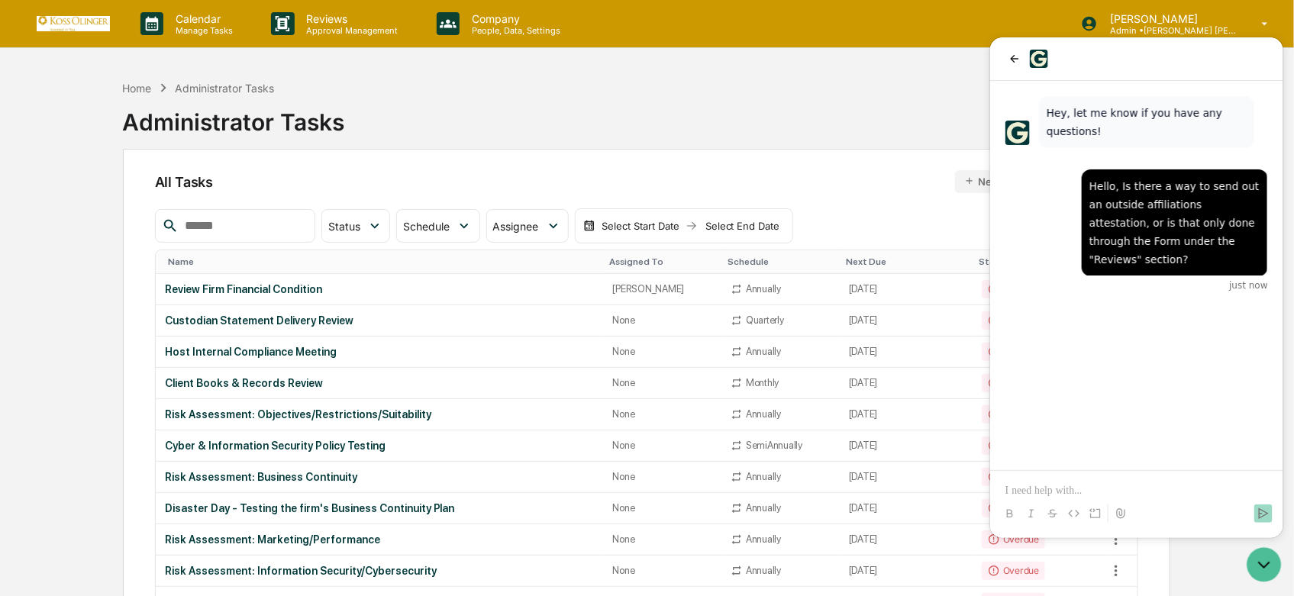
click at [859, 214] on div "Status Select/Deselect All Done In Progress Action Required Overdue Scheduled S…" at bounding box center [647, 225] width 984 height 35
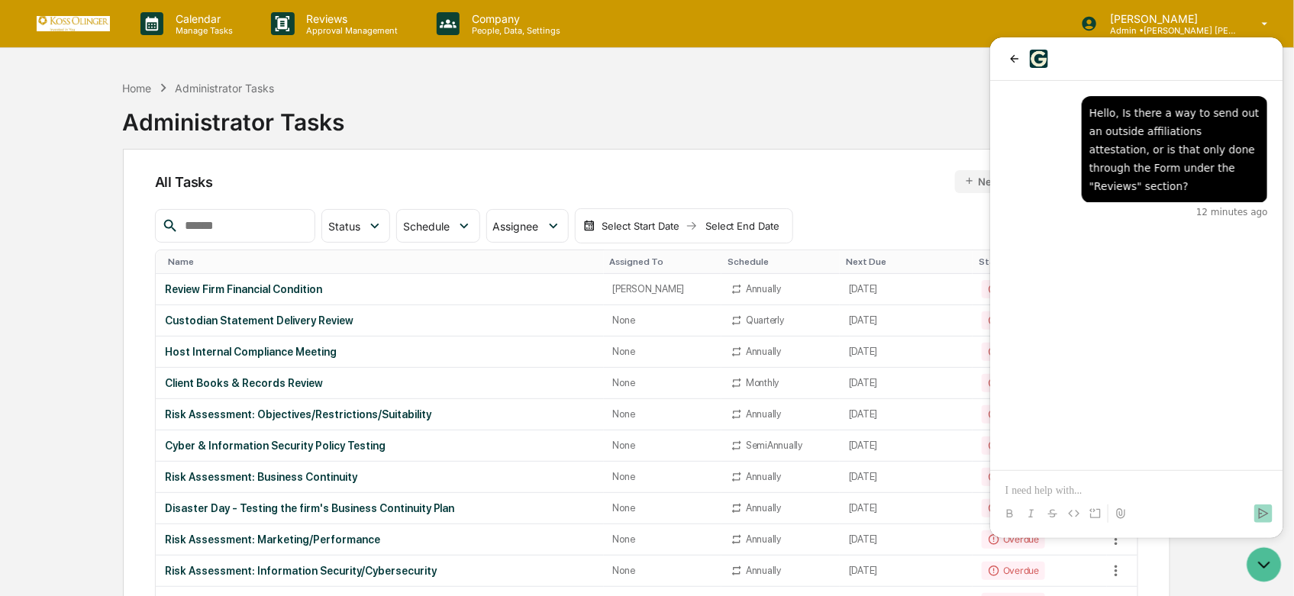
click at [683, 118] on div "Home Administrator Tasks Administrator Tasks" at bounding box center [647, 111] width 1048 height 76
